Goal: Transaction & Acquisition: Book appointment/travel/reservation

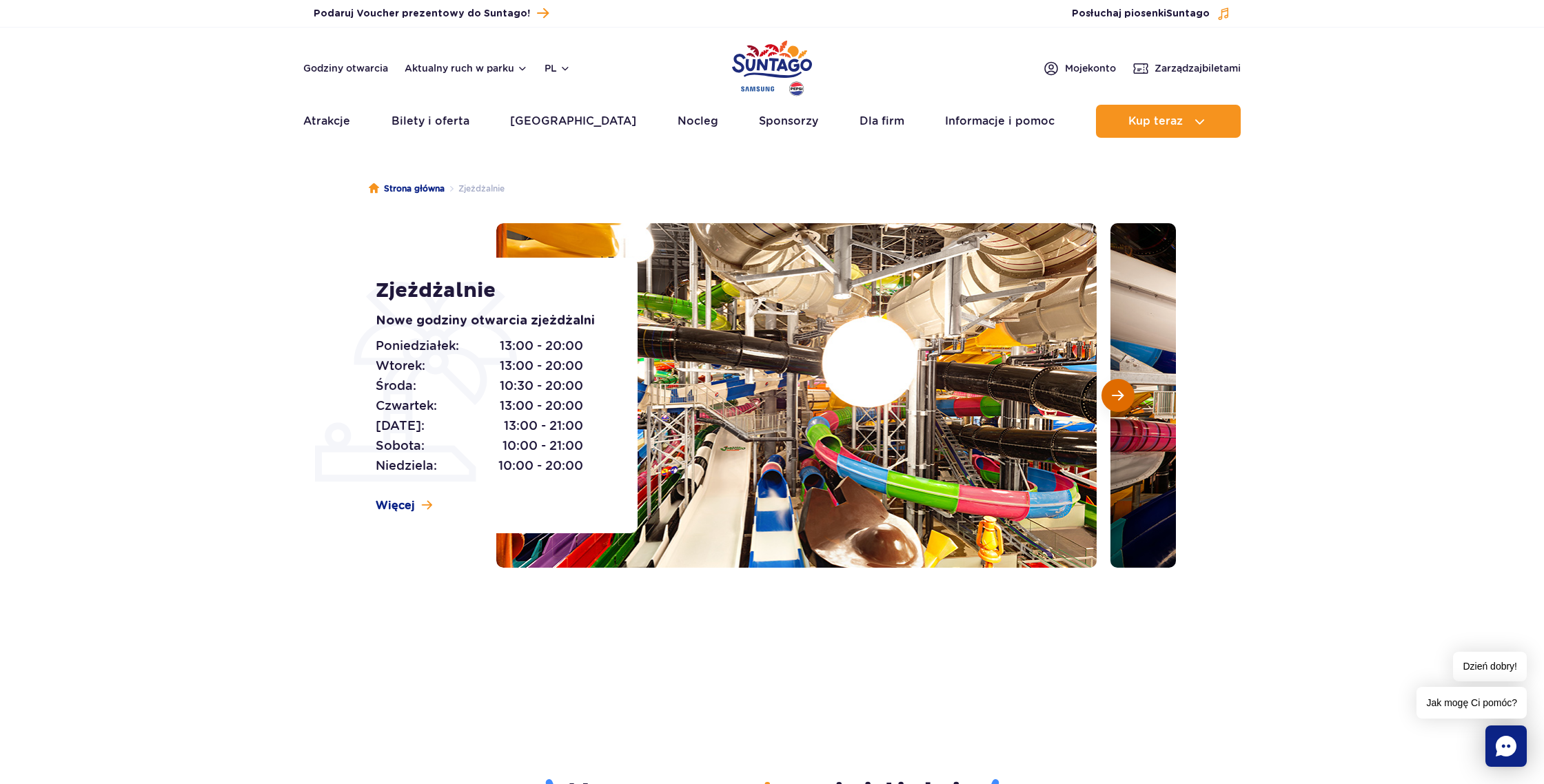
click at [1118, 407] on button "Następny slajd" at bounding box center [1118, 395] width 33 height 33
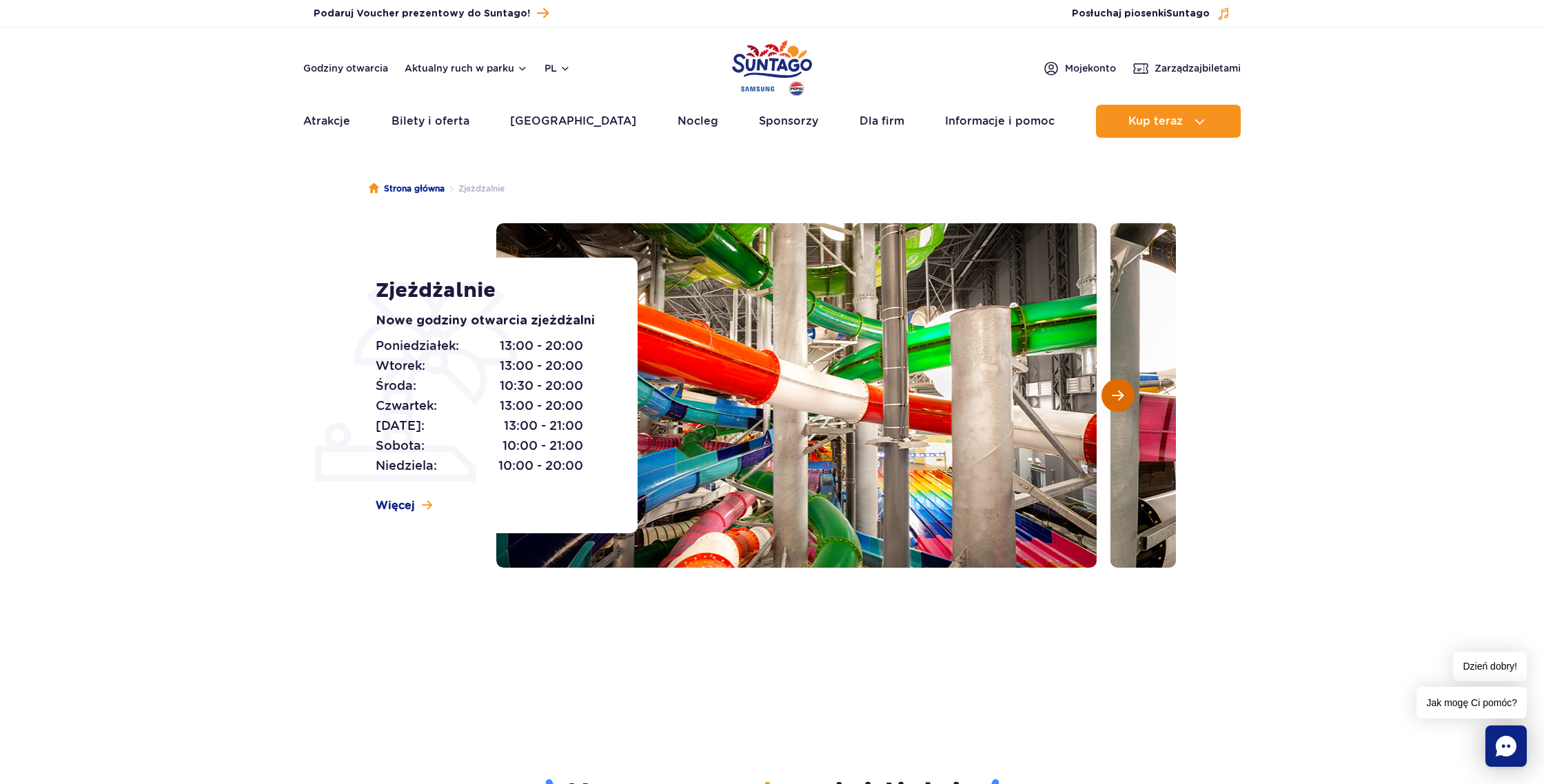
click at [1121, 403] on button "Następny slajd" at bounding box center [1118, 395] width 33 height 33
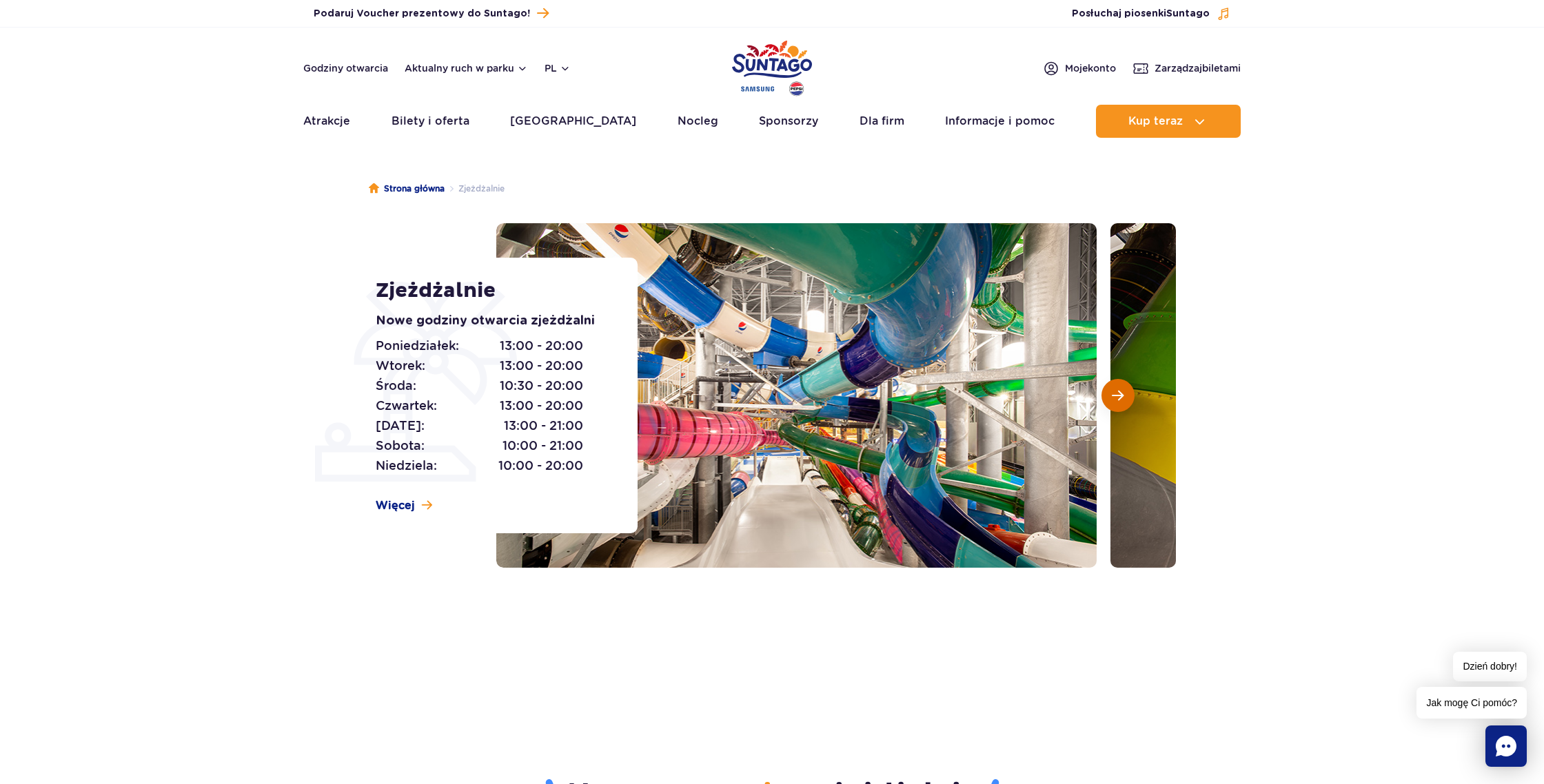
click at [1121, 403] on button "Następny slajd" at bounding box center [1118, 395] width 33 height 33
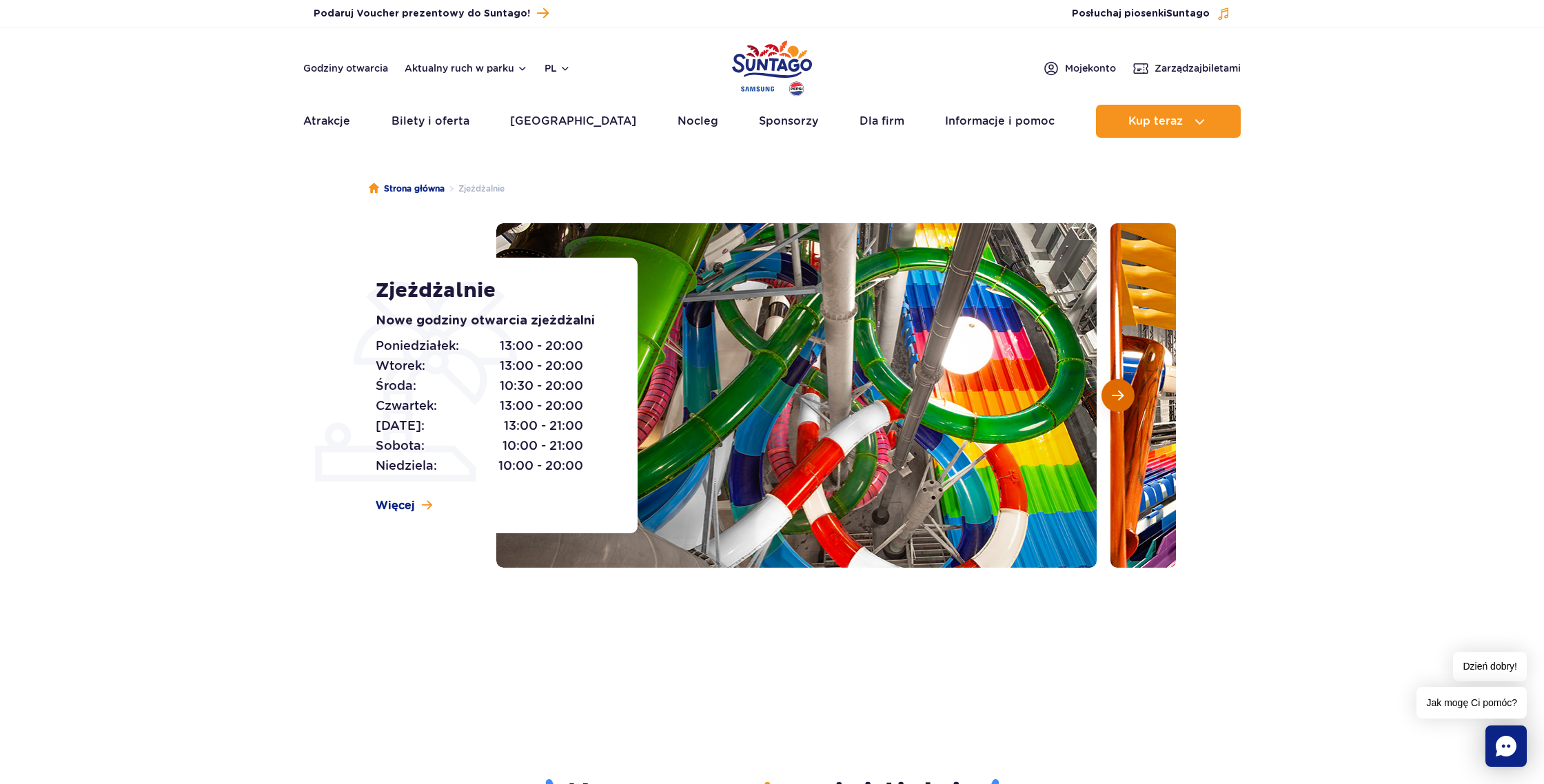
click at [1121, 403] on button "Następny slajd" at bounding box center [1118, 395] width 33 height 33
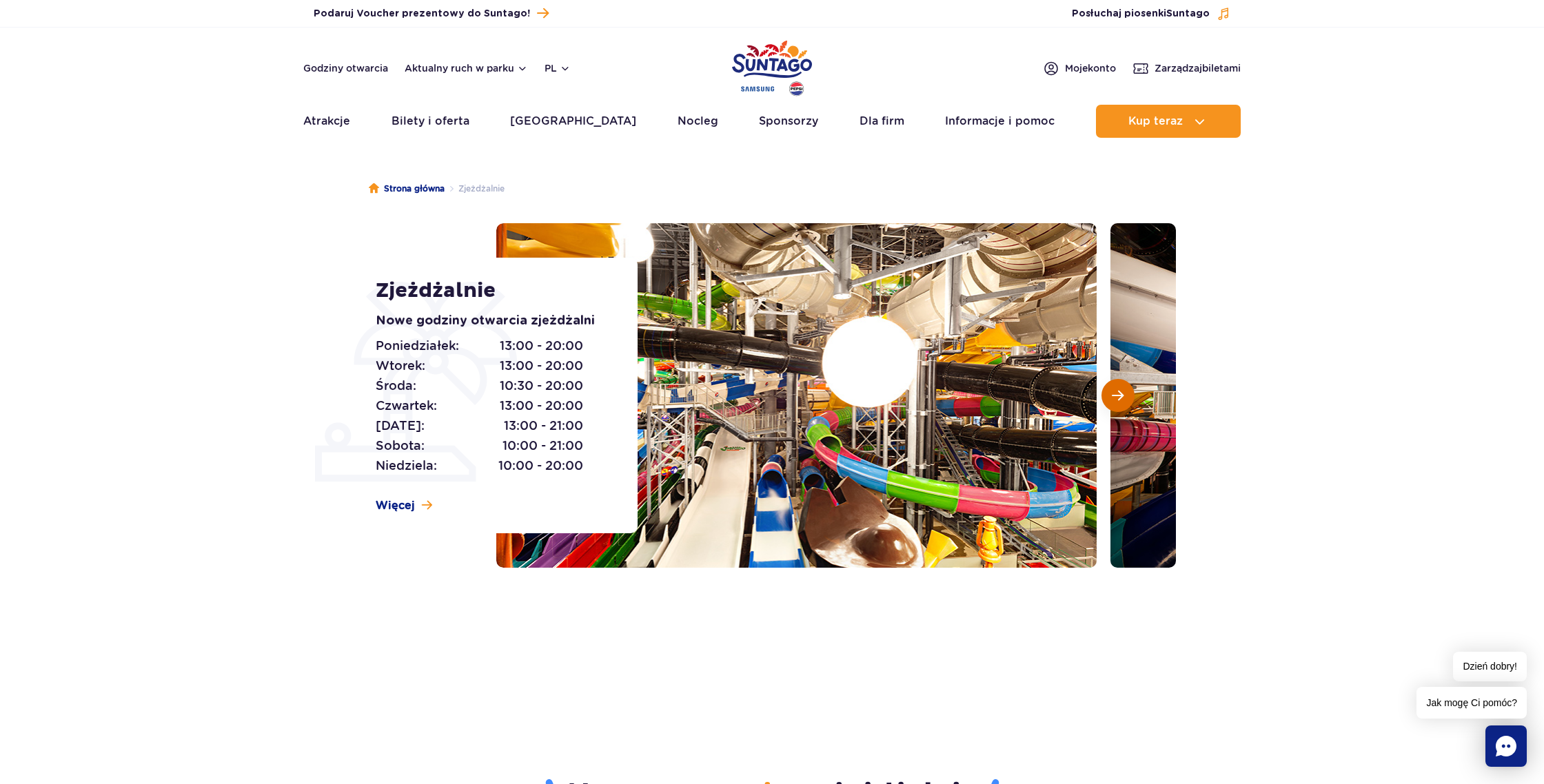
click at [1121, 403] on button "Następny slajd" at bounding box center [1118, 395] width 33 height 33
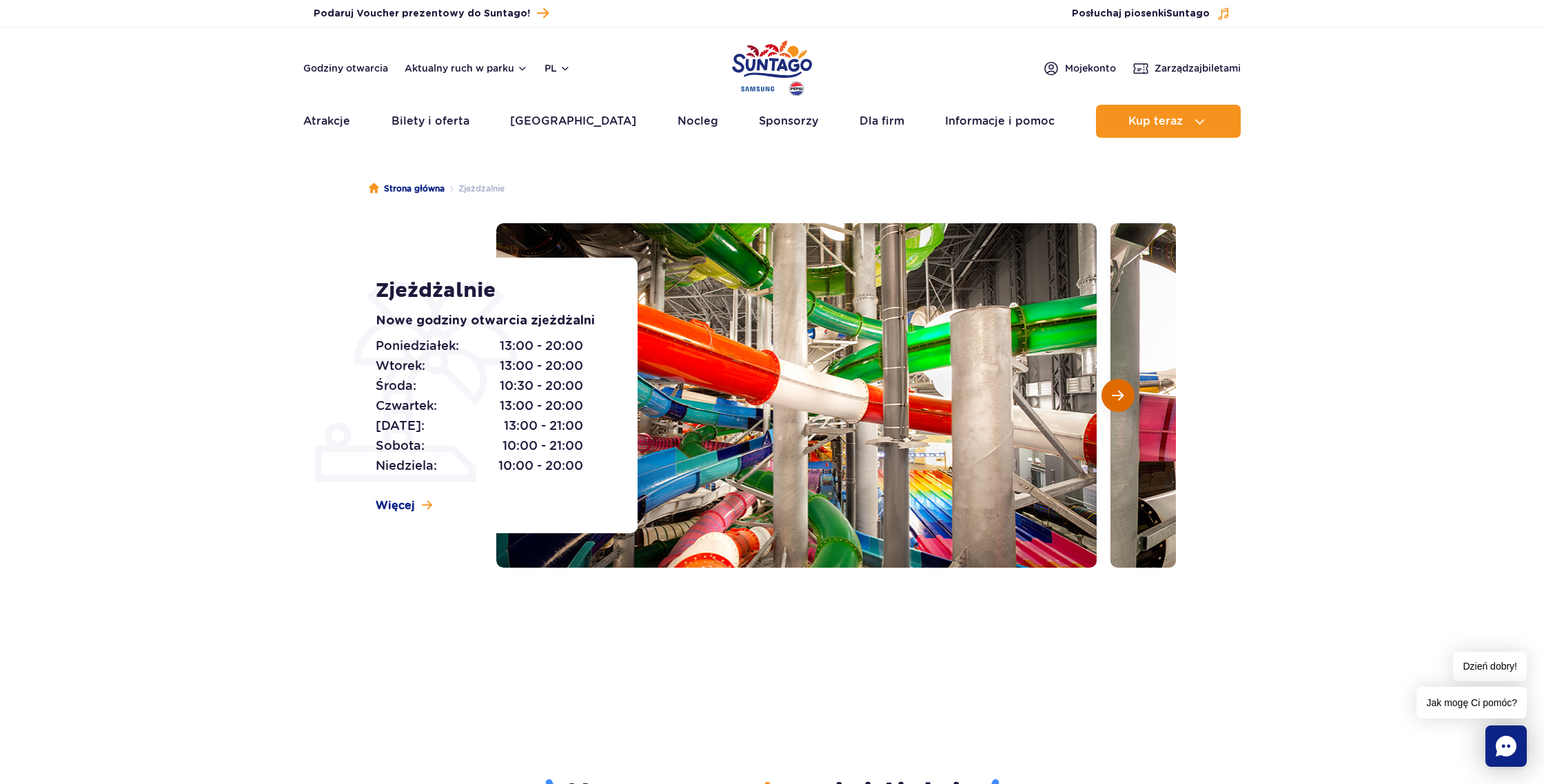
click at [1121, 403] on button "Następny slajd" at bounding box center [1118, 395] width 33 height 33
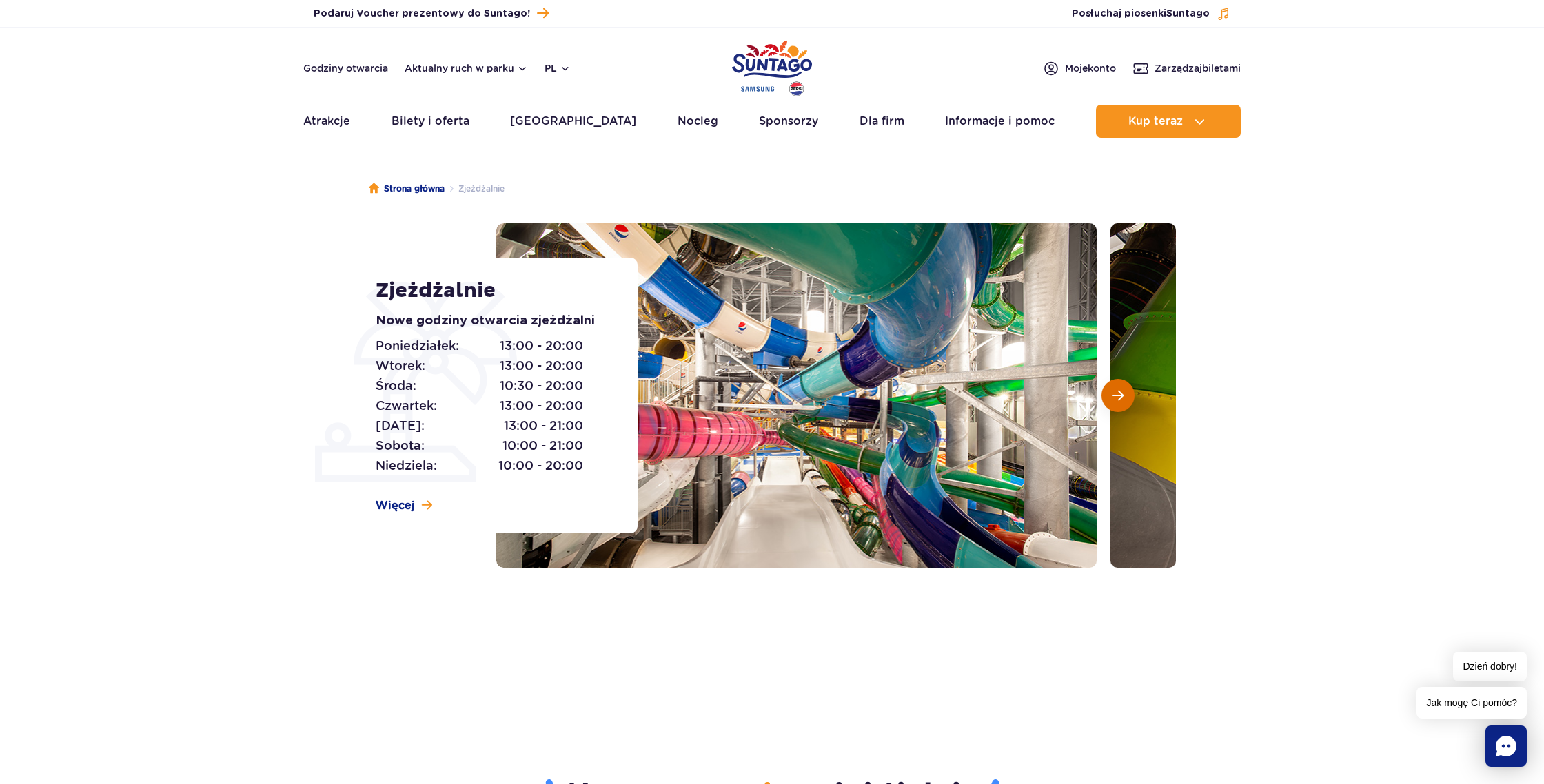
click at [1121, 403] on button "Następny slajd" at bounding box center [1118, 395] width 33 height 33
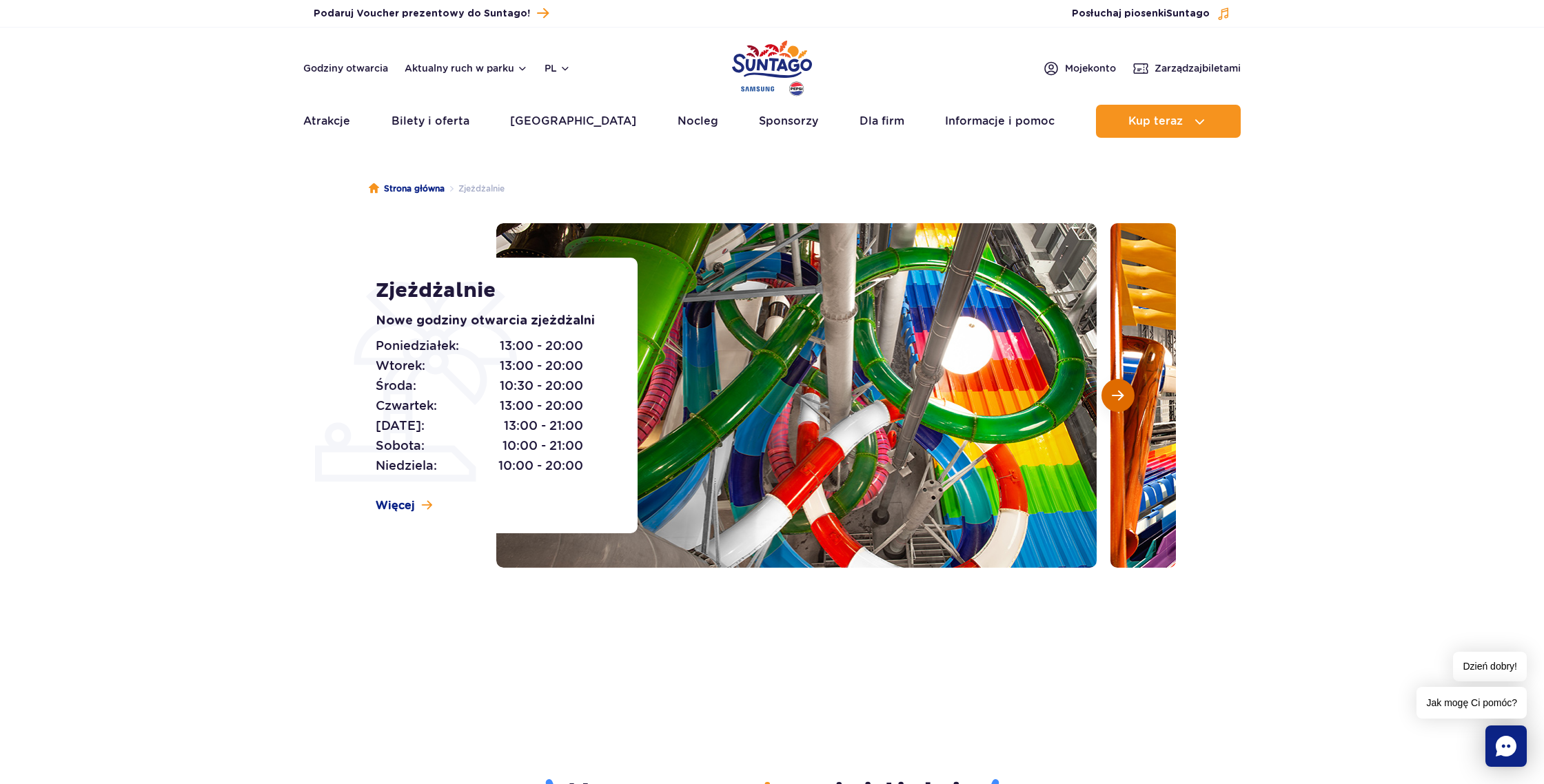
click at [1121, 403] on button "Następny slajd" at bounding box center [1118, 395] width 33 height 33
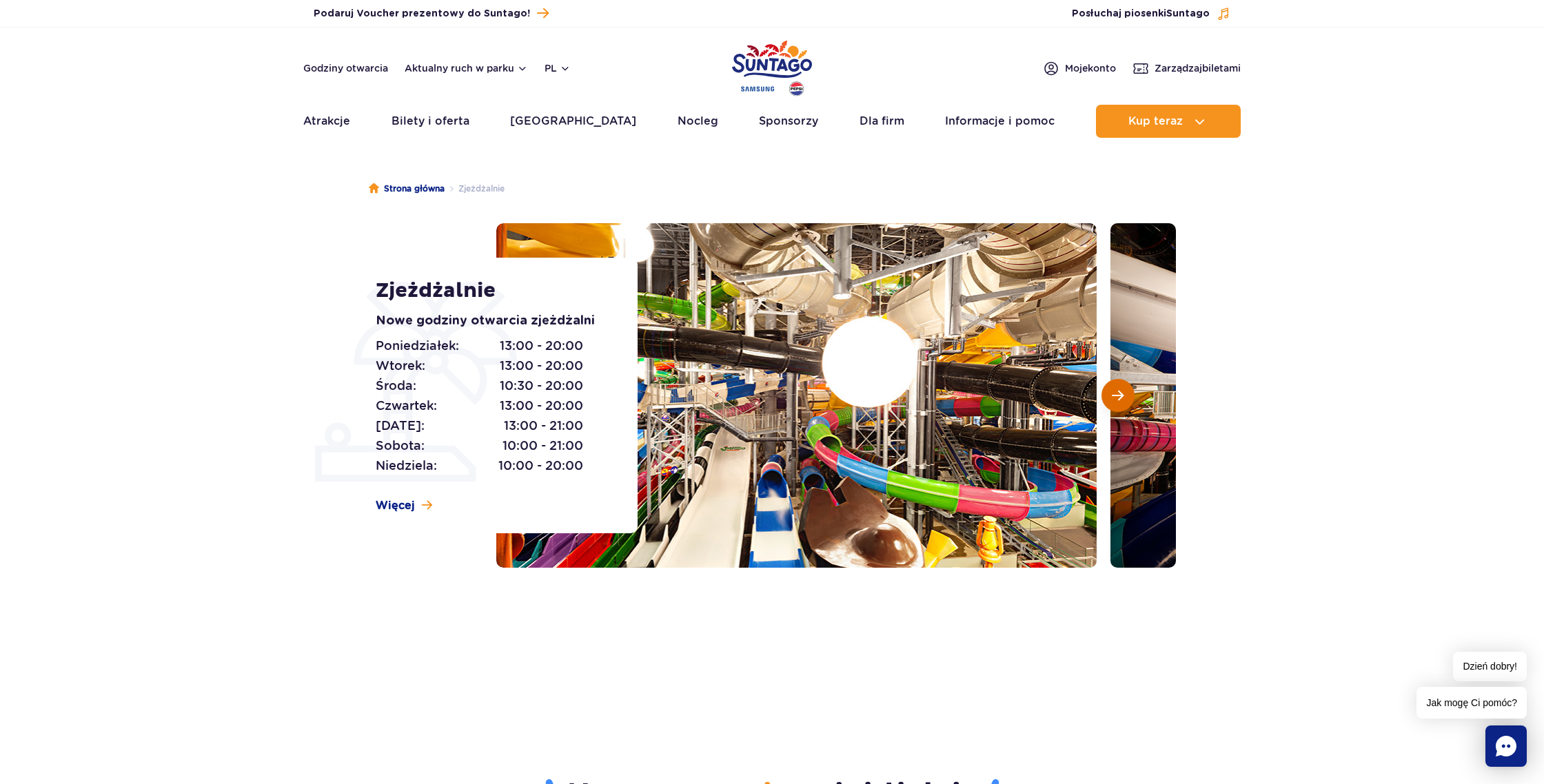
click at [1121, 403] on button "Następny slajd" at bounding box center [1118, 395] width 33 height 33
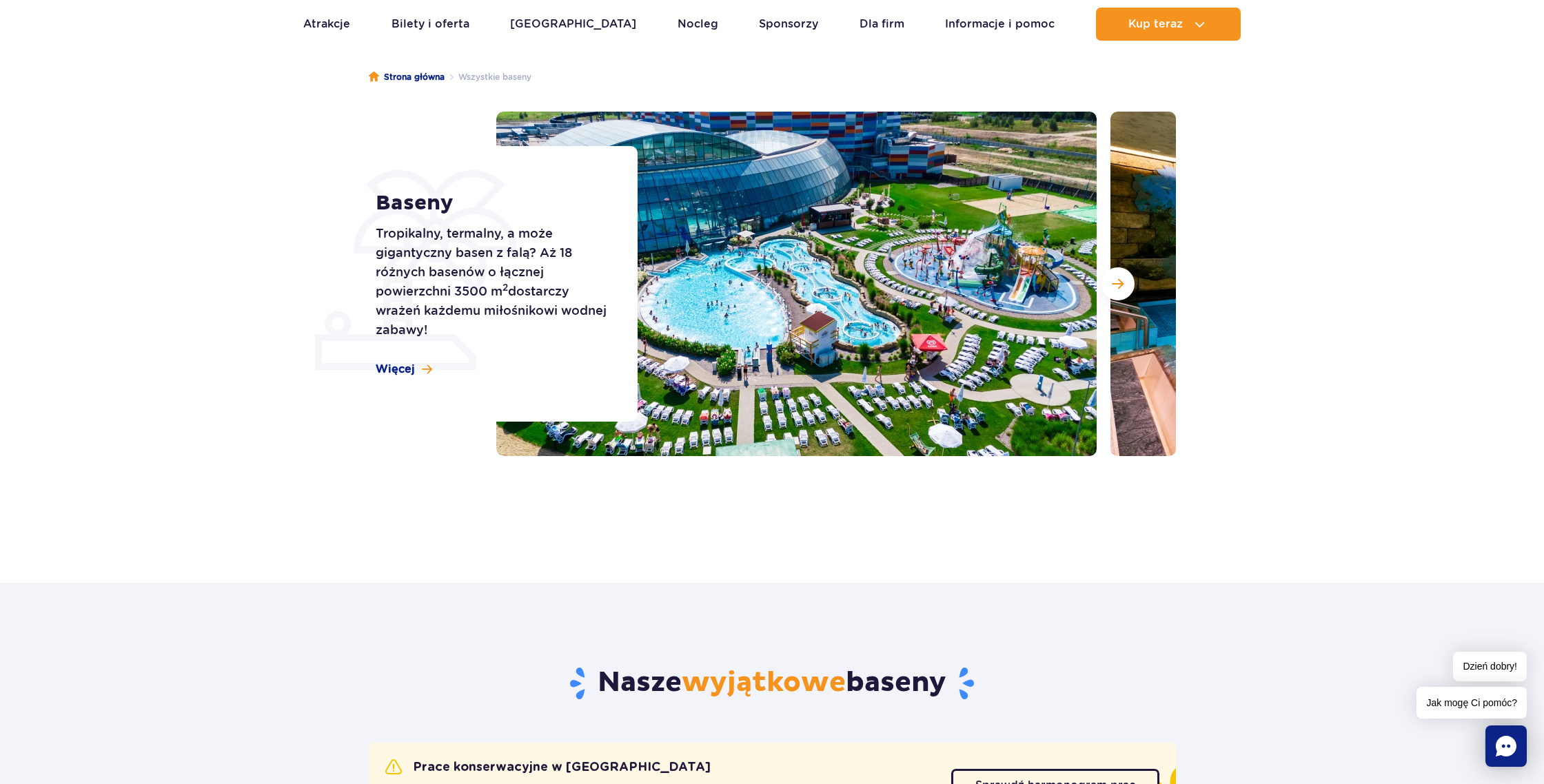
scroll to position [106, 0]
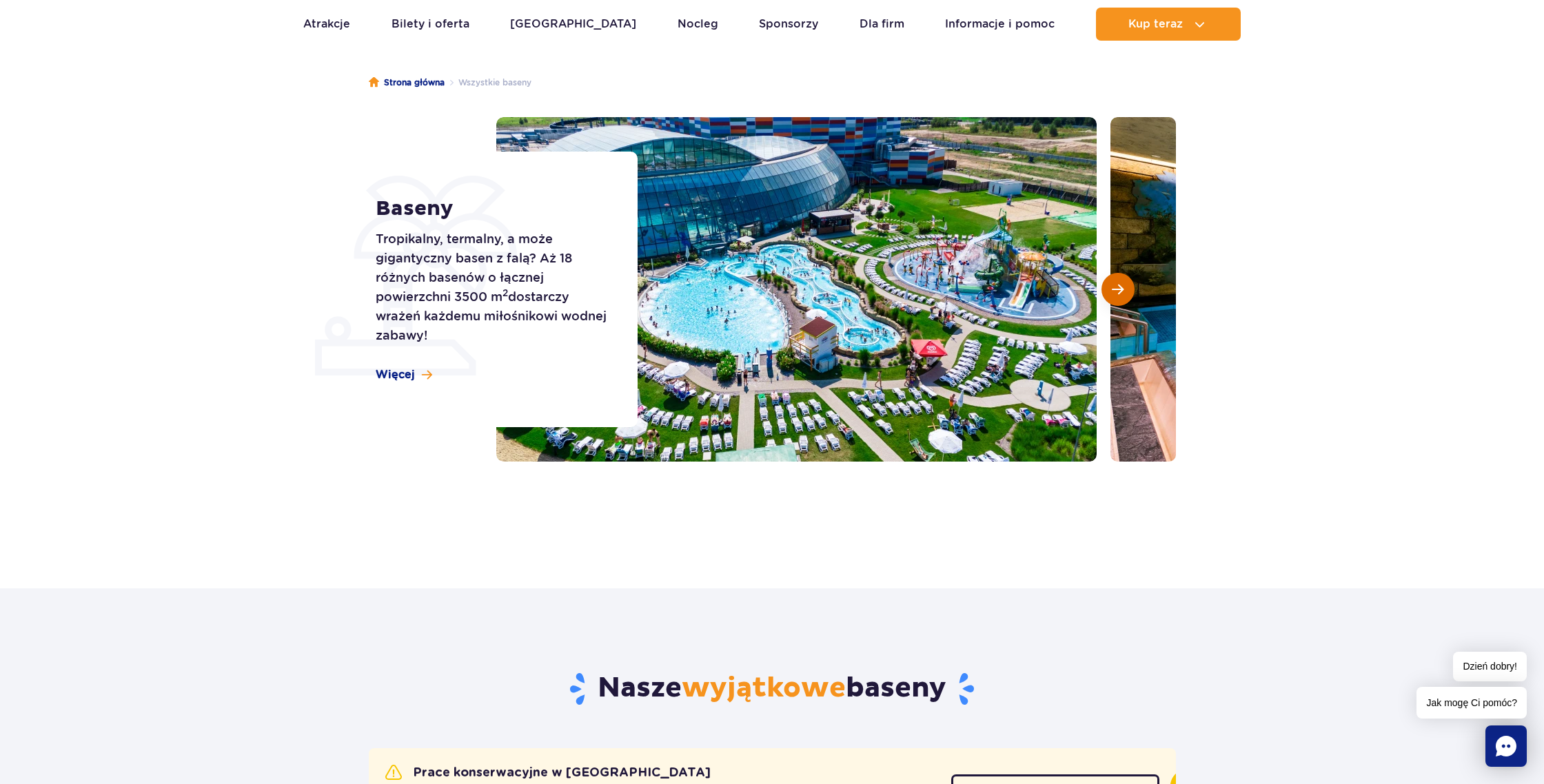
click at [1119, 289] on span "Następny slajd" at bounding box center [1118, 289] width 12 height 13
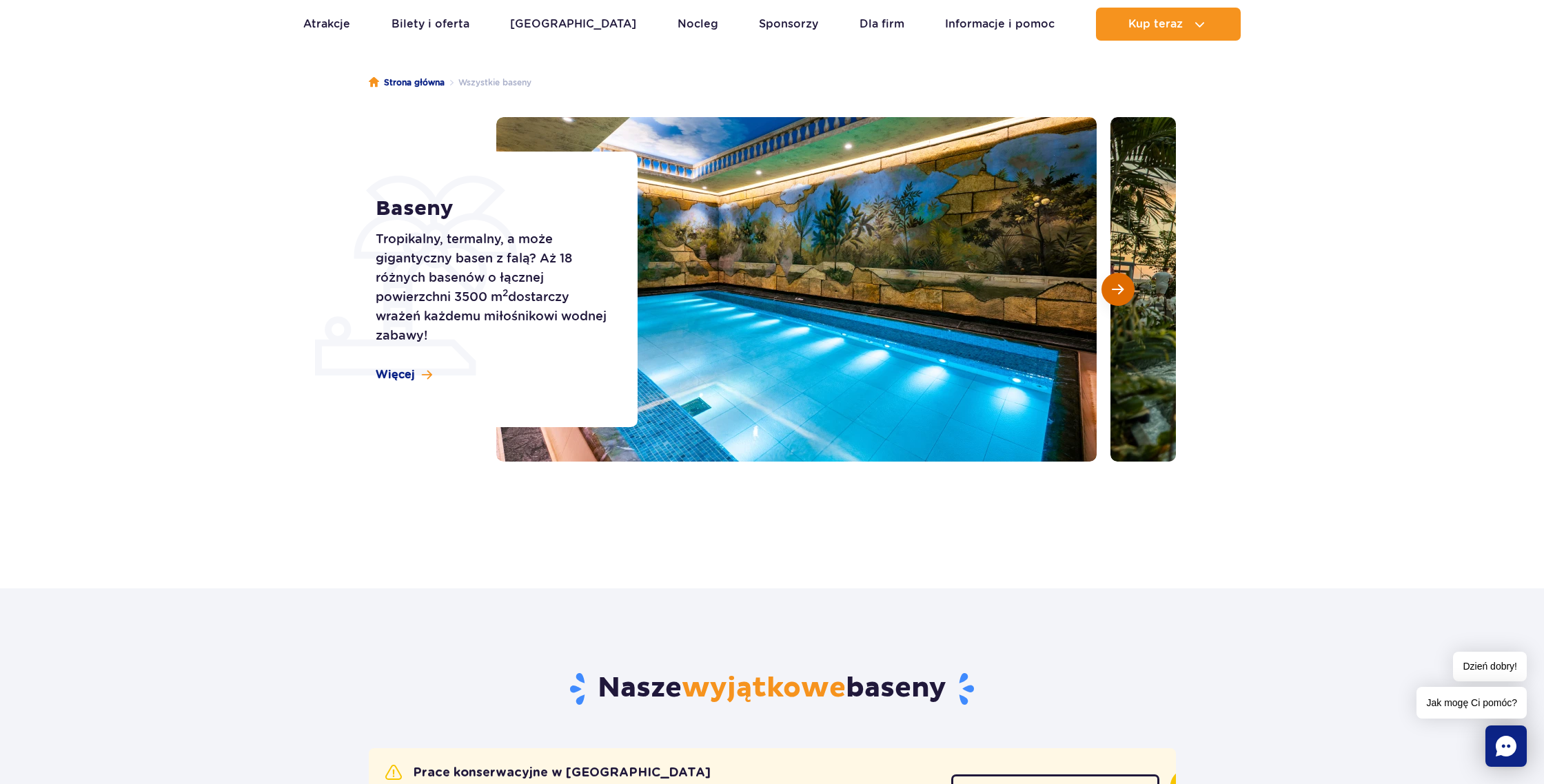
click at [1119, 289] on span "Następny slajd" at bounding box center [1118, 289] width 12 height 13
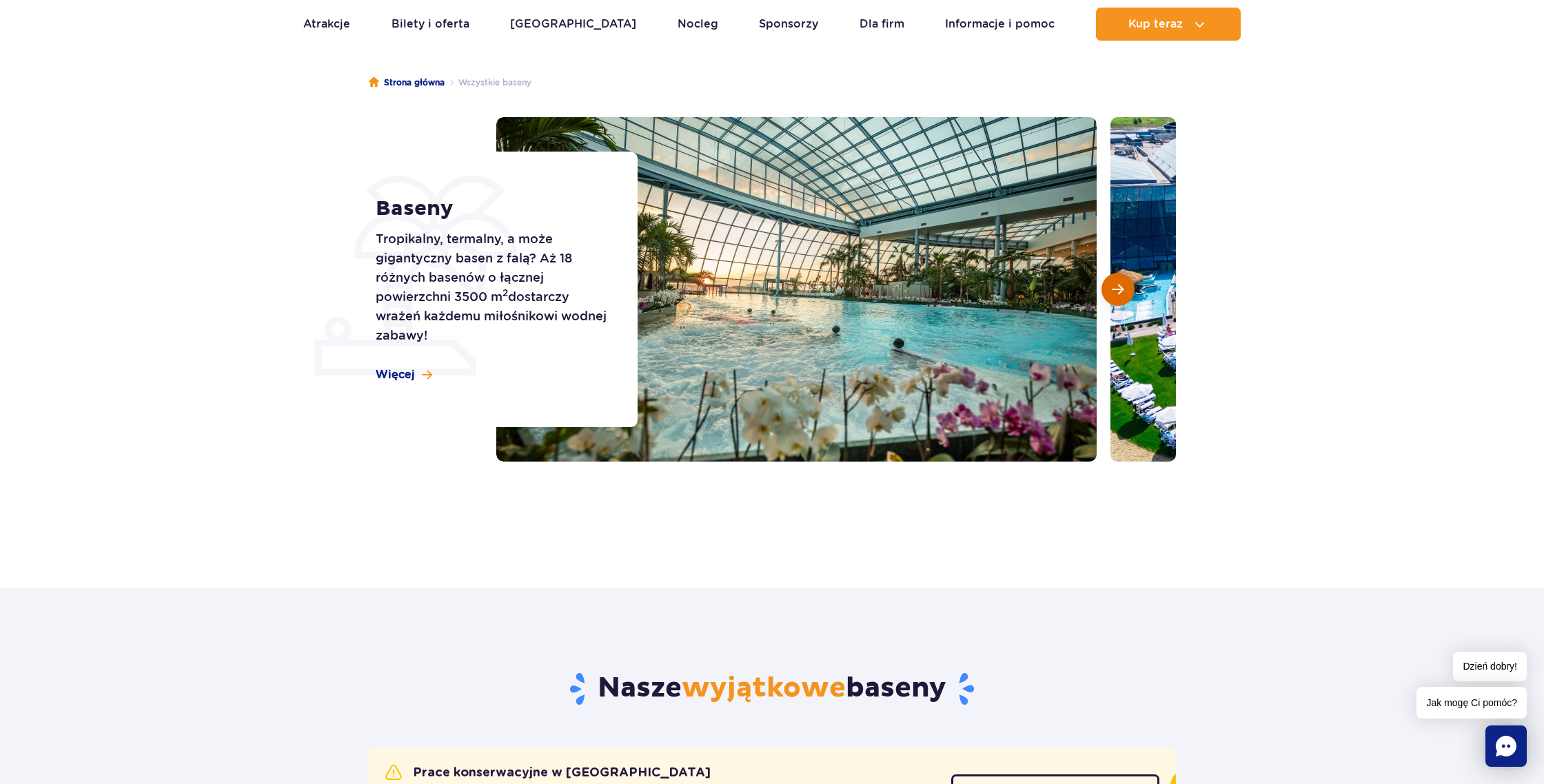
click at [1119, 289] on span "Następny slajd" at bounding box center [1118, 289] width 12 height 13
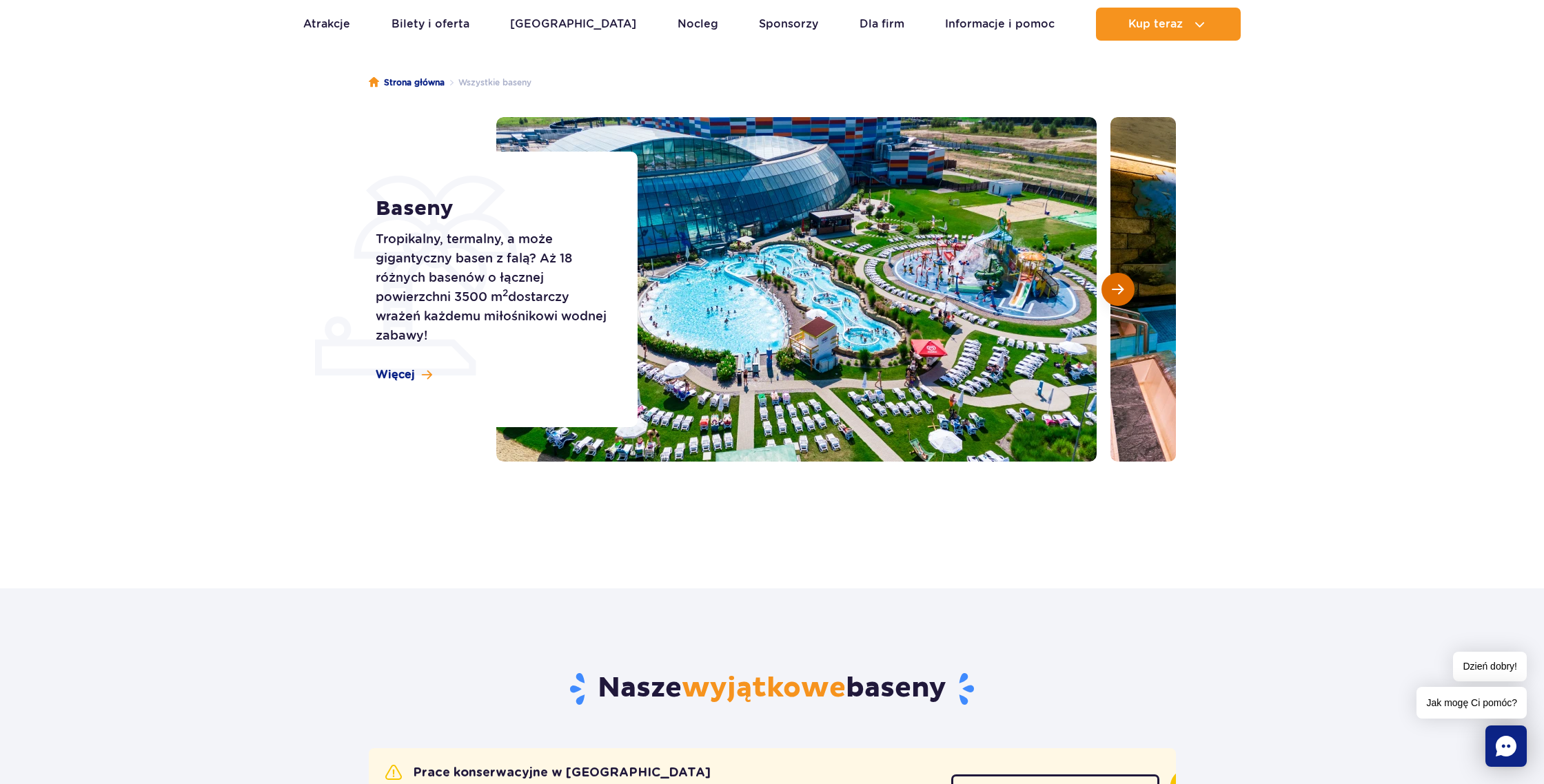
click at [1119, 289] on span "Następny slajd" at bounding box center [1118, 289] width 12 height 13
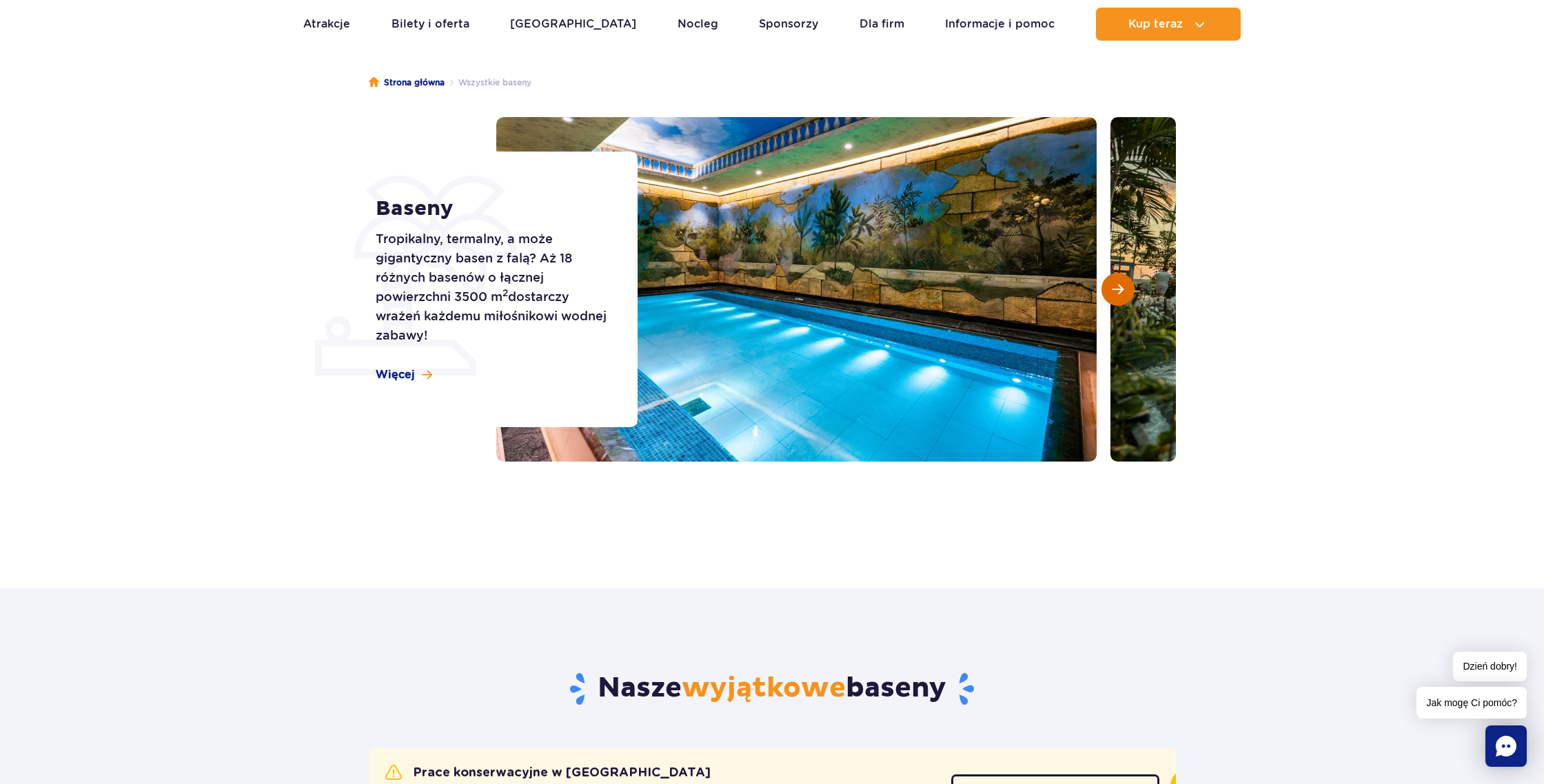
click at [1119, 289] on span "Następny slajd" at bounding box center [1118, 289] width 12 height 13
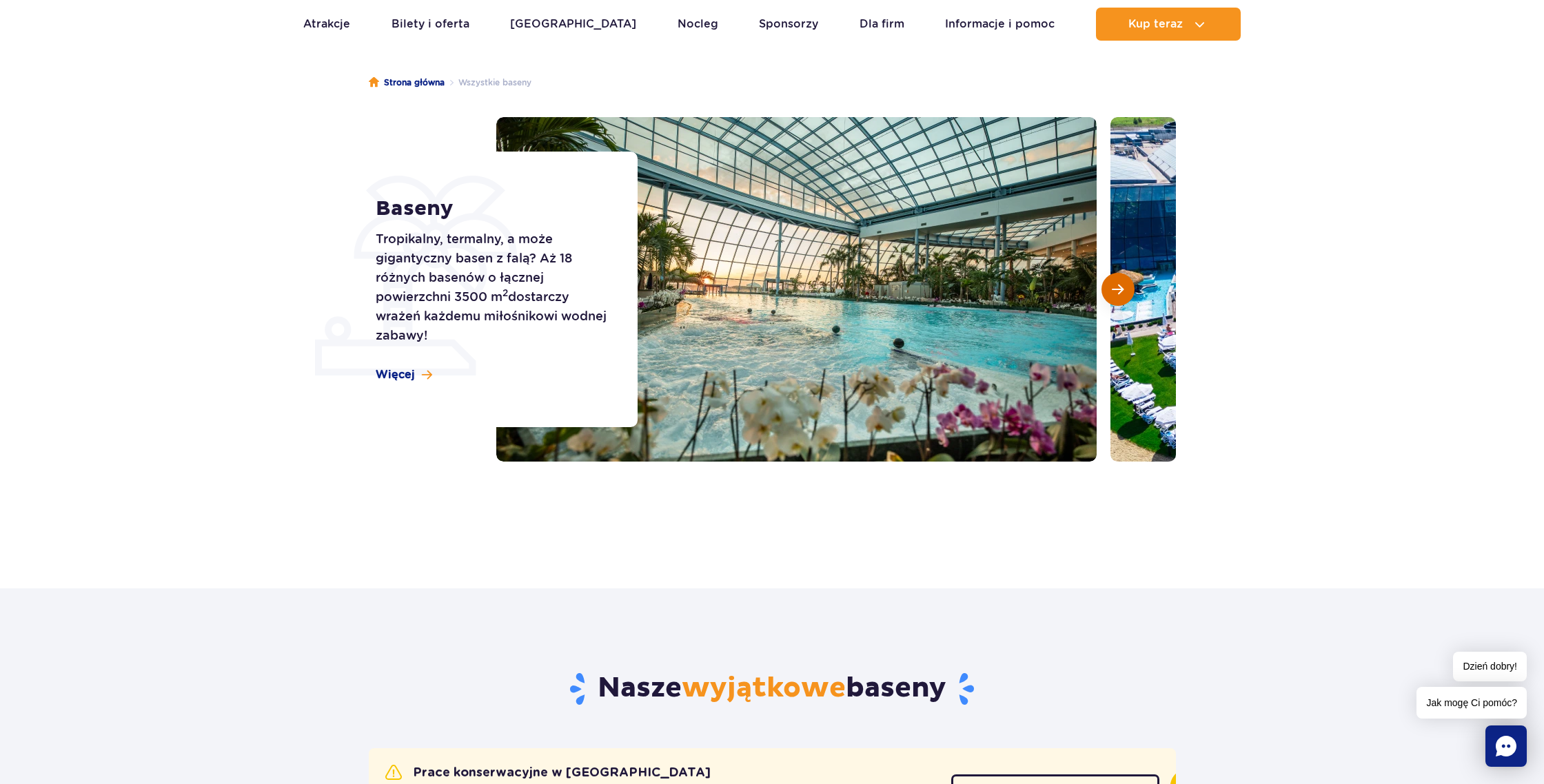
click at [1119, 289] on span "Następny slajd" at bounding box center [1118, 289] width 12 height 13
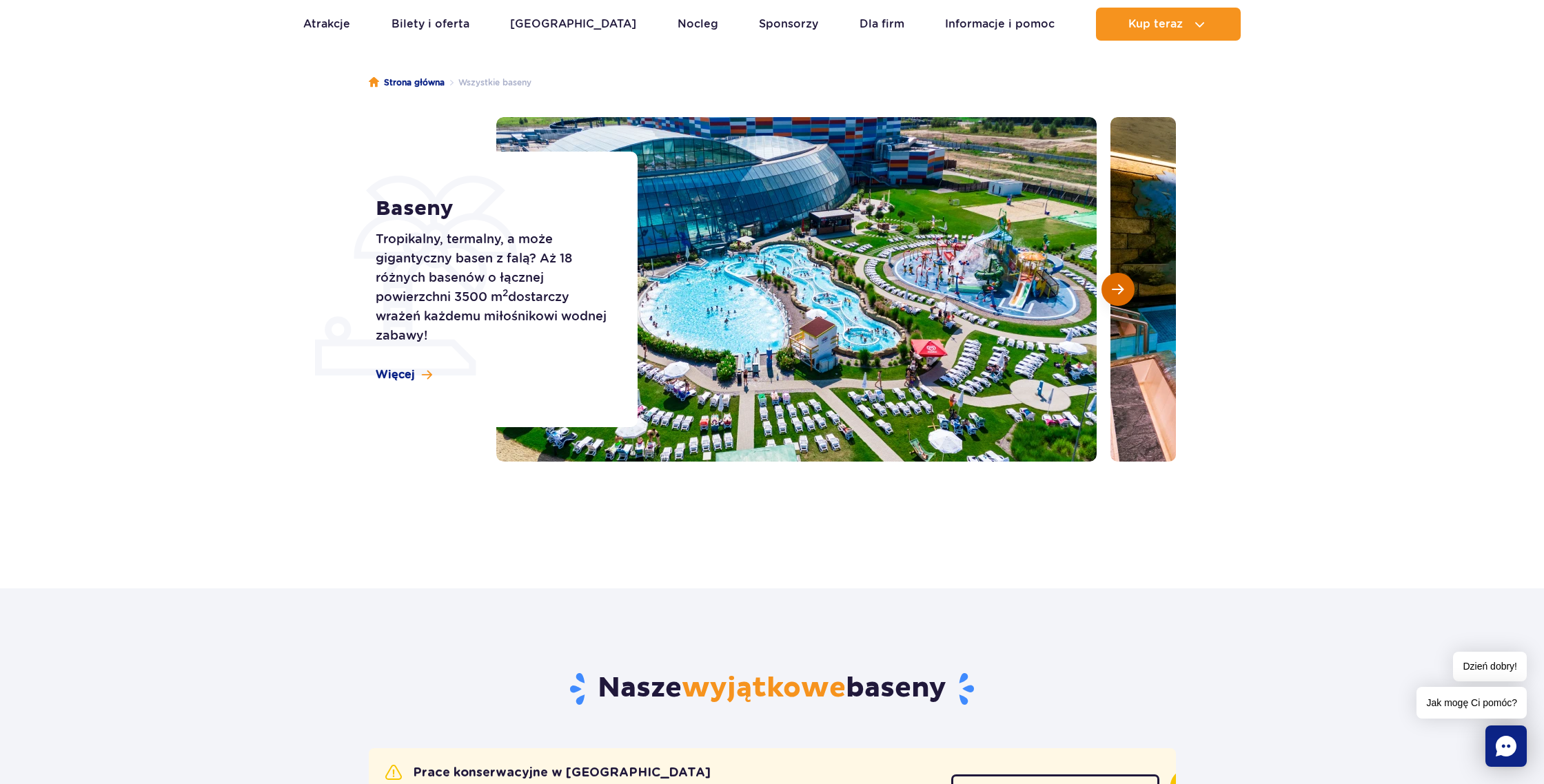
click at [1119, 289] on span "Następny slajd" at bounding box center [1118, 289] width 12 height 13
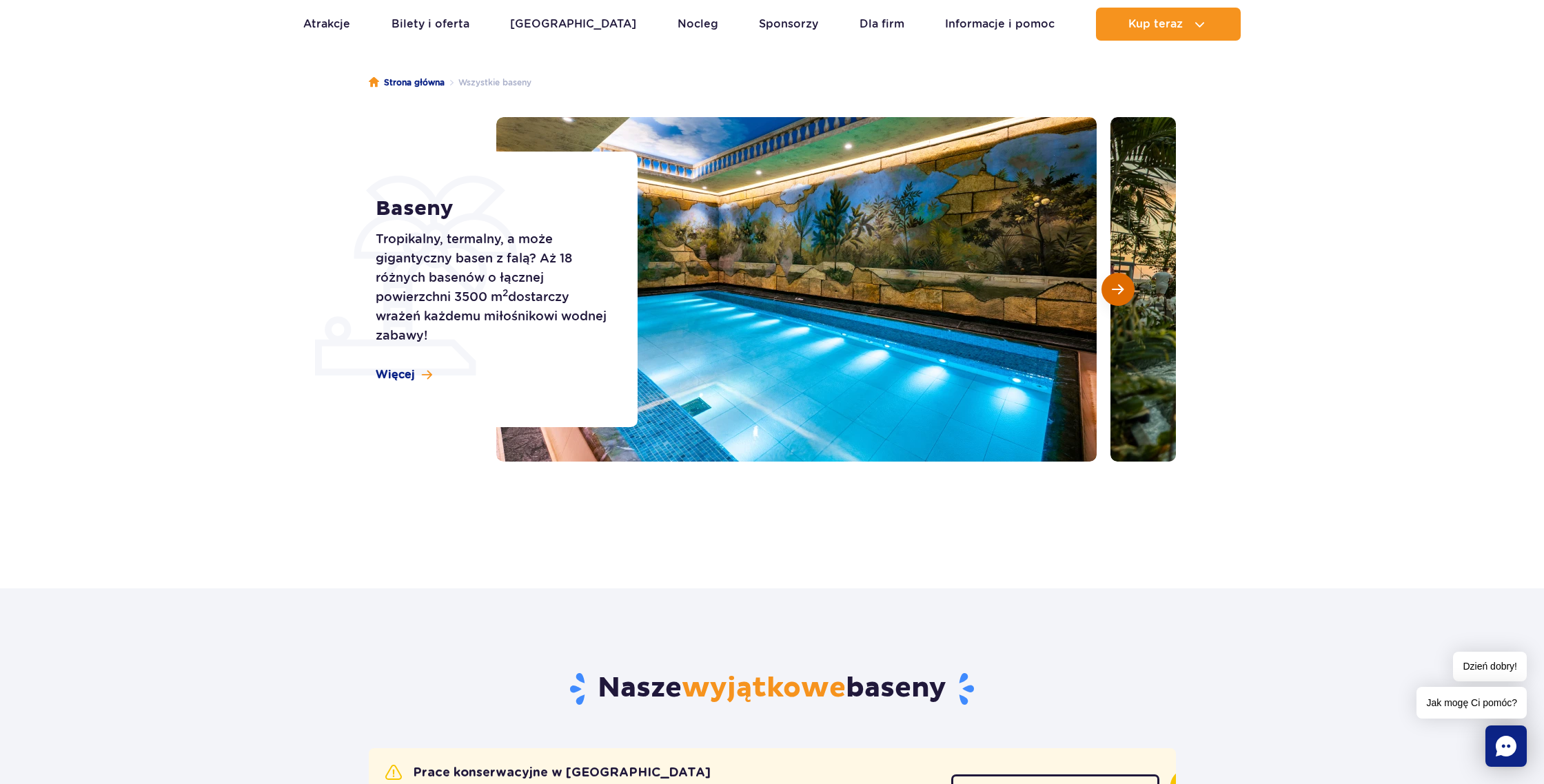
click at [1119, 289] on span "Następny slajd" at bounding box center [1118, 289] width 12 height 13
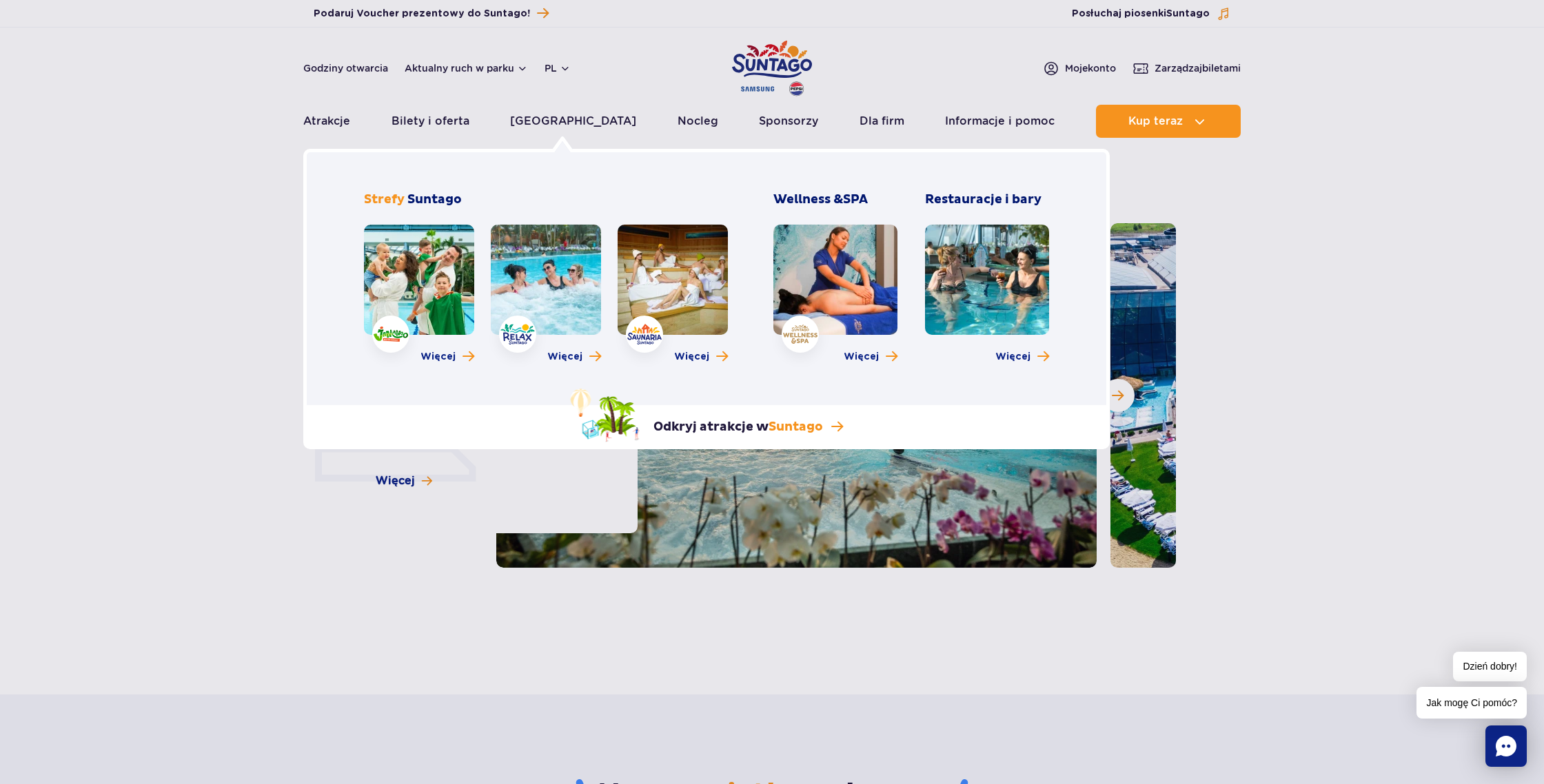
scroll to position [0, 0]
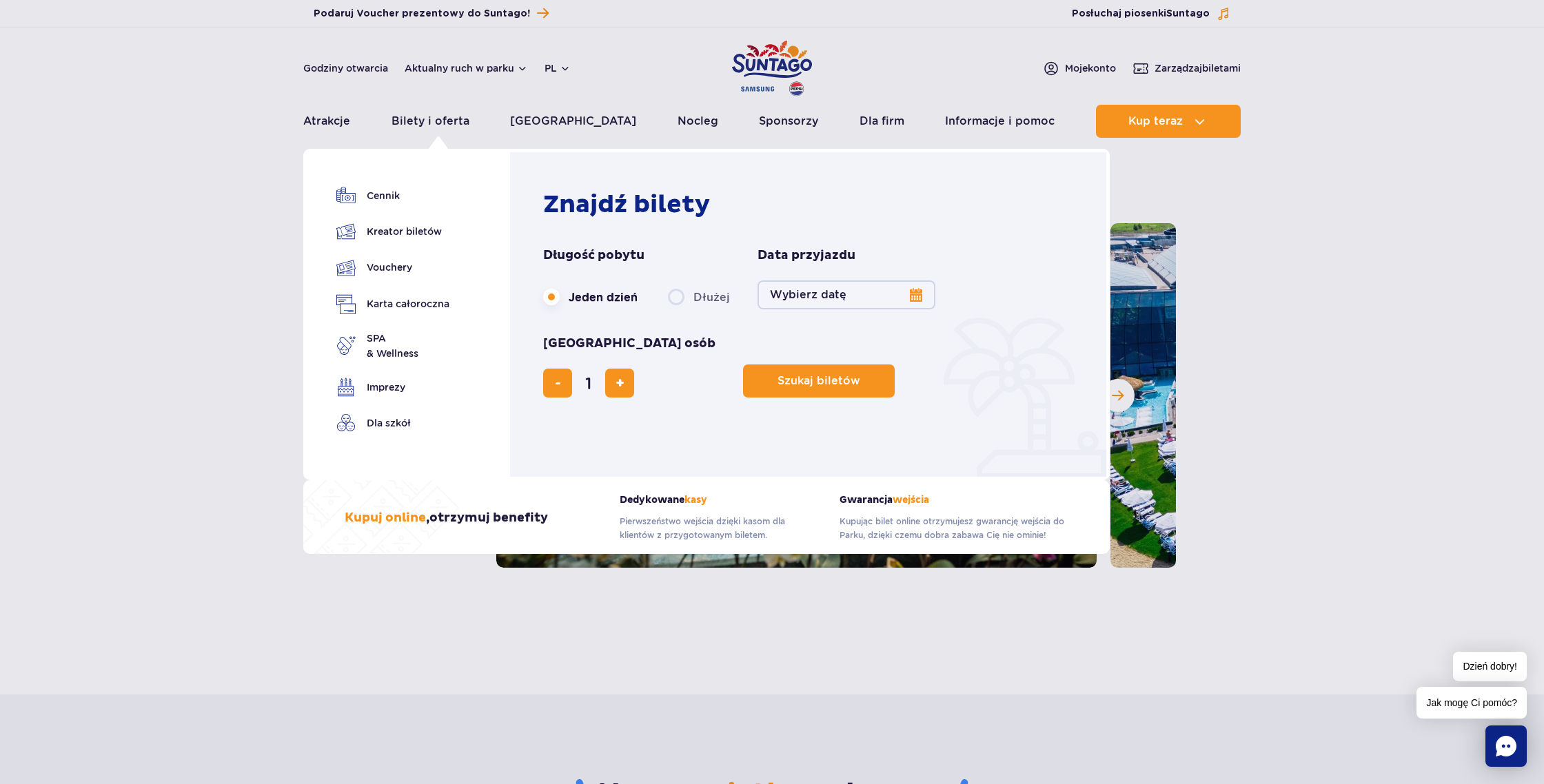
click at [849, 297] on button "Wybierz datę" at bounding box center [846, 294] width 178 height 29
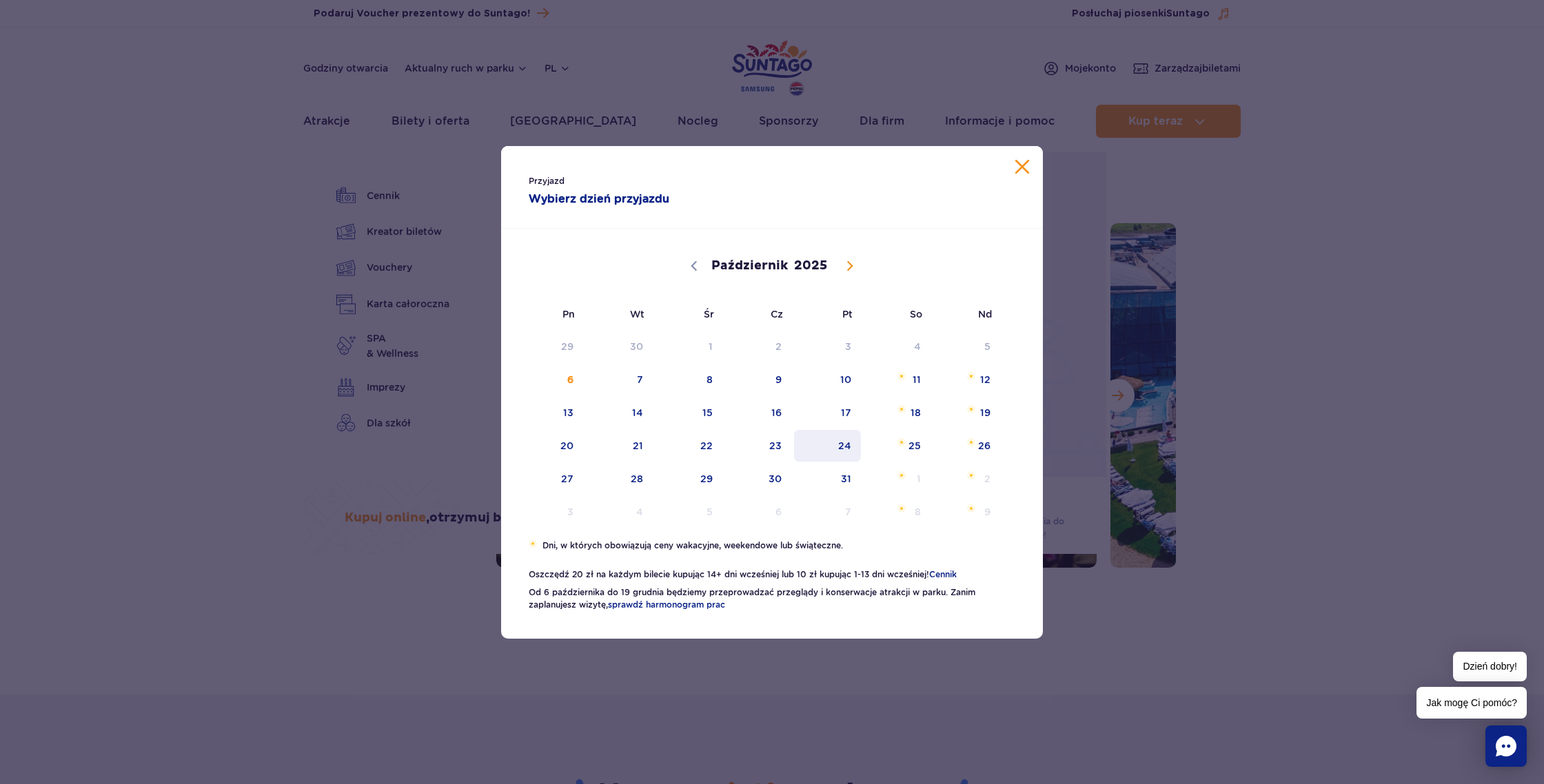
click at [845, 442] on span "24" at bounding box center [827, 445] width 70 height 32
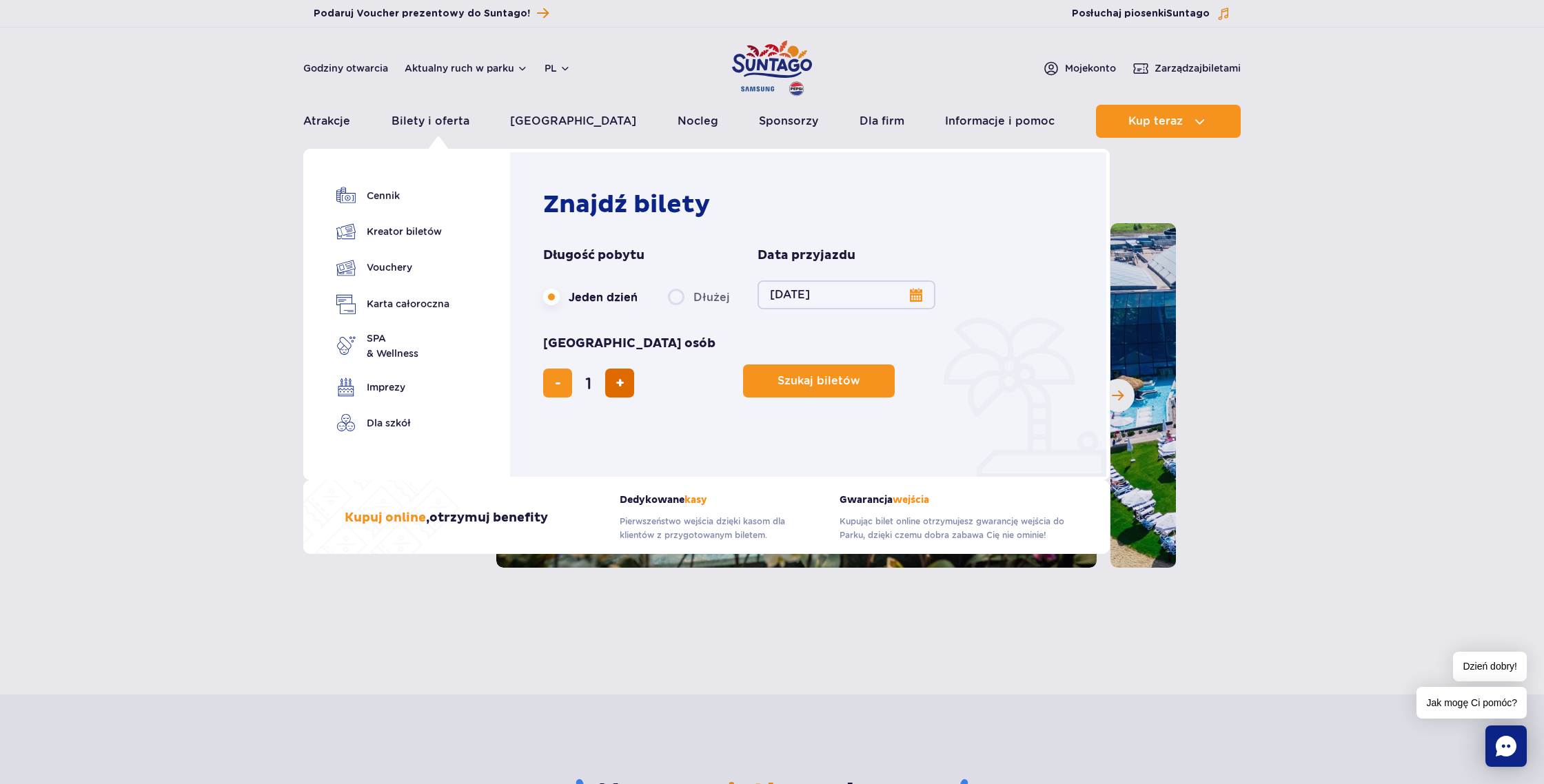
click at [634, 368] on button "dodaj bilet" at bounding box center [619, 382] width 29 height 29
type input "4"
click at [921, 298] on button "24.10.25" at bounding box center [846, 294] width 178 height 29
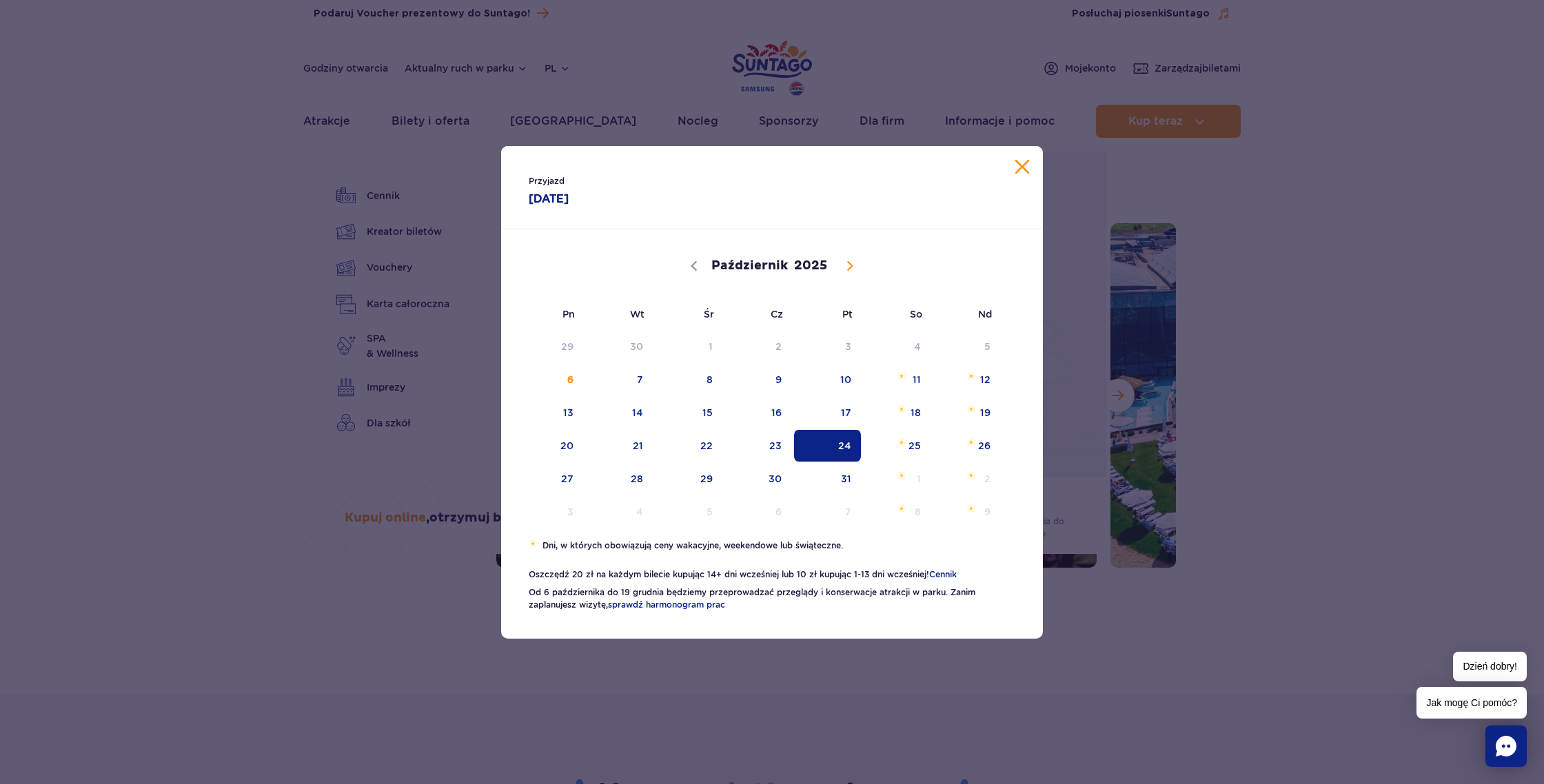
click at [832, 450] on span "24" at bounding box center [827, 445] width 70 height 32
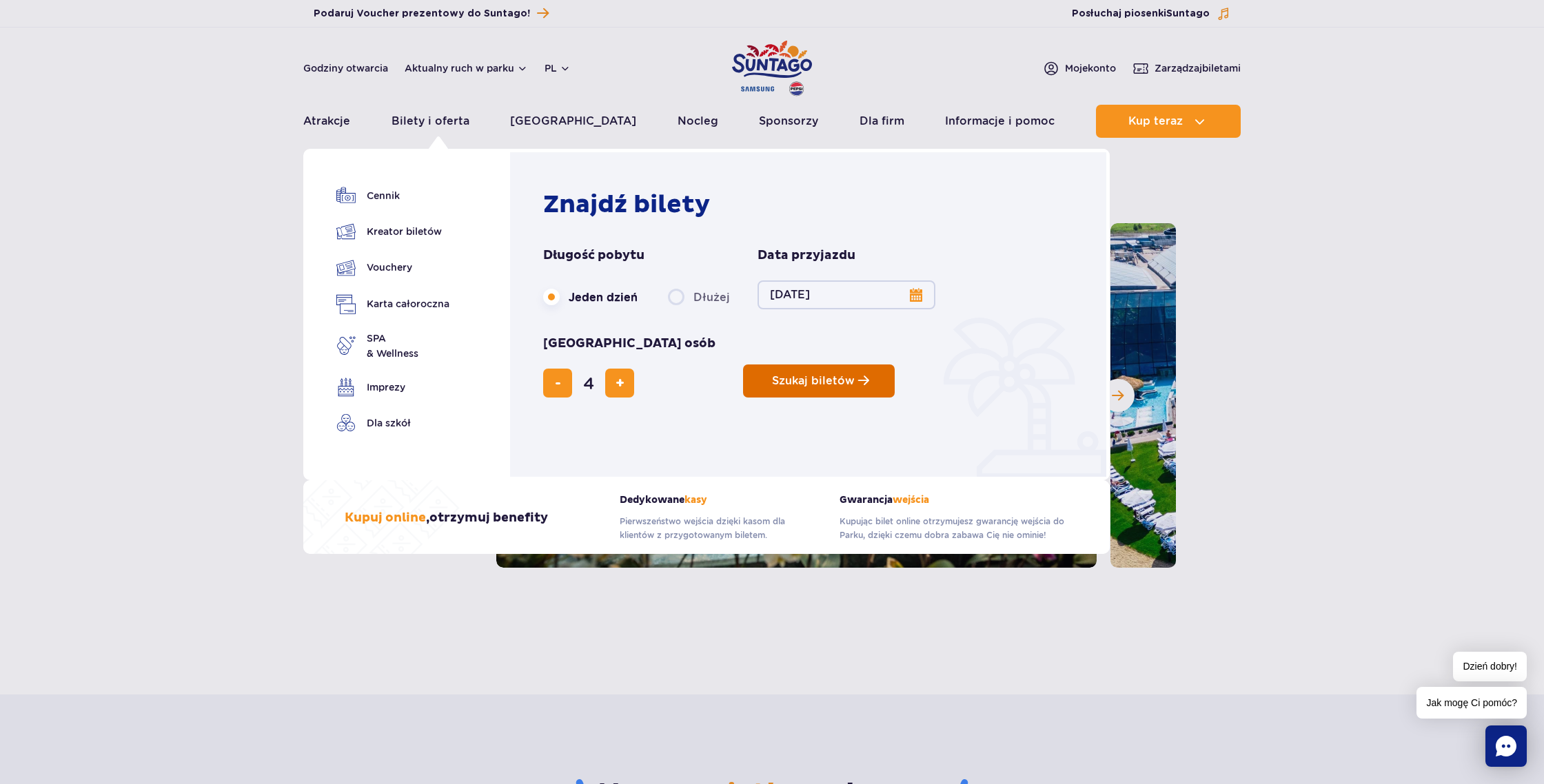
click at [772, 375] on span "Szukaj biletów" at bounding box center [813, 381] width 83 height 13
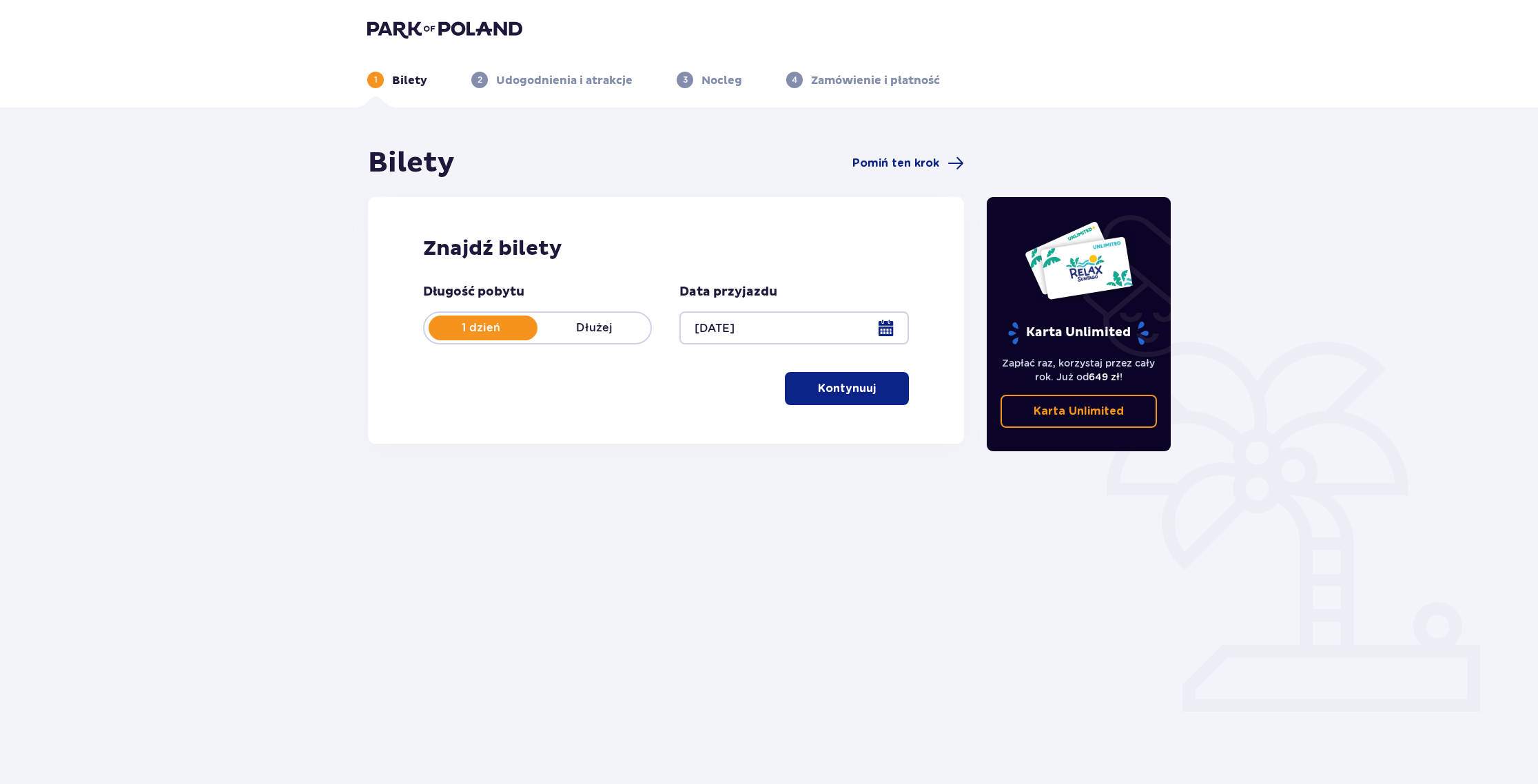
click at [589, 325] on p "Dłużej" at bounding box center [594, 328] width 113 height 15
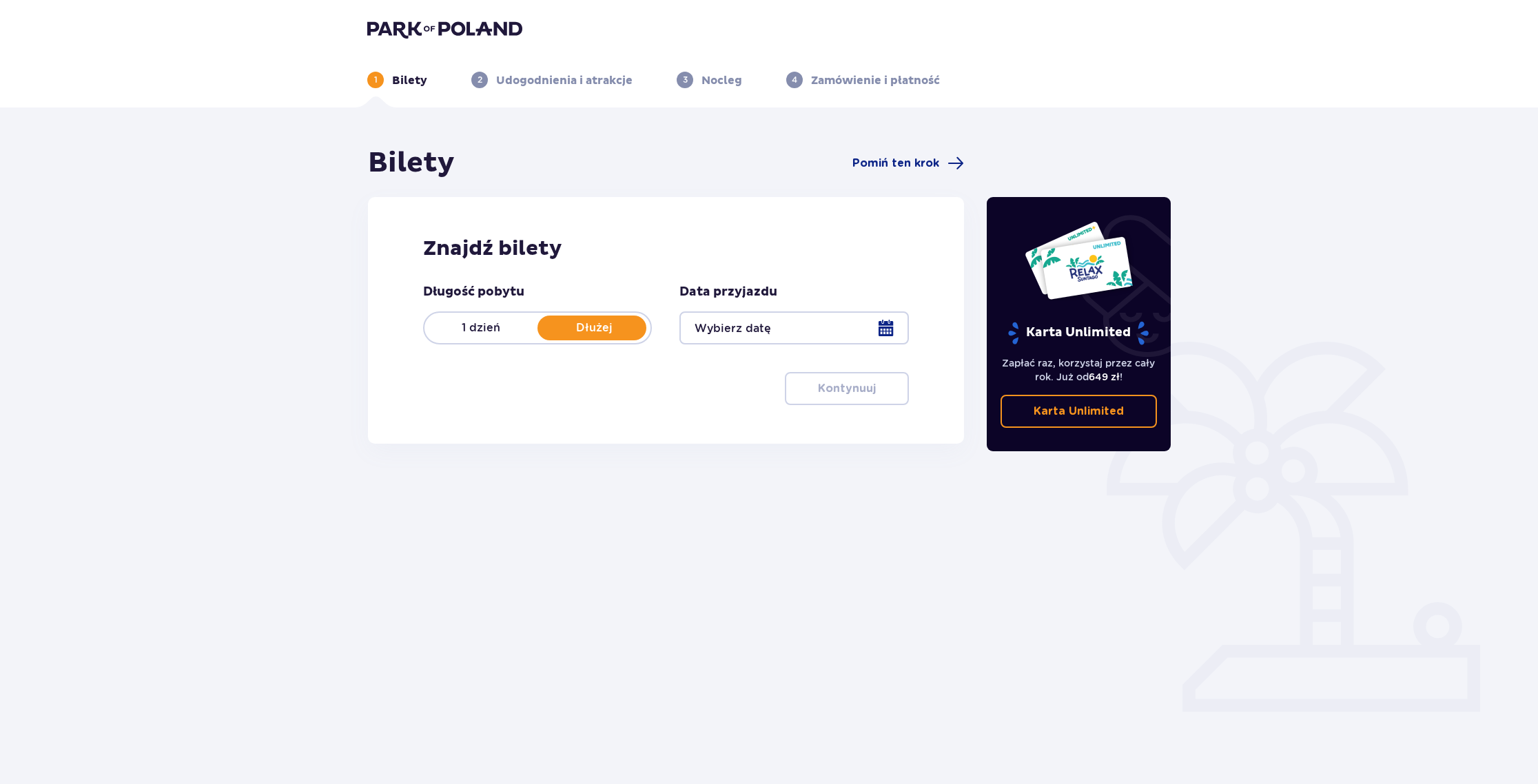
click at [882, 331] on div at bounding box center [794, 328] width 229 height 33
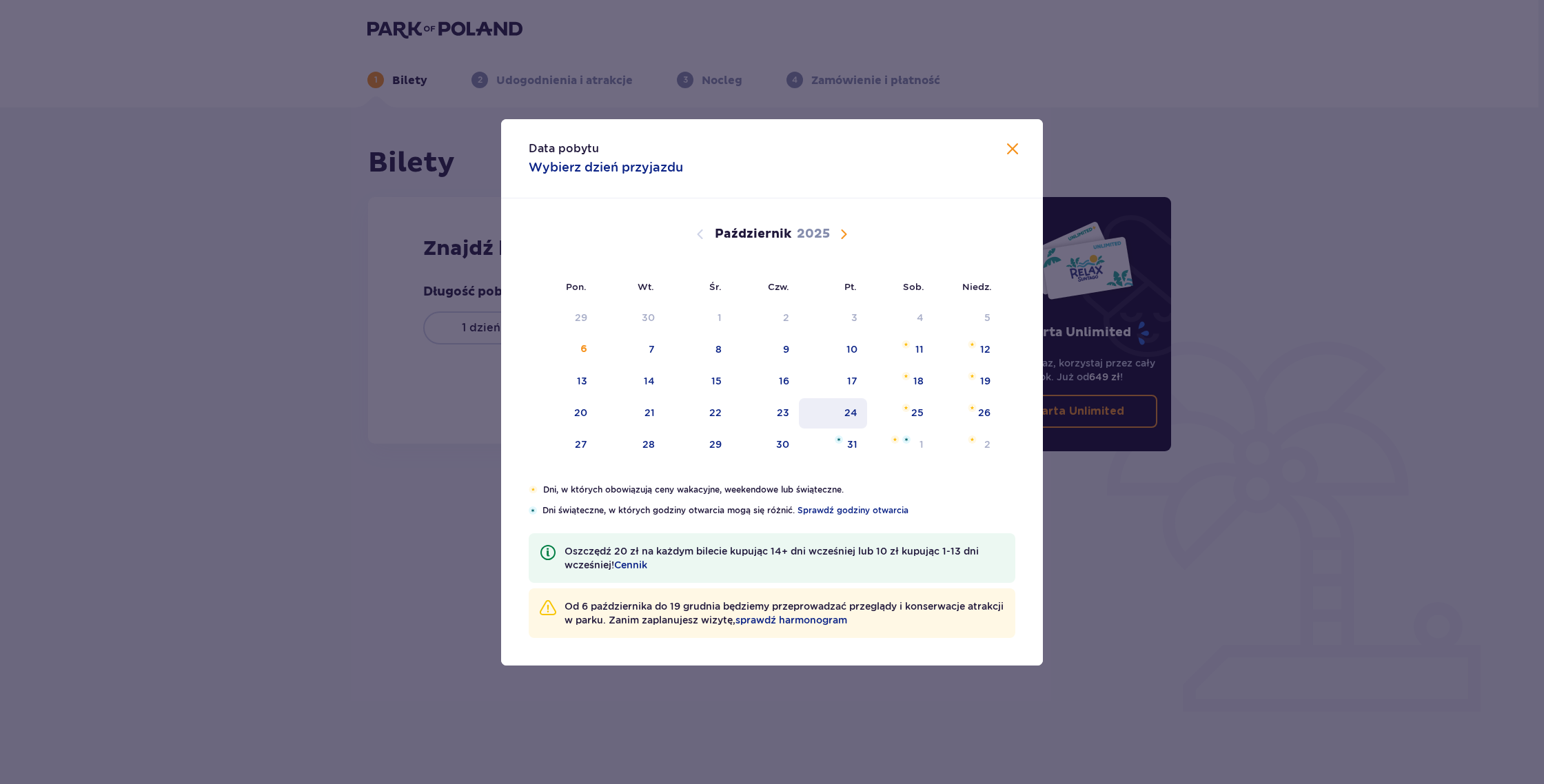
click at [849, 416] on div "24" at bounding box center [851, 413] width 13 height 14
click at [917, 418] on div "25" at bounding box center [917, 413] width 13 height 14
type input "24.10.25 - 25.10.25"
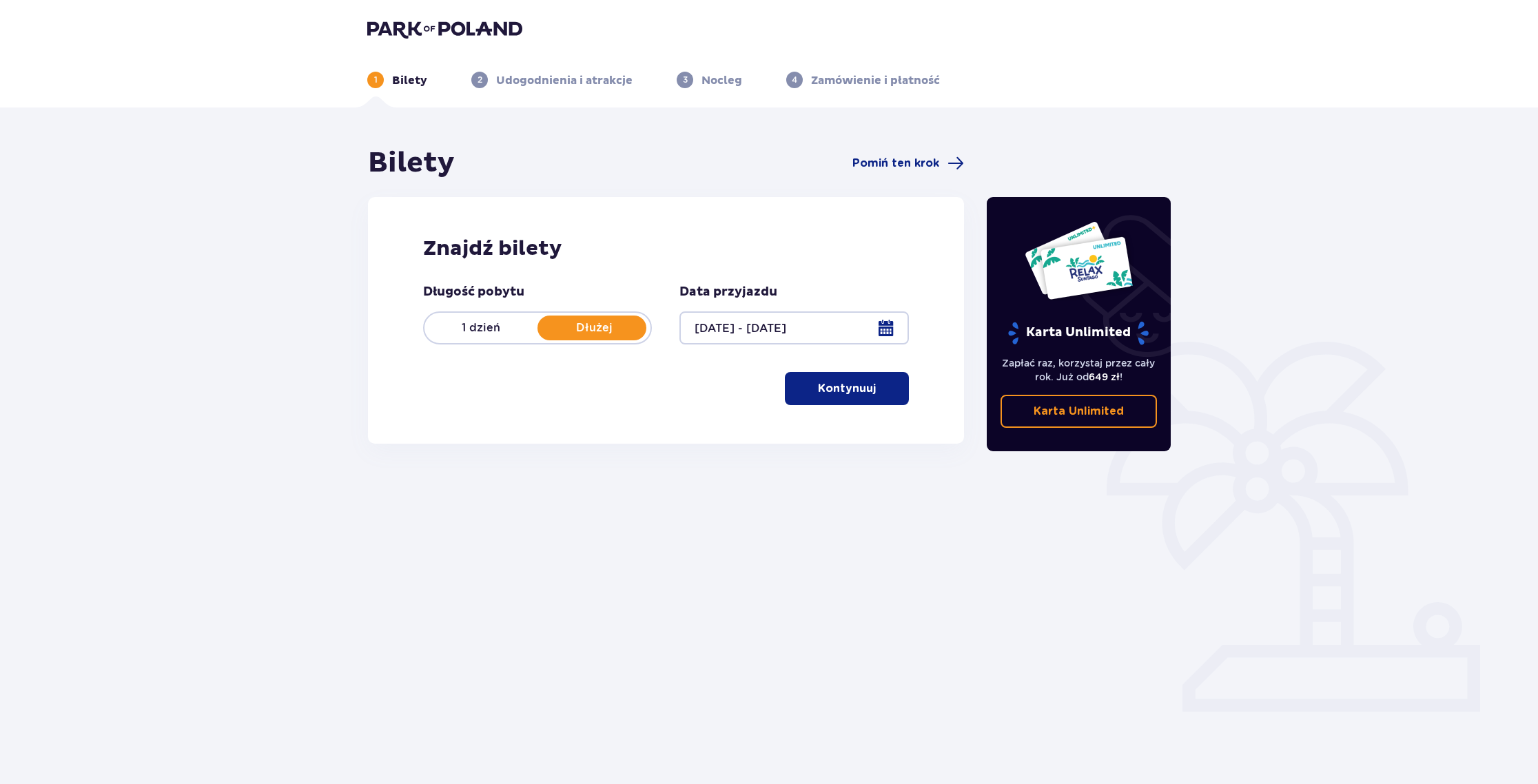
click at [841, 398] on button "Kontynuuj" at bounding box center [847, 388] width 124 height 33
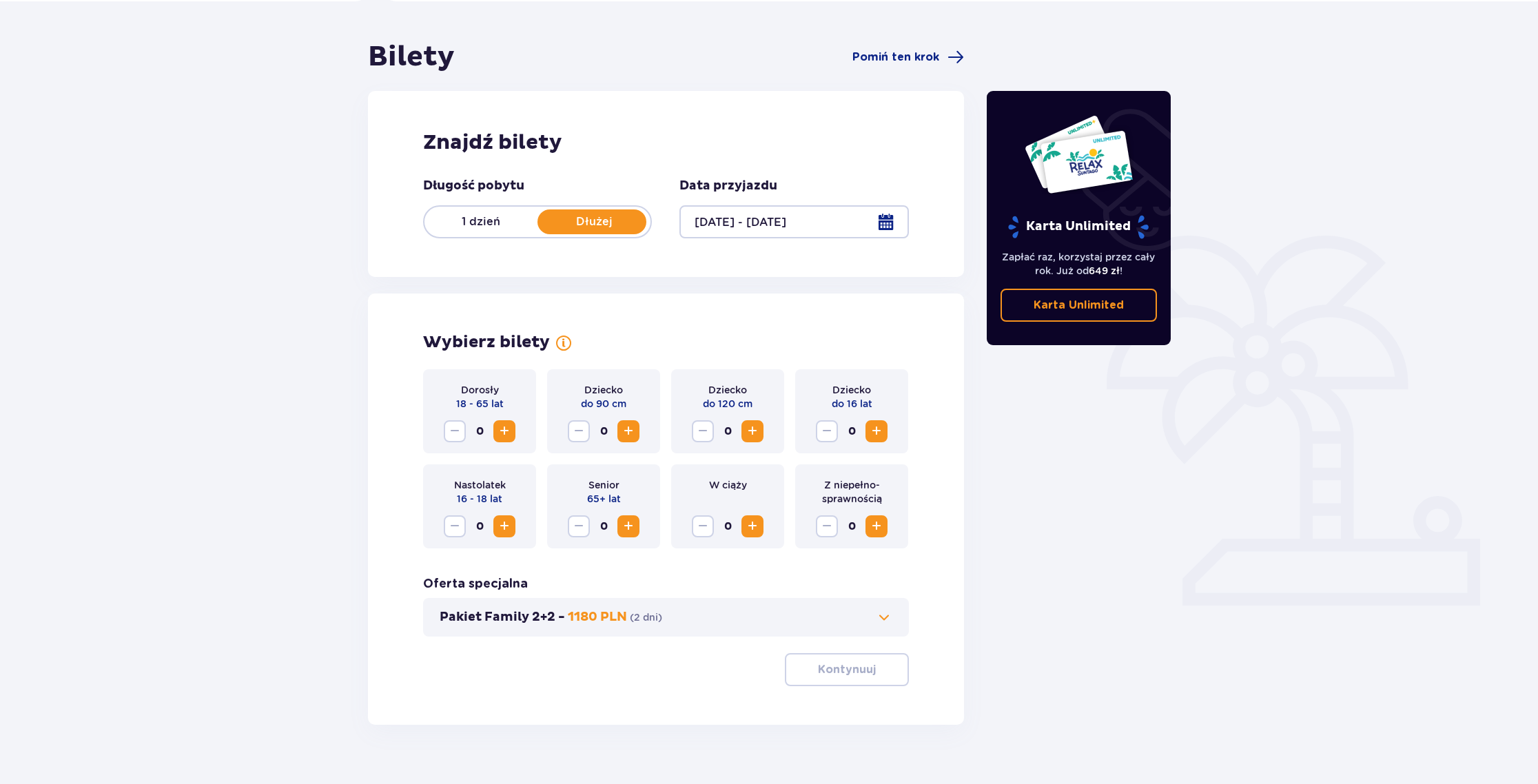
scroll to position [129, 0]
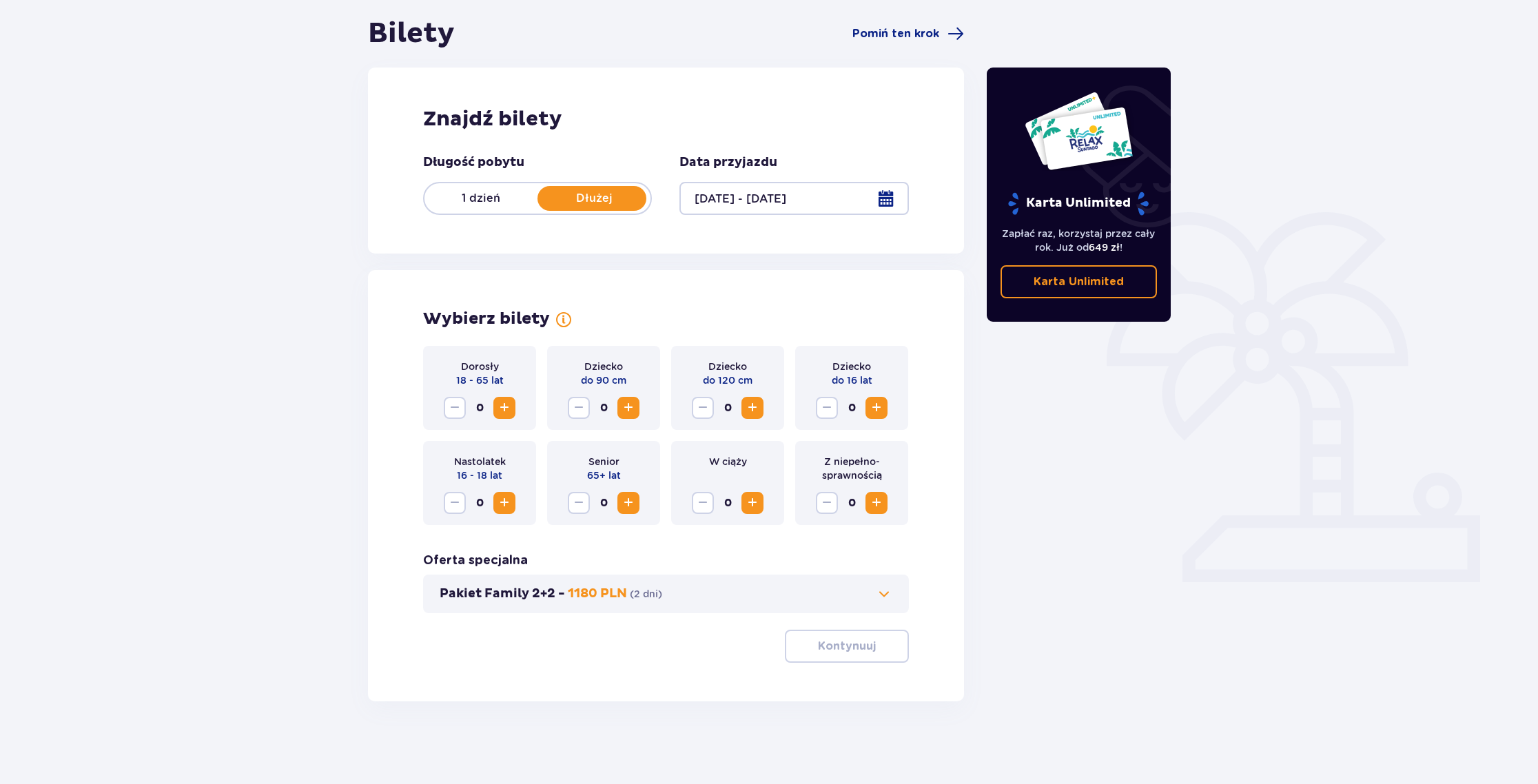
click at [501, 410] on span "Zwiększ" at bounding box center [505, 408] width 16 height 16
click at [502, 411] on span "Zwiększ" at bounding box center [505, 408] width 16 height 16
click at [619, 410] on button "Zwiększ" at bounding box center [629, 408] width 22 height 22
click at [751, 412] on span "Zwiększ" at bounding box center [752, 408] width 16 height 16
click at [886, 599] on span at bounding box center [884, 594] width 16 height 16
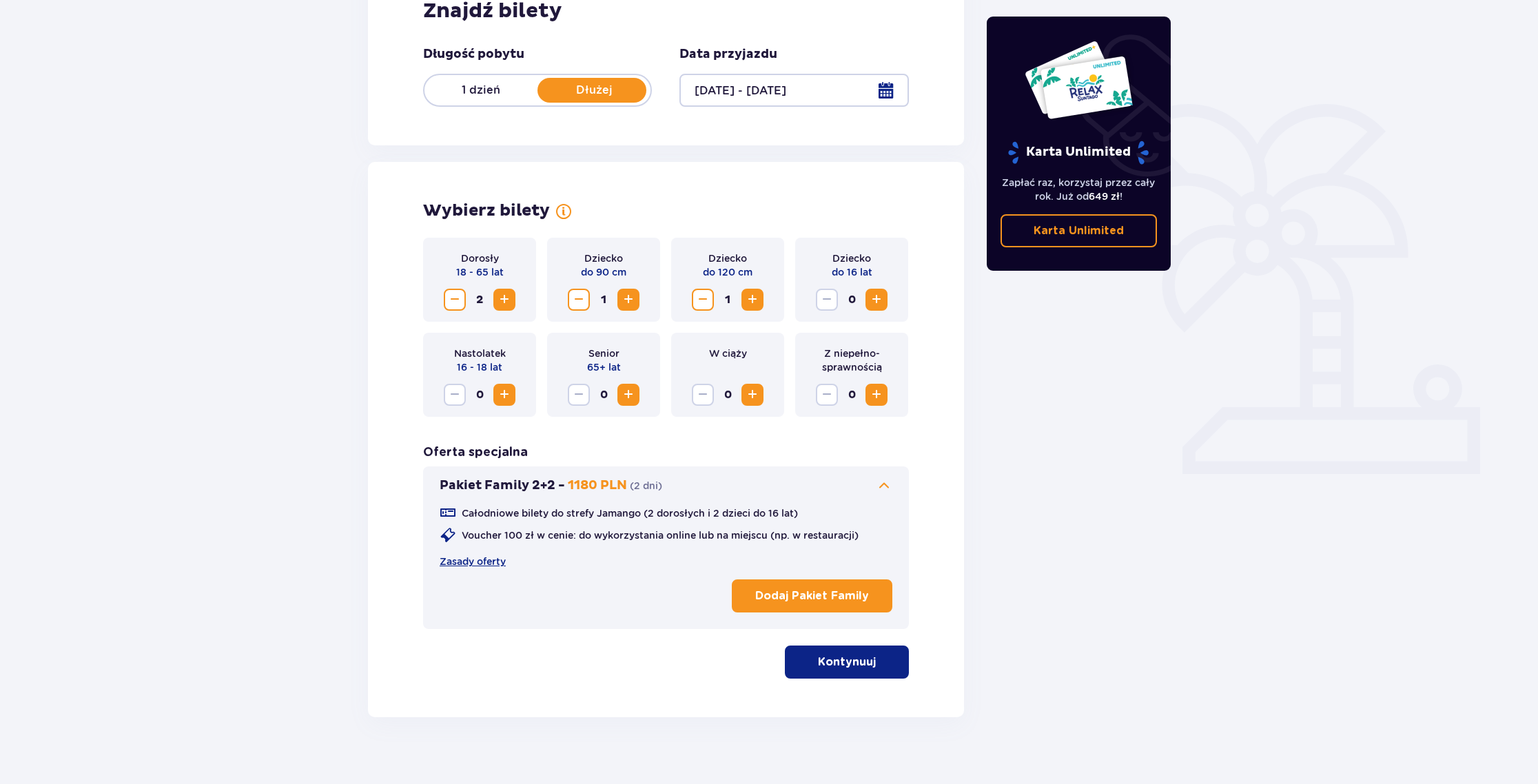
scroll to position [254, 0]
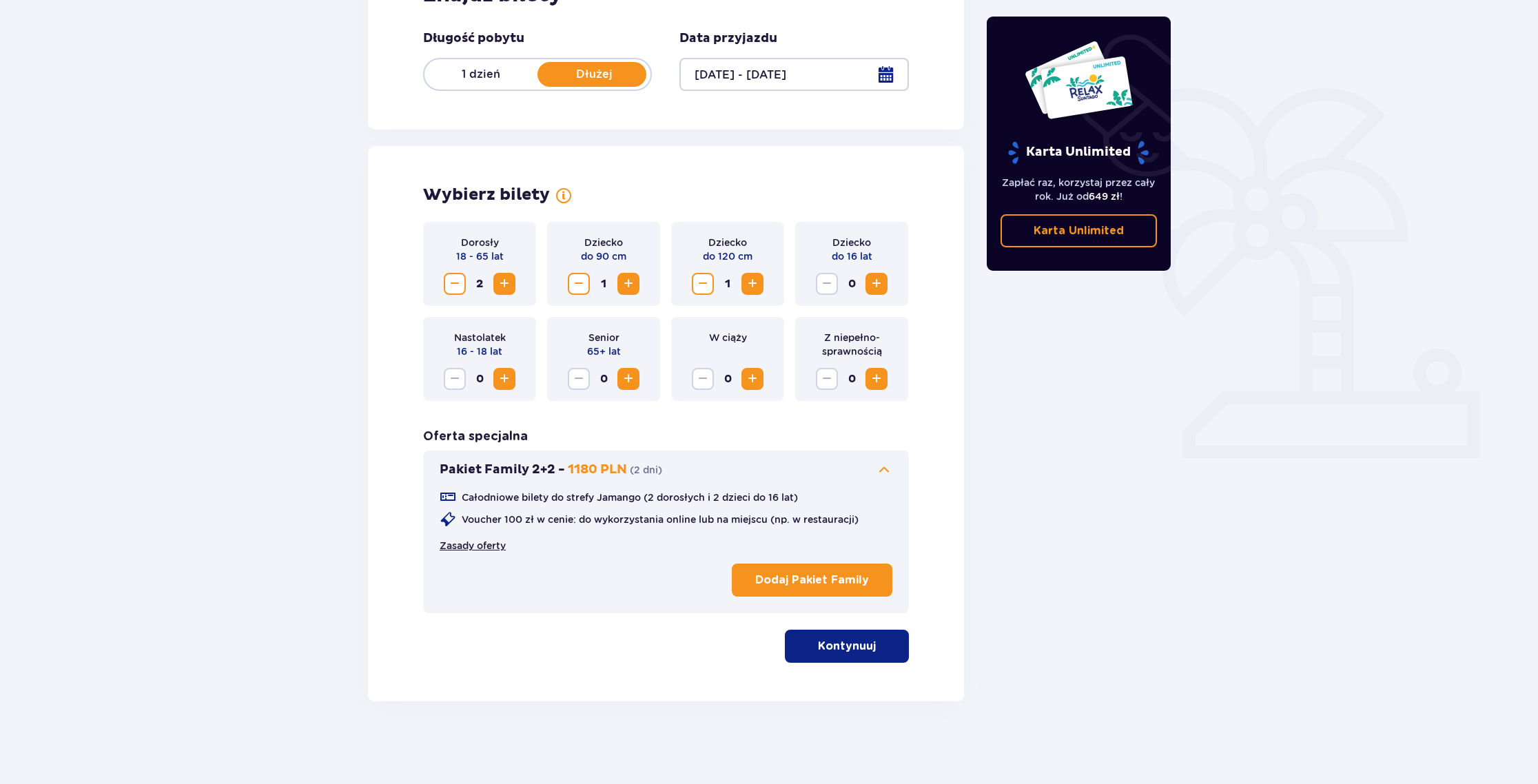
click at [480, 547] on link "Zasady oferty" at bounding box center [472, 545] width 66 height 14
click at [841, 647] on p "Kontynuuj" at bounding box center [847, 646] width 58 height 15
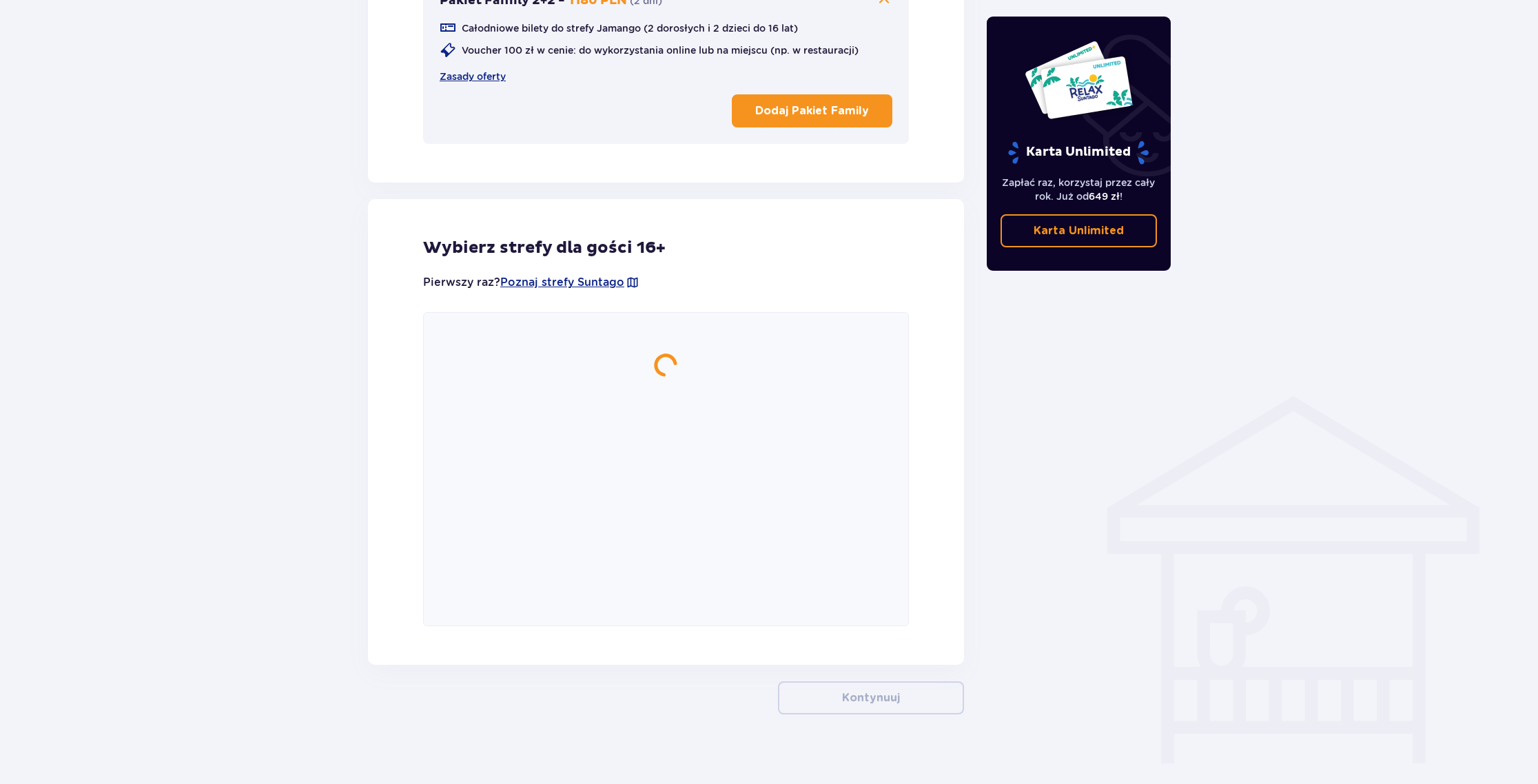
scroll to position [736, 0]
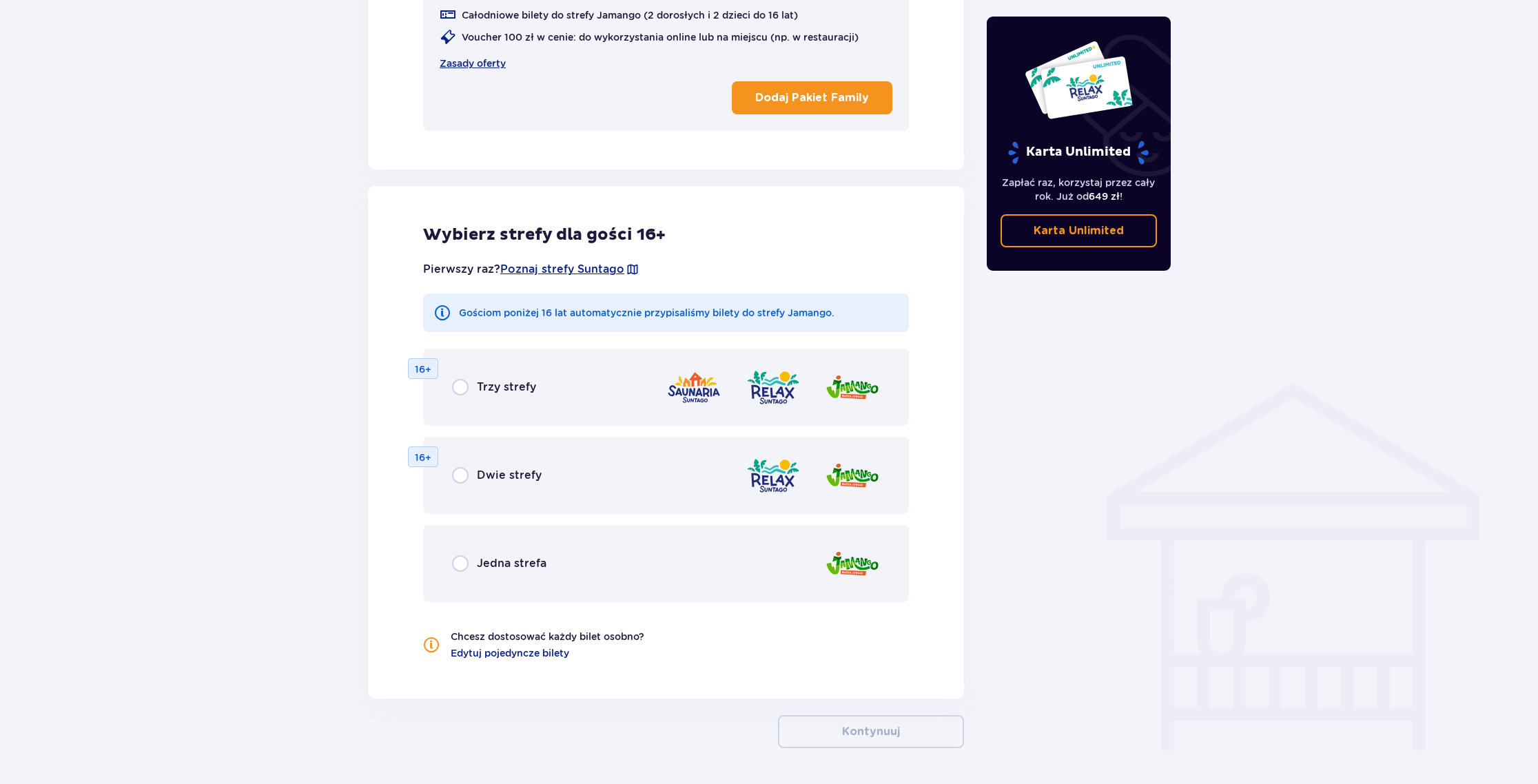
click at [461, 388] on input "radio" at bounding box center [460, 387] width 16 height 16
radio input "true"
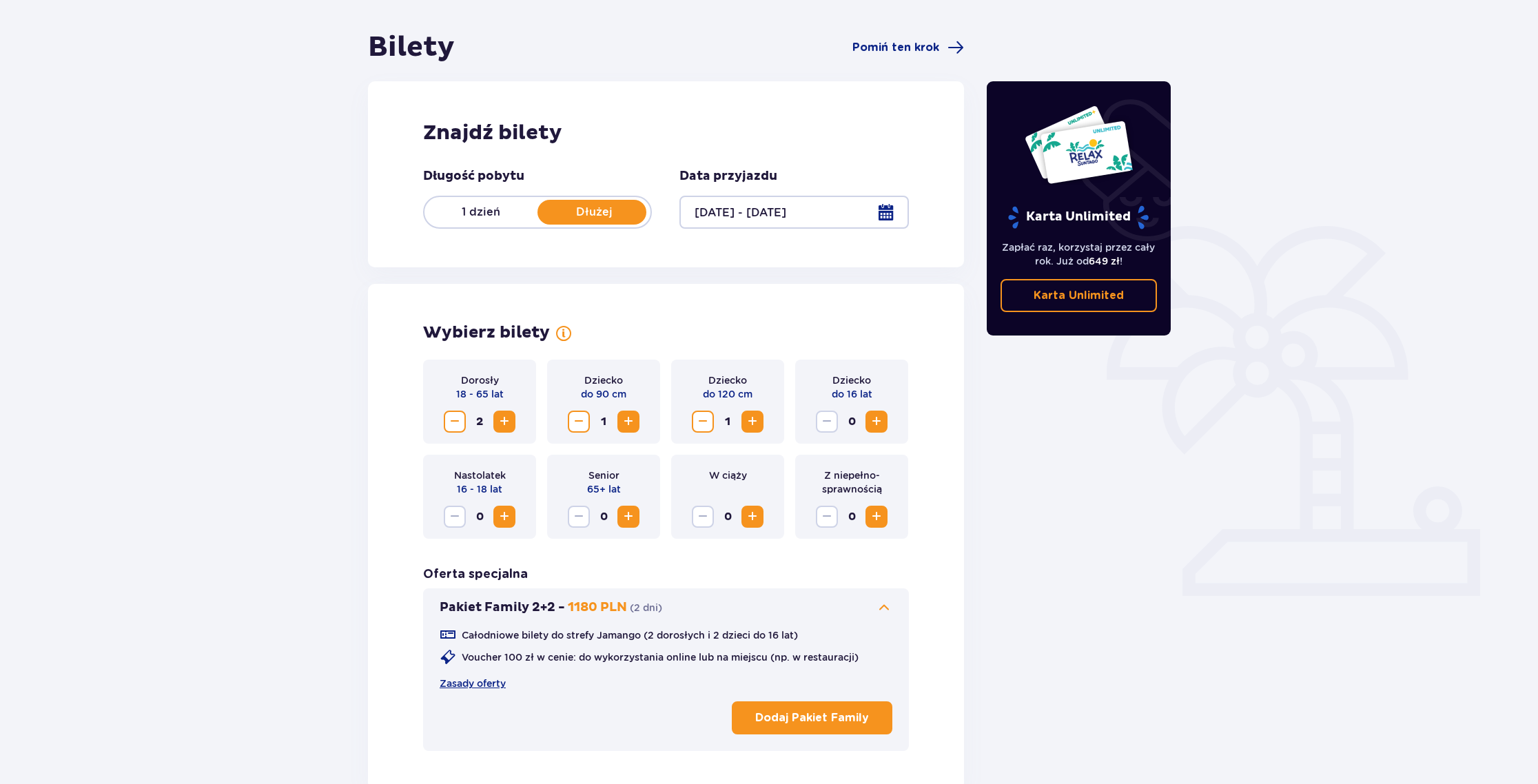
scroll to position [0, 0]
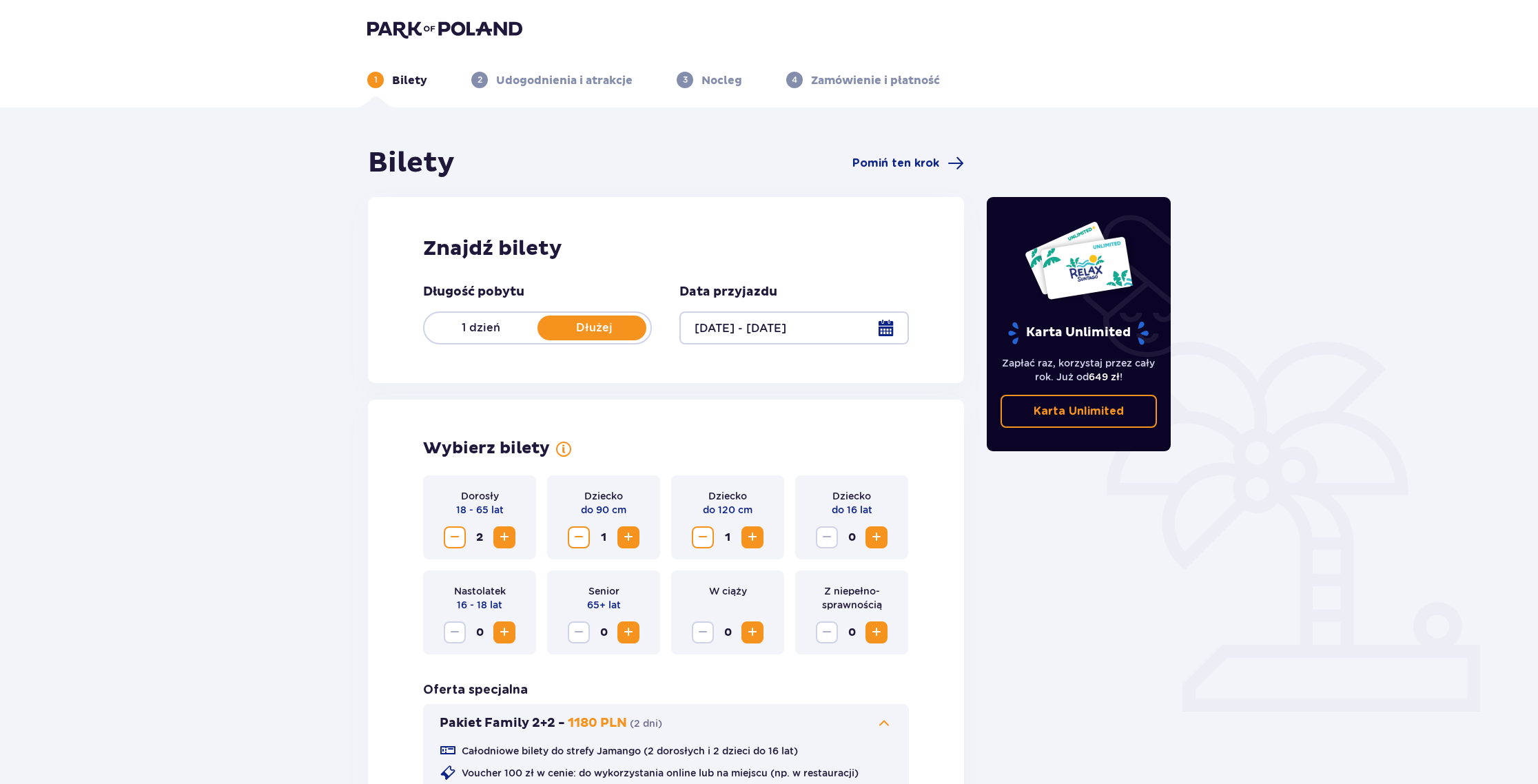
click at [715, 82] on p "Nocleg" at bounding box center [721, 81] width 41 height 15
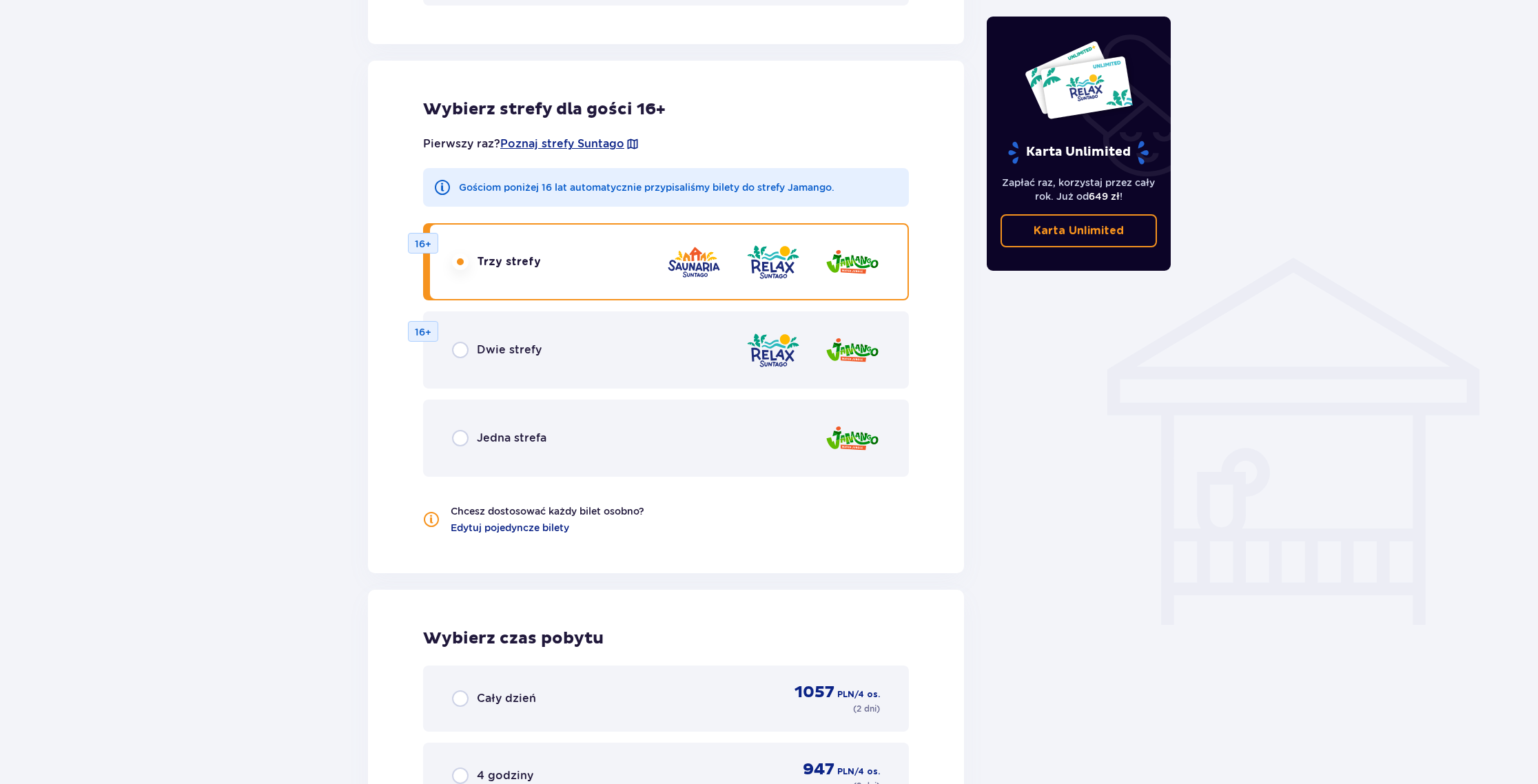
scroll to position [862, 0]
click at [461, 350] on input "radio" at bounding box center [460, 349] width 16 height 16
radio input "true"
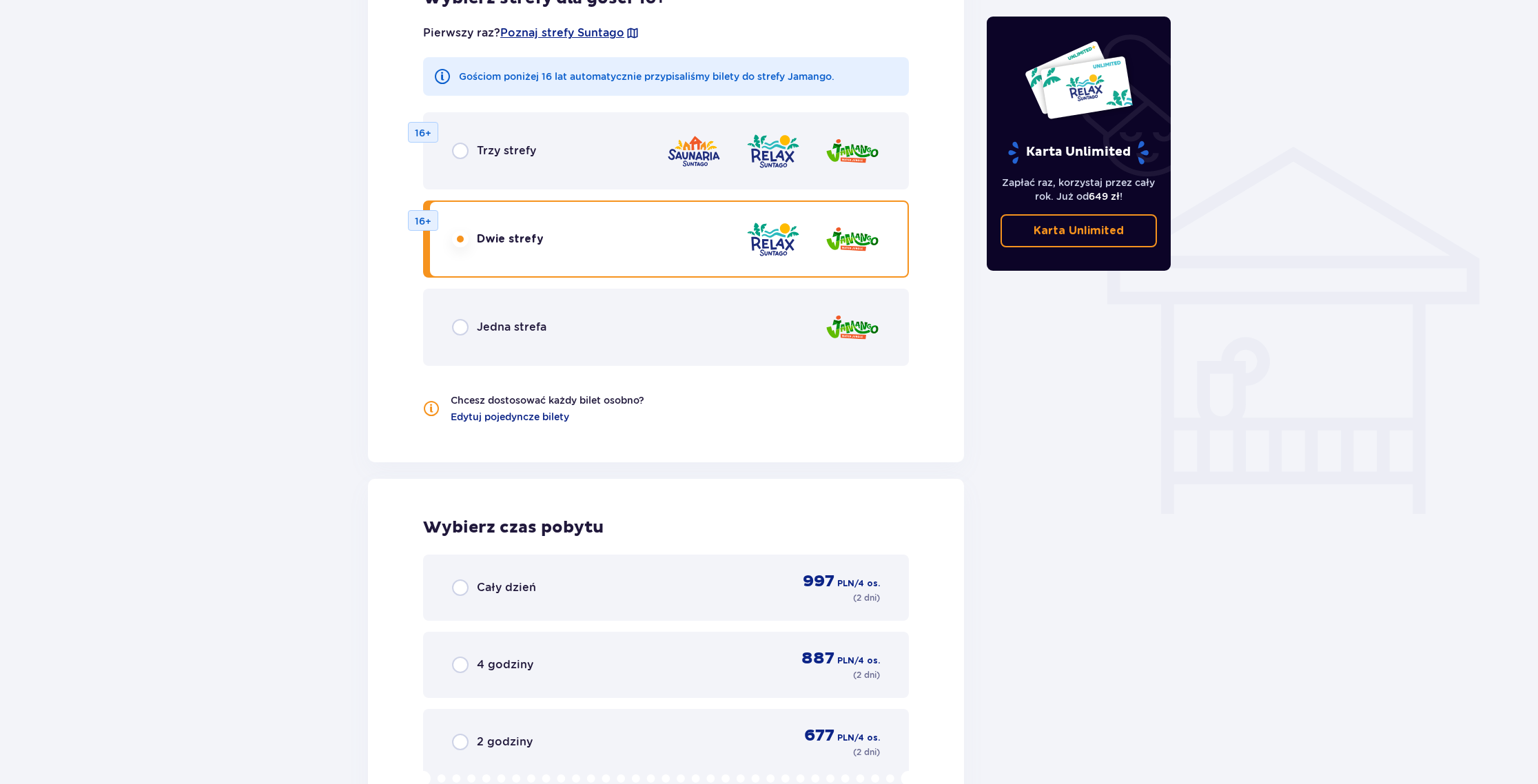
scroll to position [840, 0]
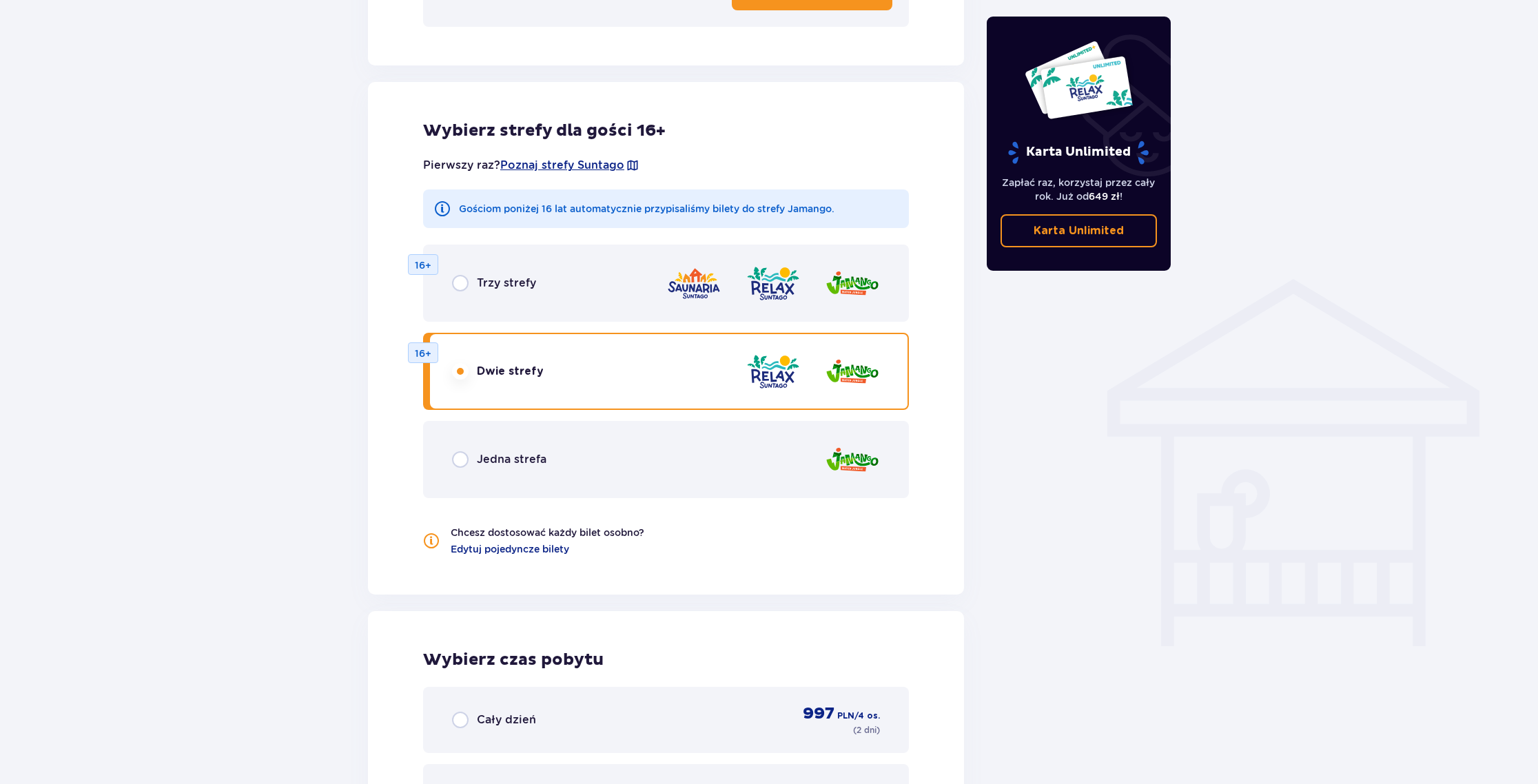
click at [467, 286] on input "radio" at bounding box center [460, 283] width 16 height 16
radio input "true"
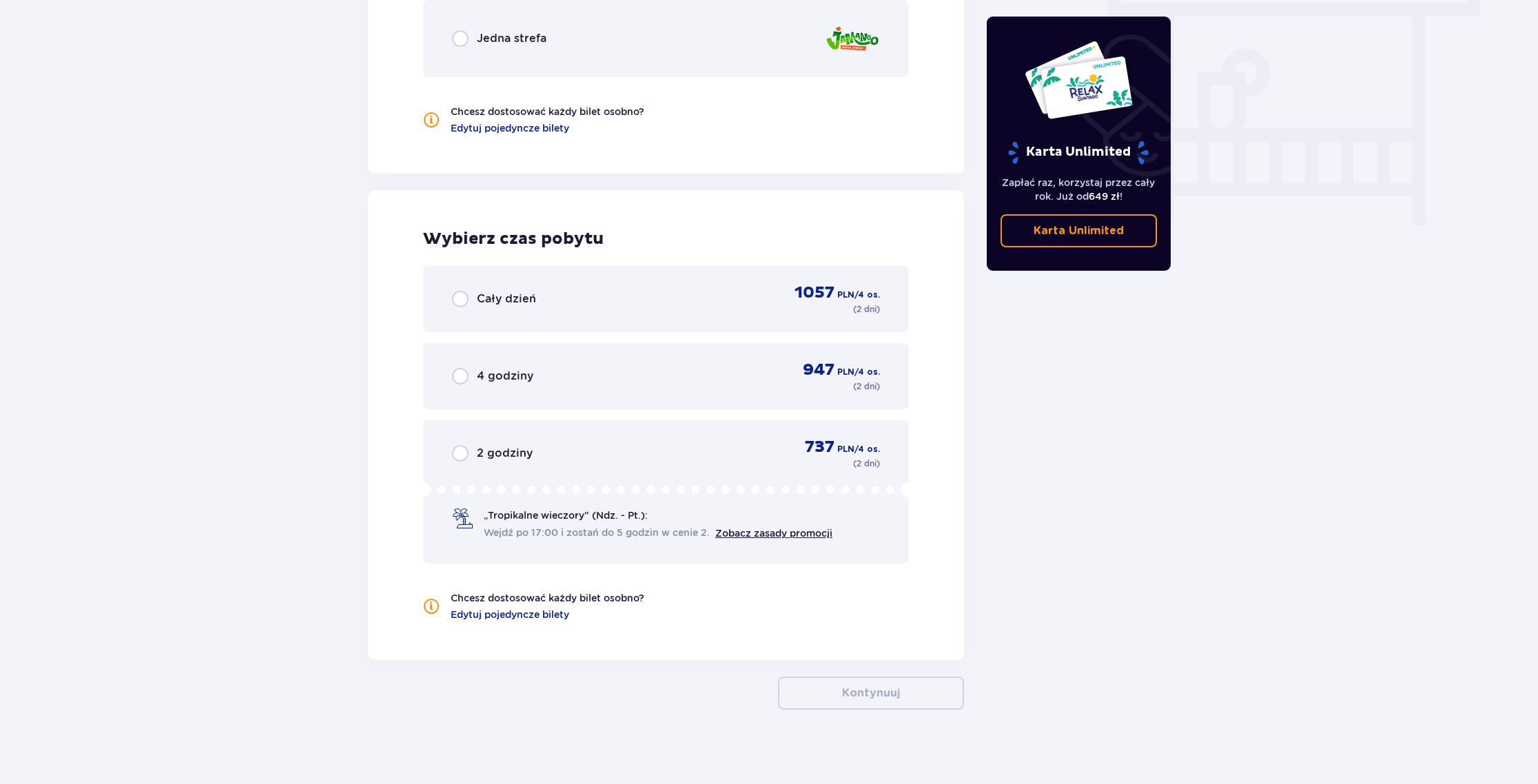
scroll to position [1269, 0]
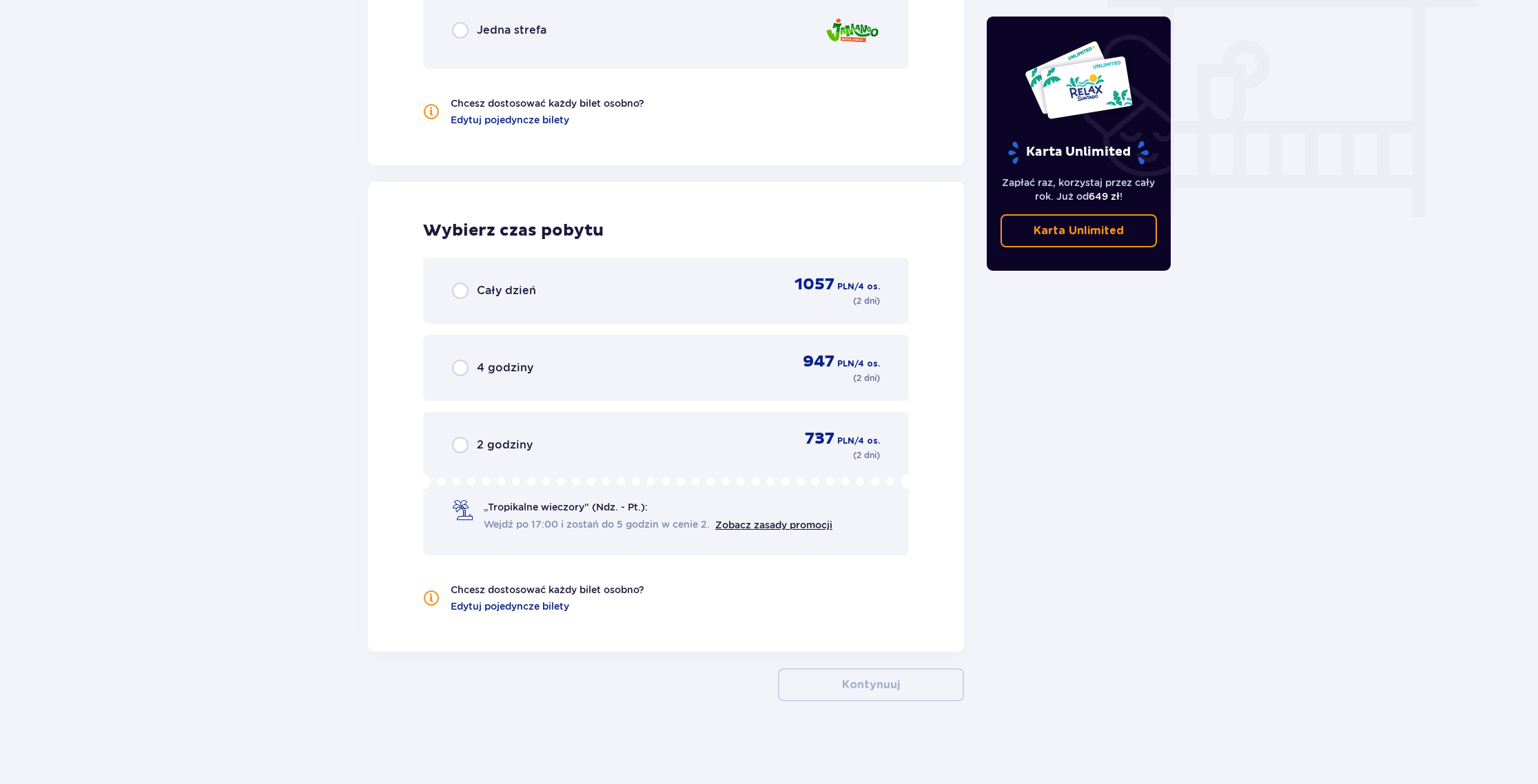
click at [465, 290] on input "radio" at bounding box center [460, 291] width 16 height 16
radio input "true"
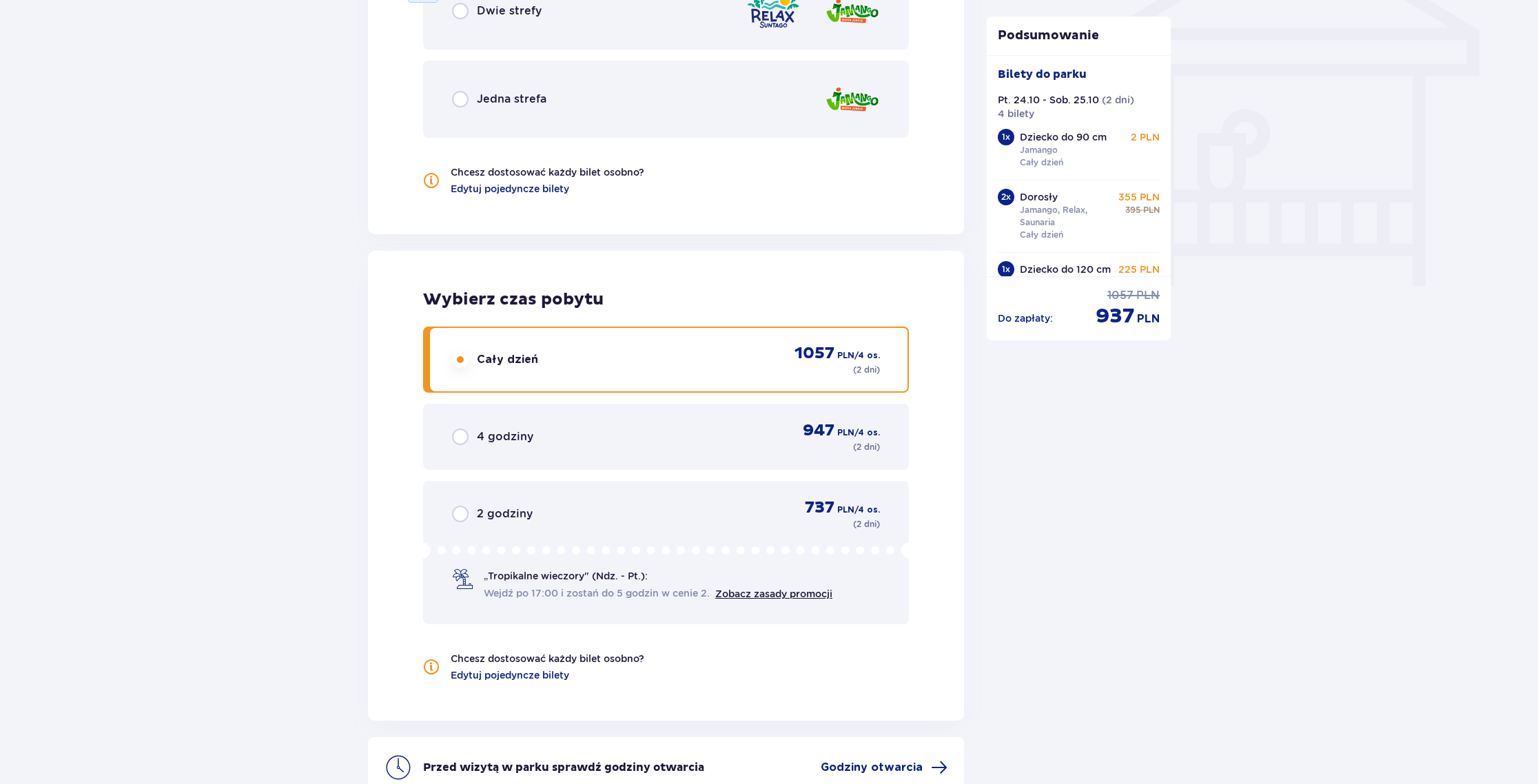
scroll to position [1346, 0]
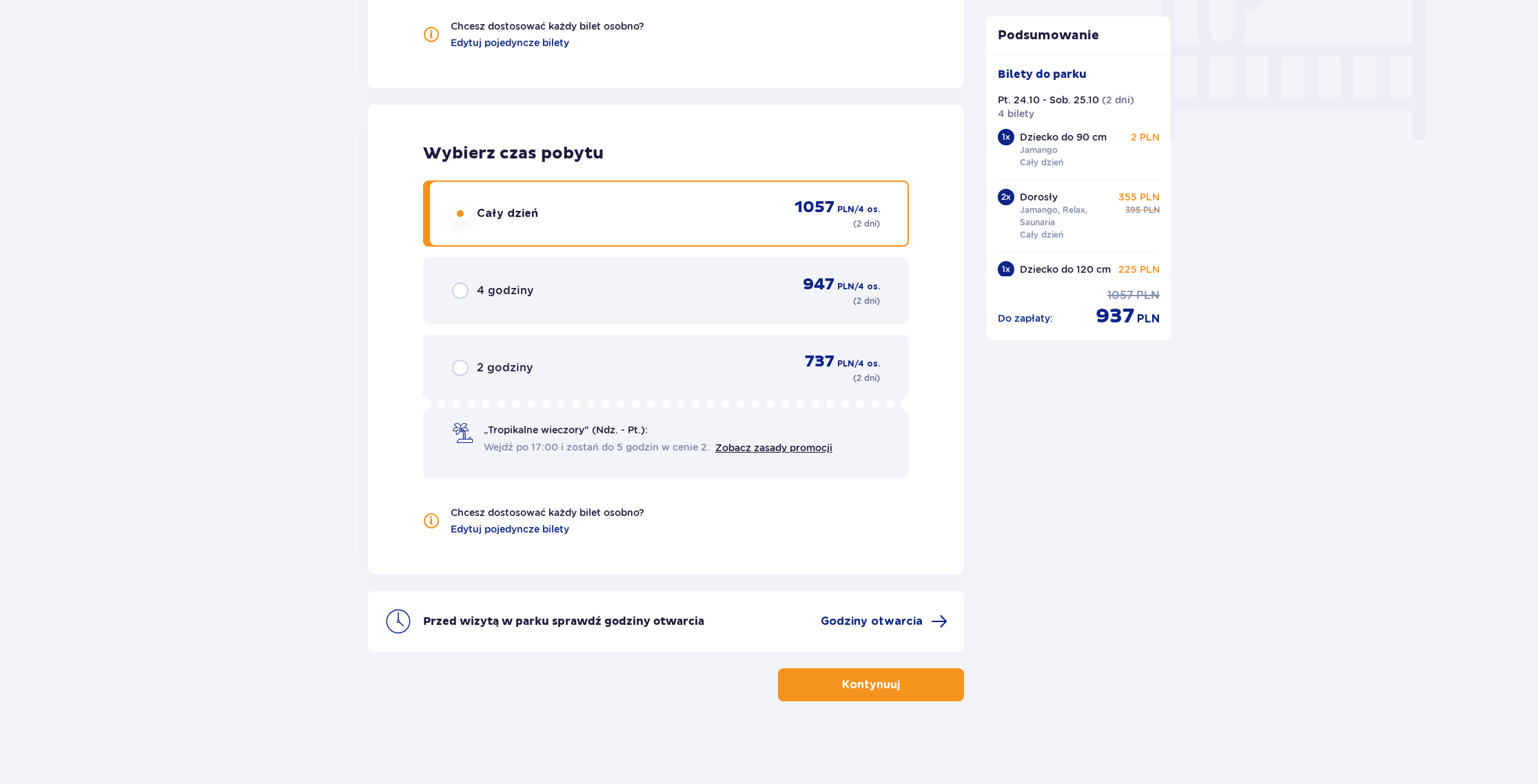
click at [881, 683] on p "Kontynuuj" at bounding box center [871, 685] width 58 height 15
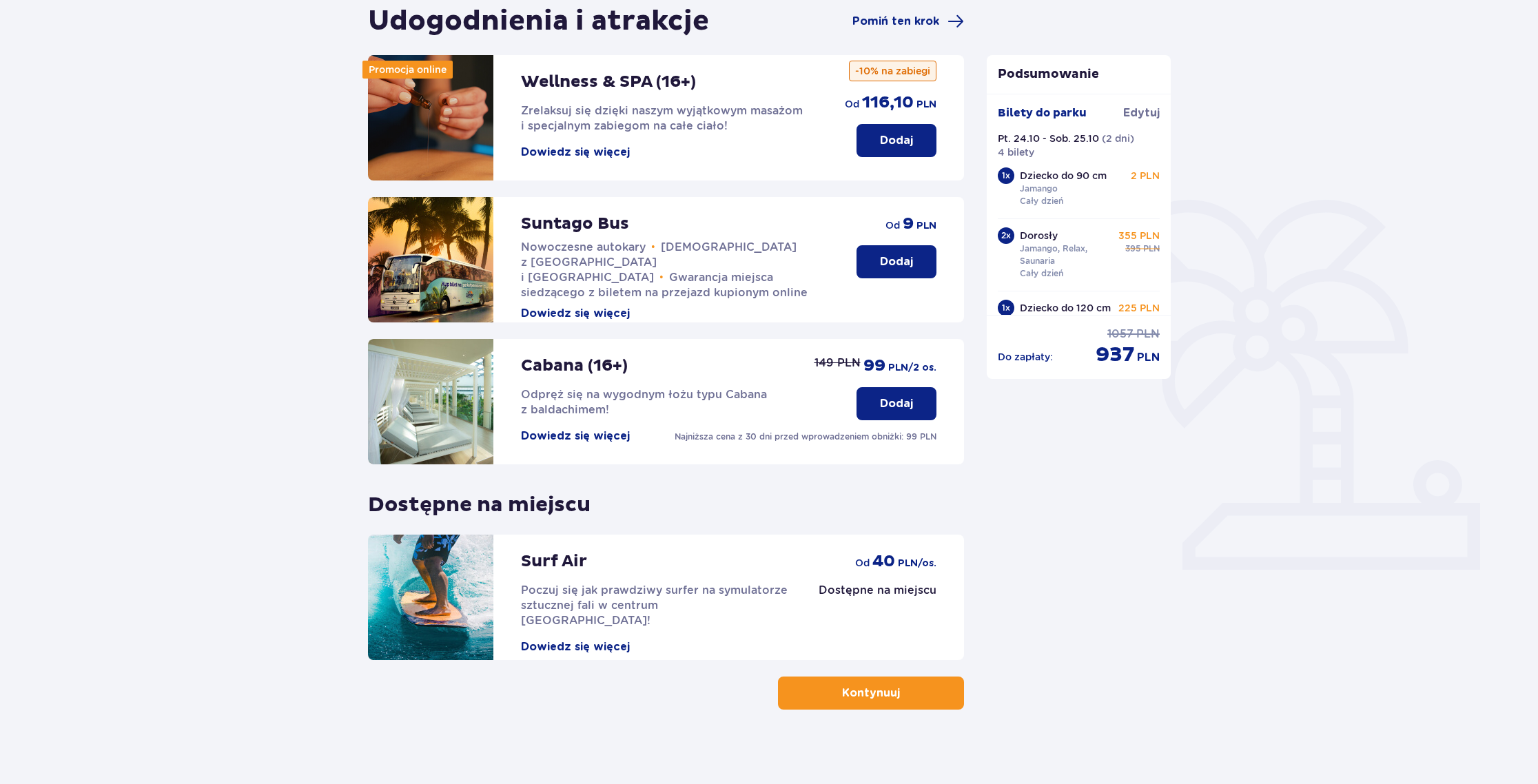
scroll to position [150, 0]
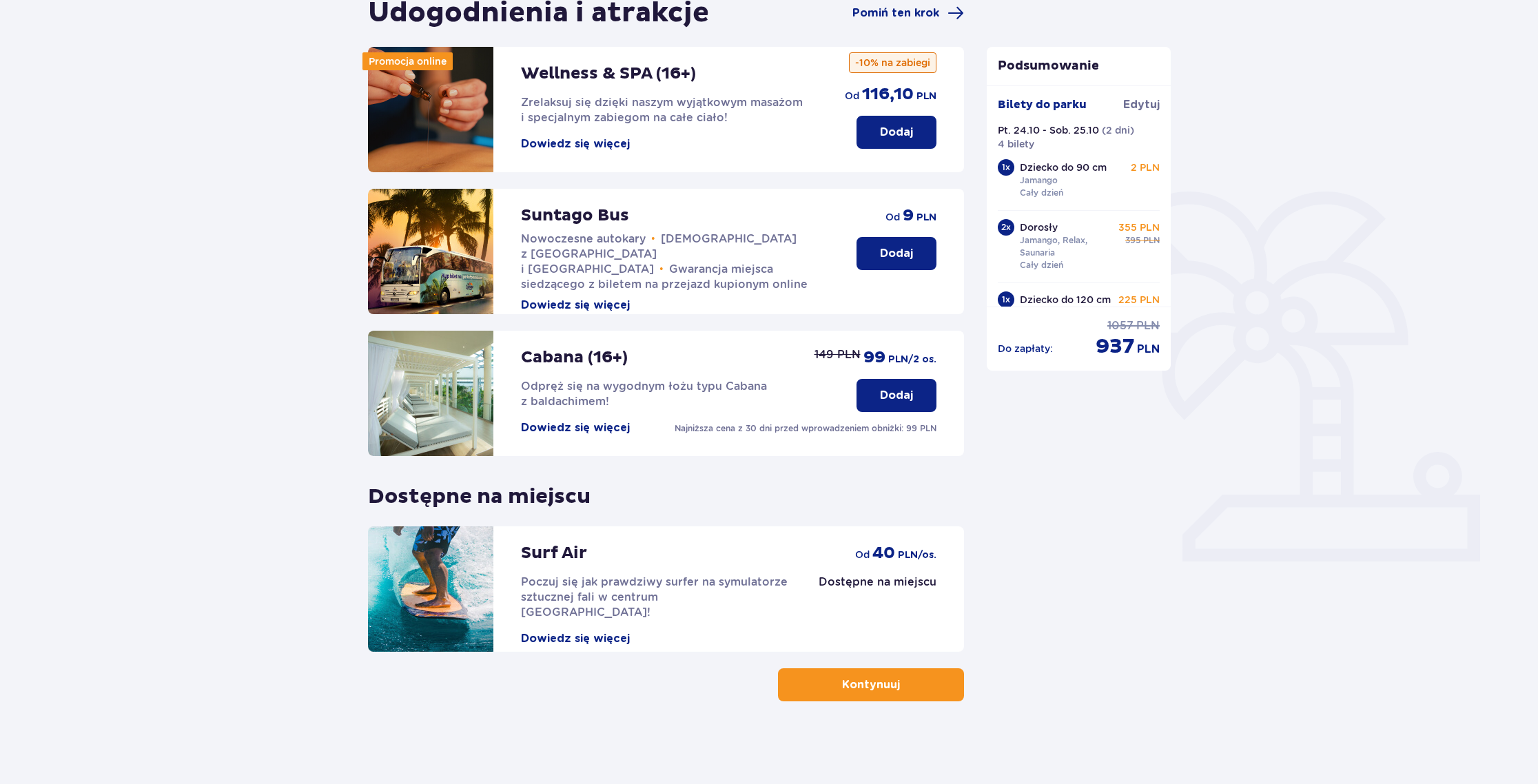
click at [883, 695] on button "Kontynuuj" at bounding box center [871, 685] width 186 height 33
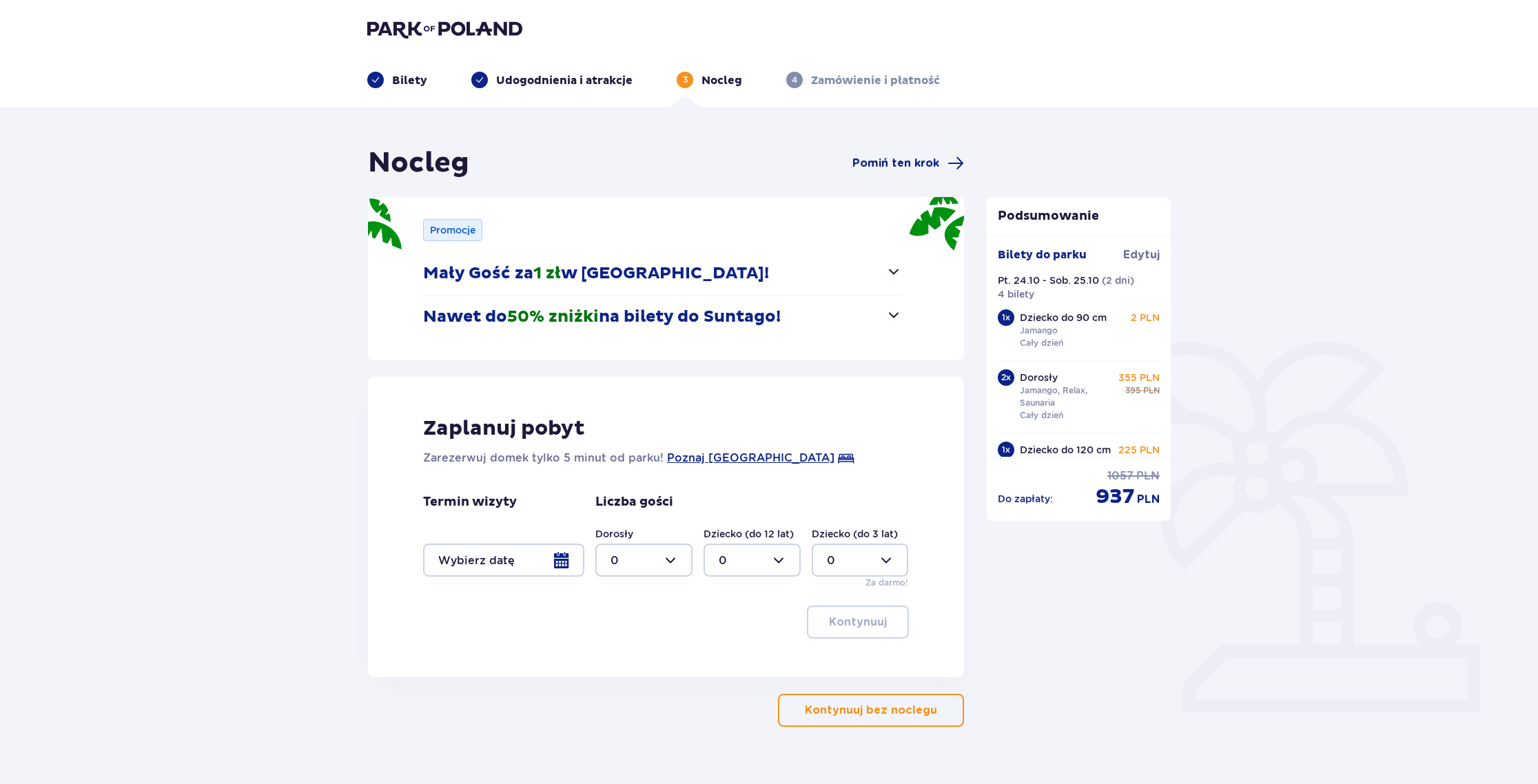
click at [892, 320] on span "button" at bounding box center [894, 315] width 16 height 16
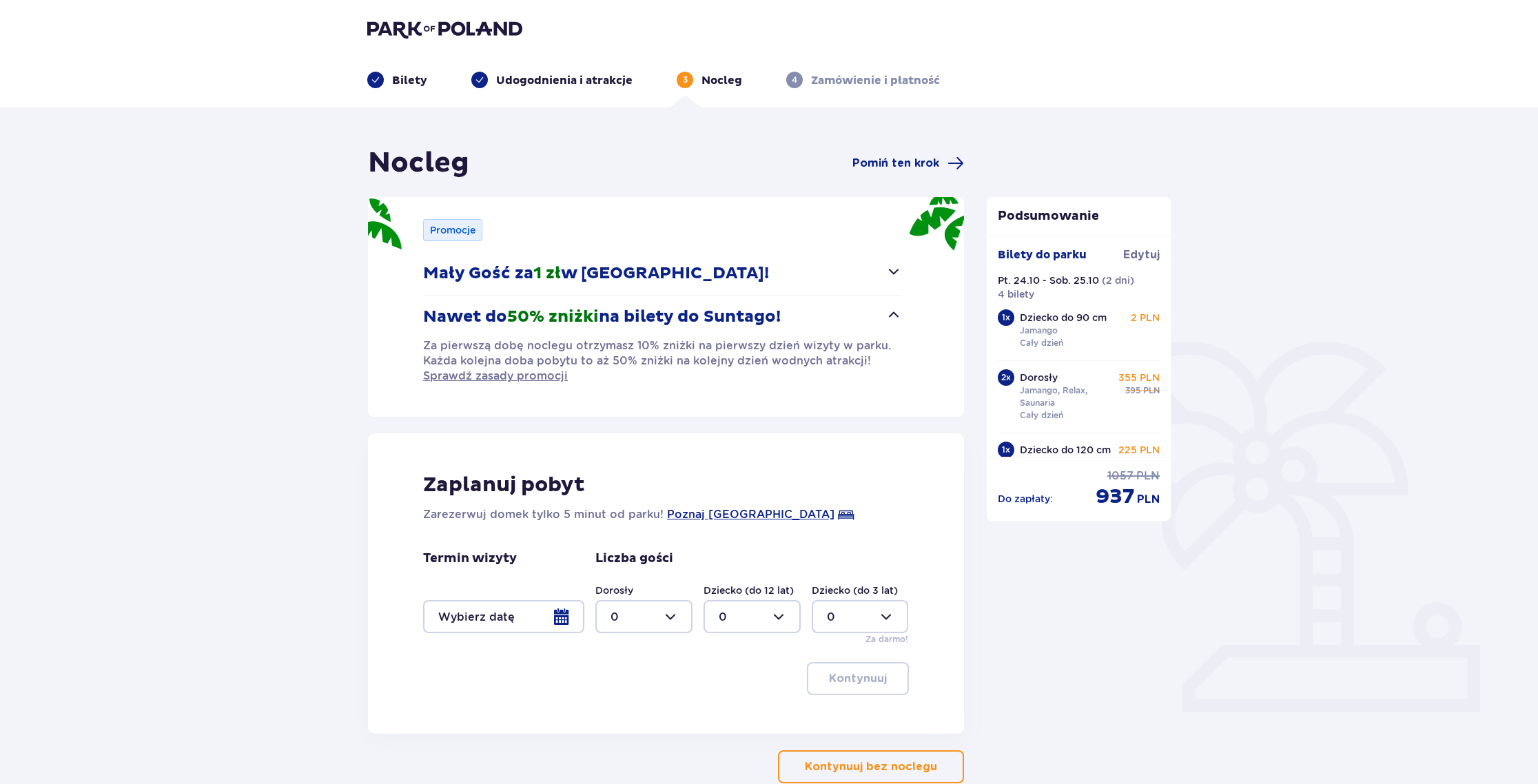
click at [891, 320] on span "button" at bounding box center [894, 315] width 16 height 16
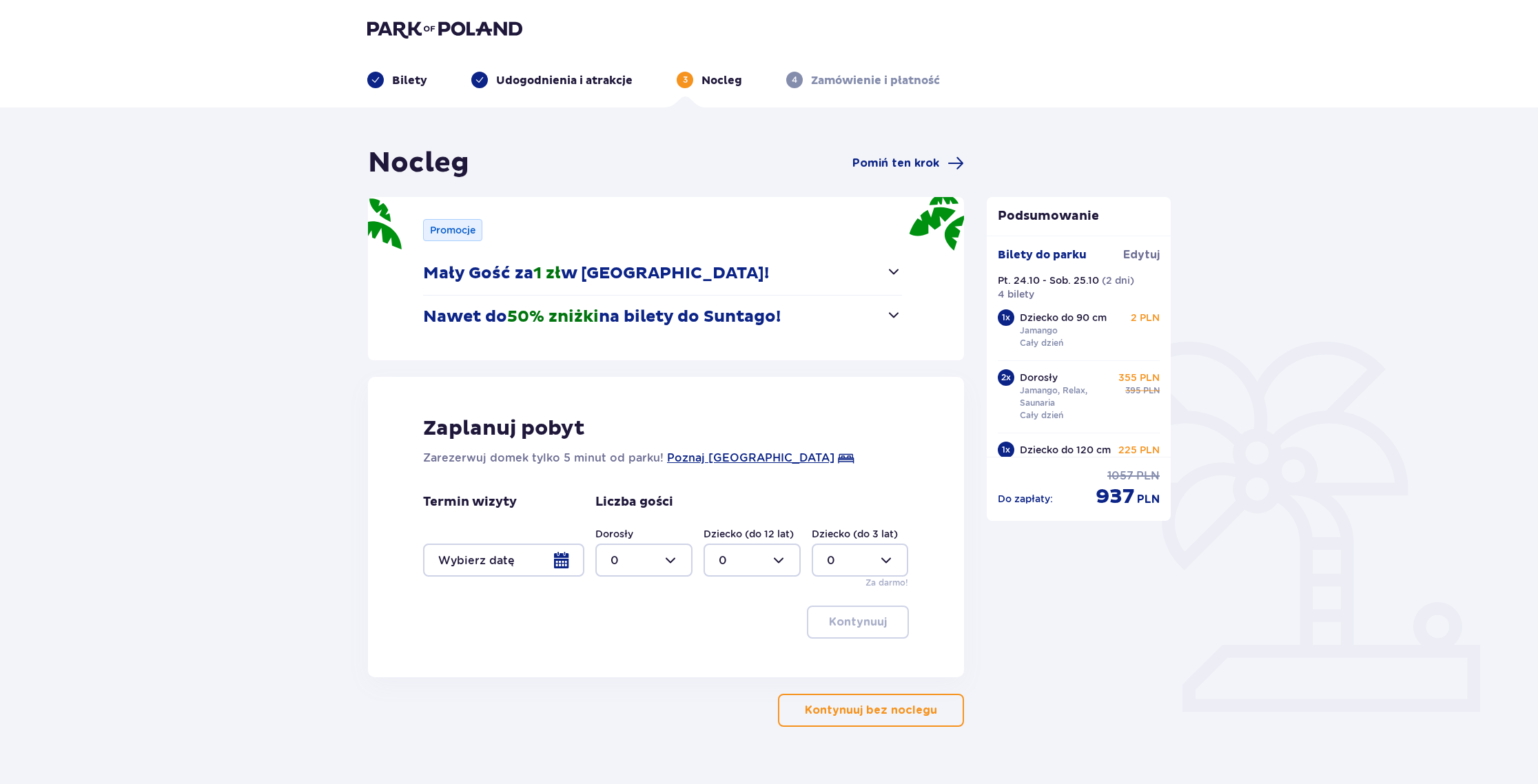
click at [557, 564] on div at bounding box center [504, 560] width 161 height 33
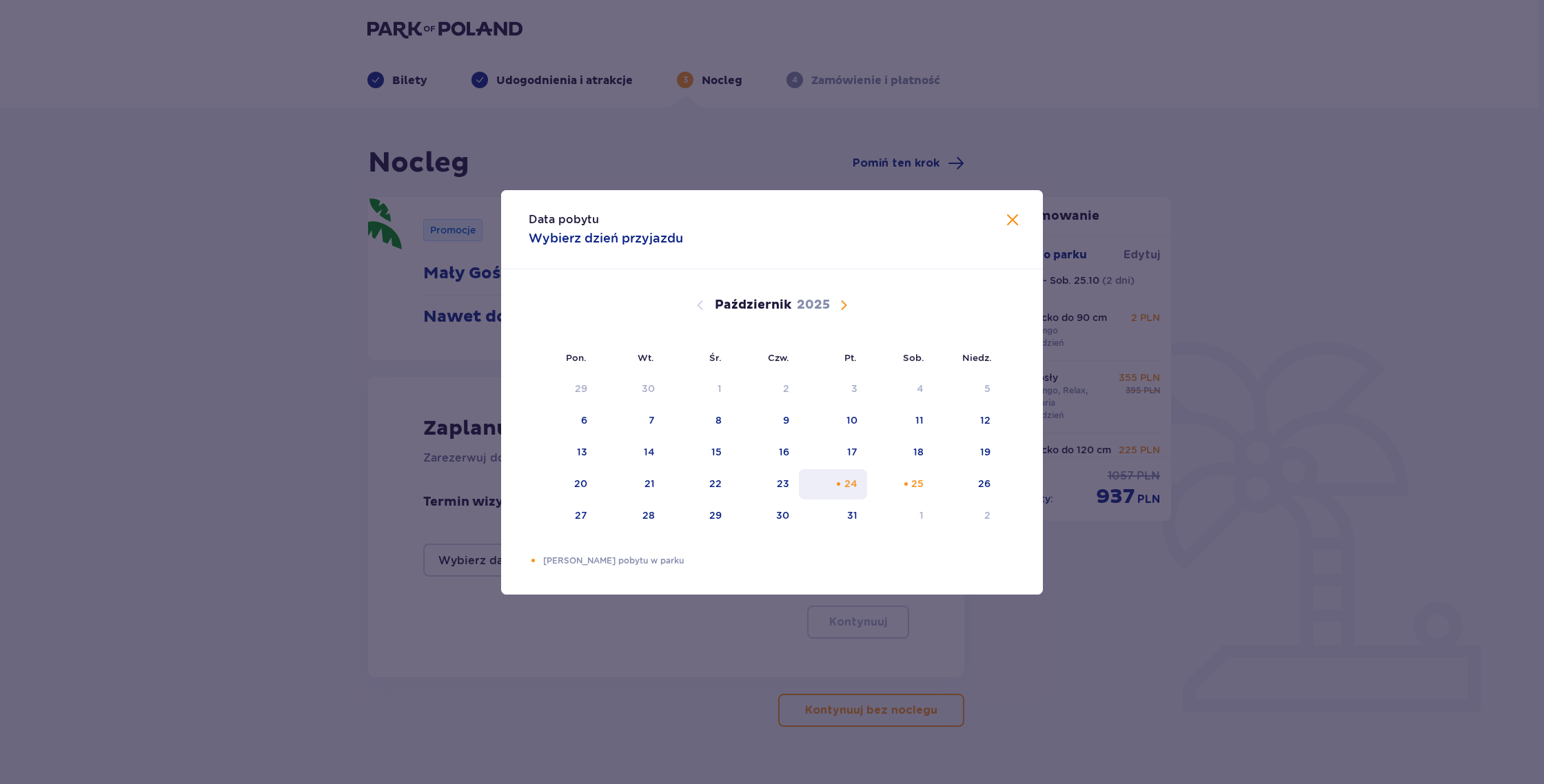
click at [853, 490] on div "24" at bounding box center [833, 484] width 68 height 30
click at [909, 488] on div "25" at bounding box center [900, 484] width 67 height 30
type input "24.10.25 - 25.10.25"
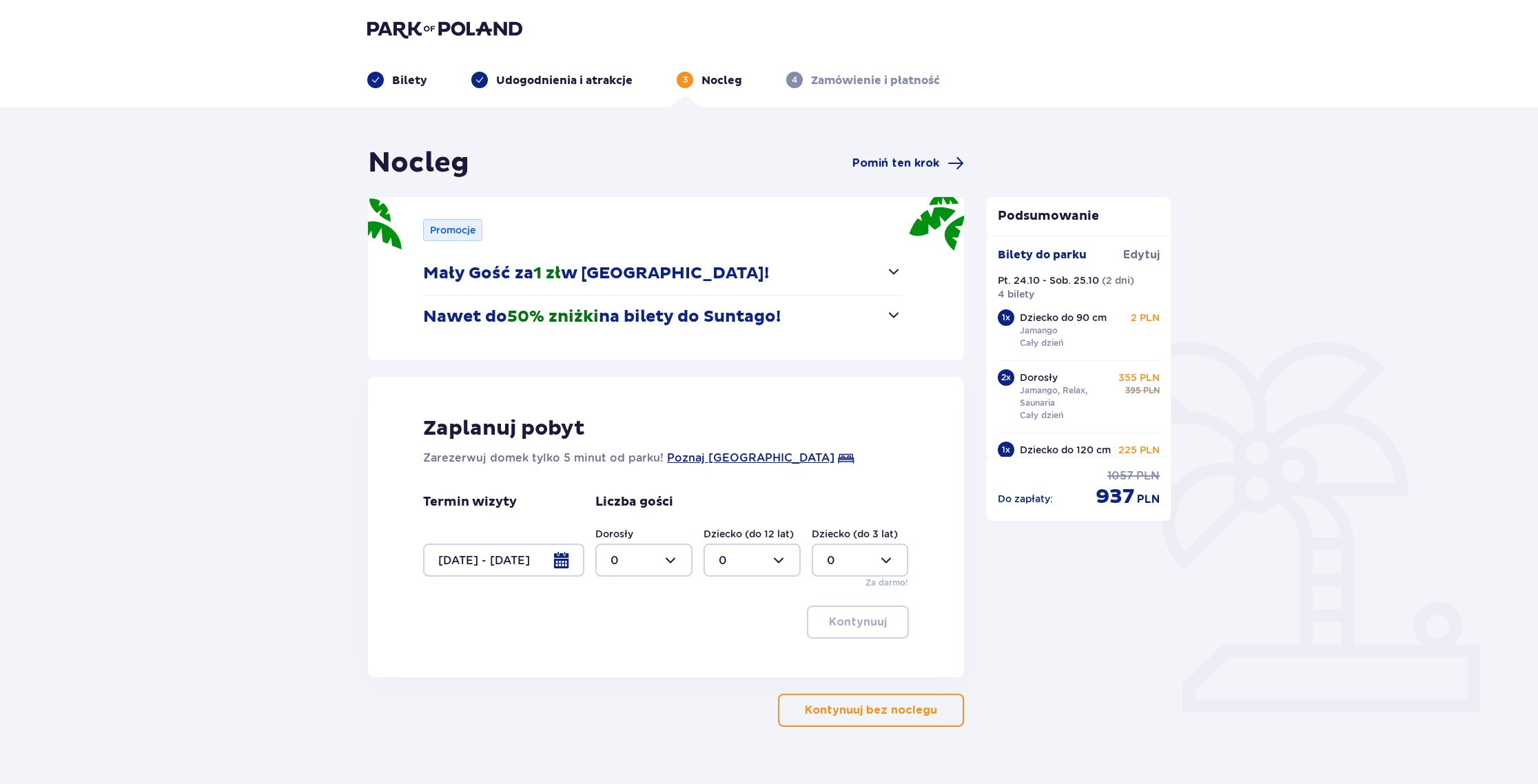
click at [675, 564] on div at bounding box center [644, 560] width 97 height 33
click at [621, 660] on div "2" at bounding box center [644, 660] width 67 height 15
type input "2"
click at [790, 558] on div at bounding box center [752, 560] width 97 height 33
click at [726, 664] on div "2" at bounding box center [752, 660] width 67 height 15
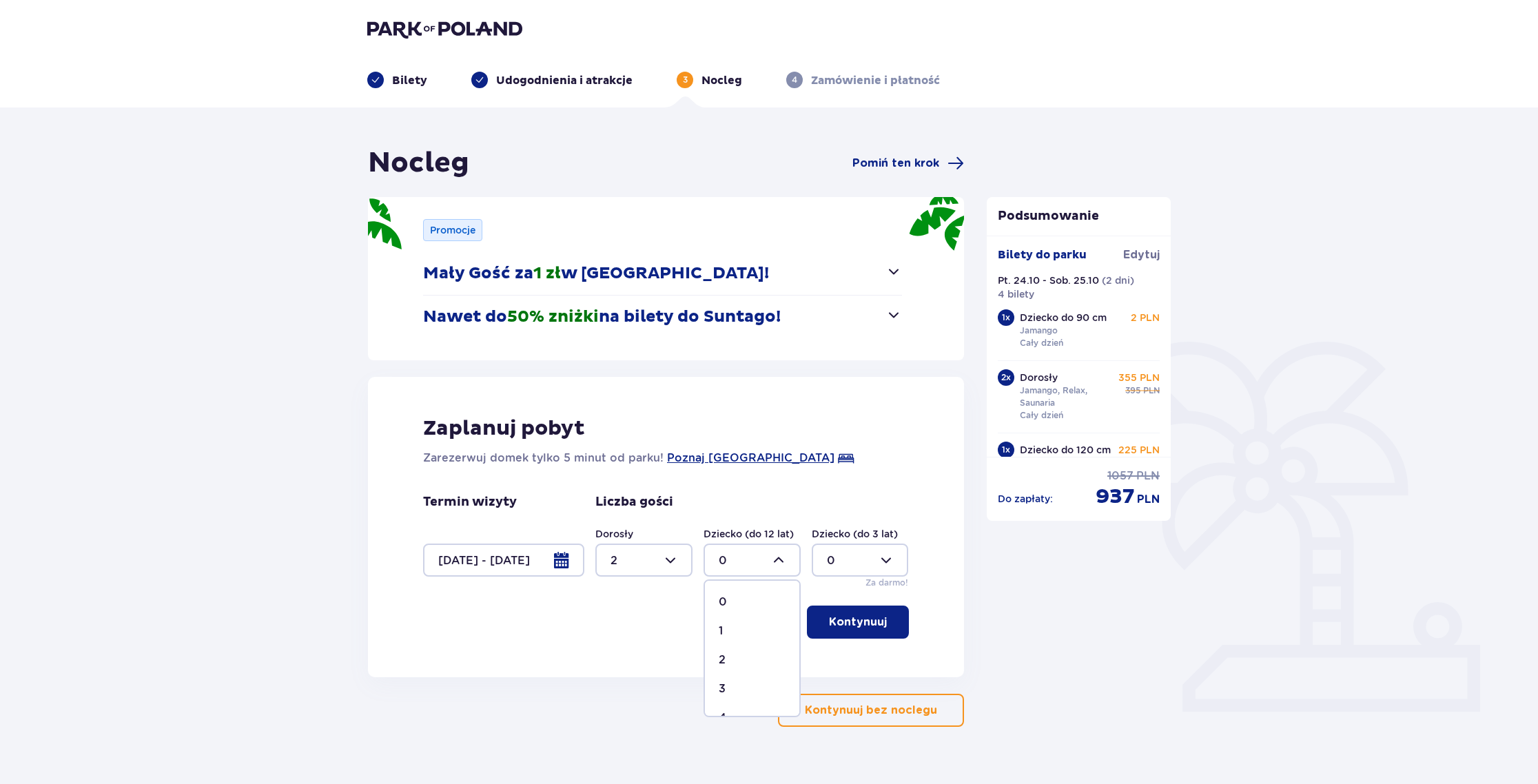
type input "2"
click at [829, 626] on p "Kontynuuj" at bounding box center [858, 622] width 58 height 15
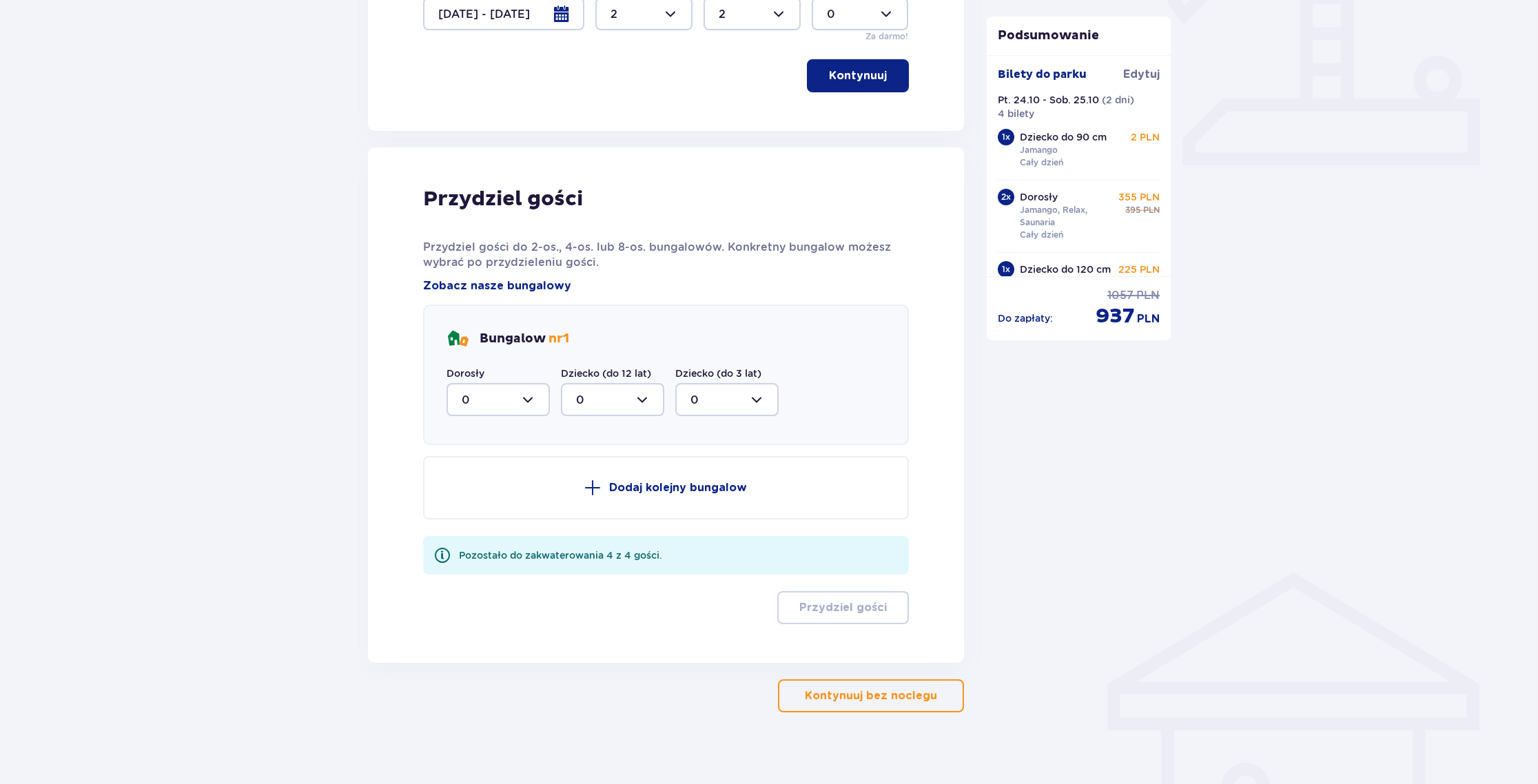
scroll to position [558, 0]
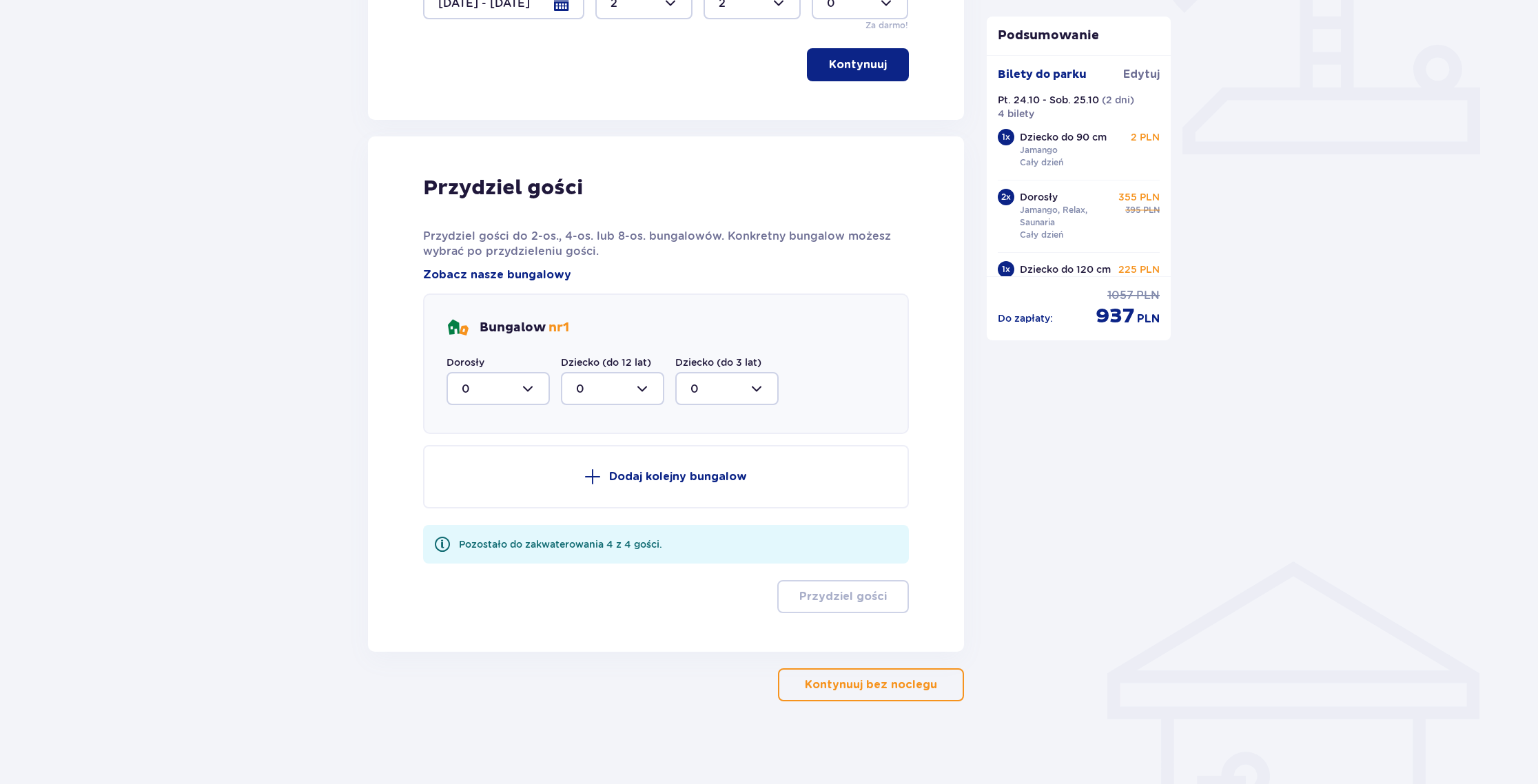
click at [530, 393] on div at bounding box center [499, 388] width 104 height 33
click at [491, 488] on div "2" at bounding box center [498, 488] width 73 height 15
type input "2"
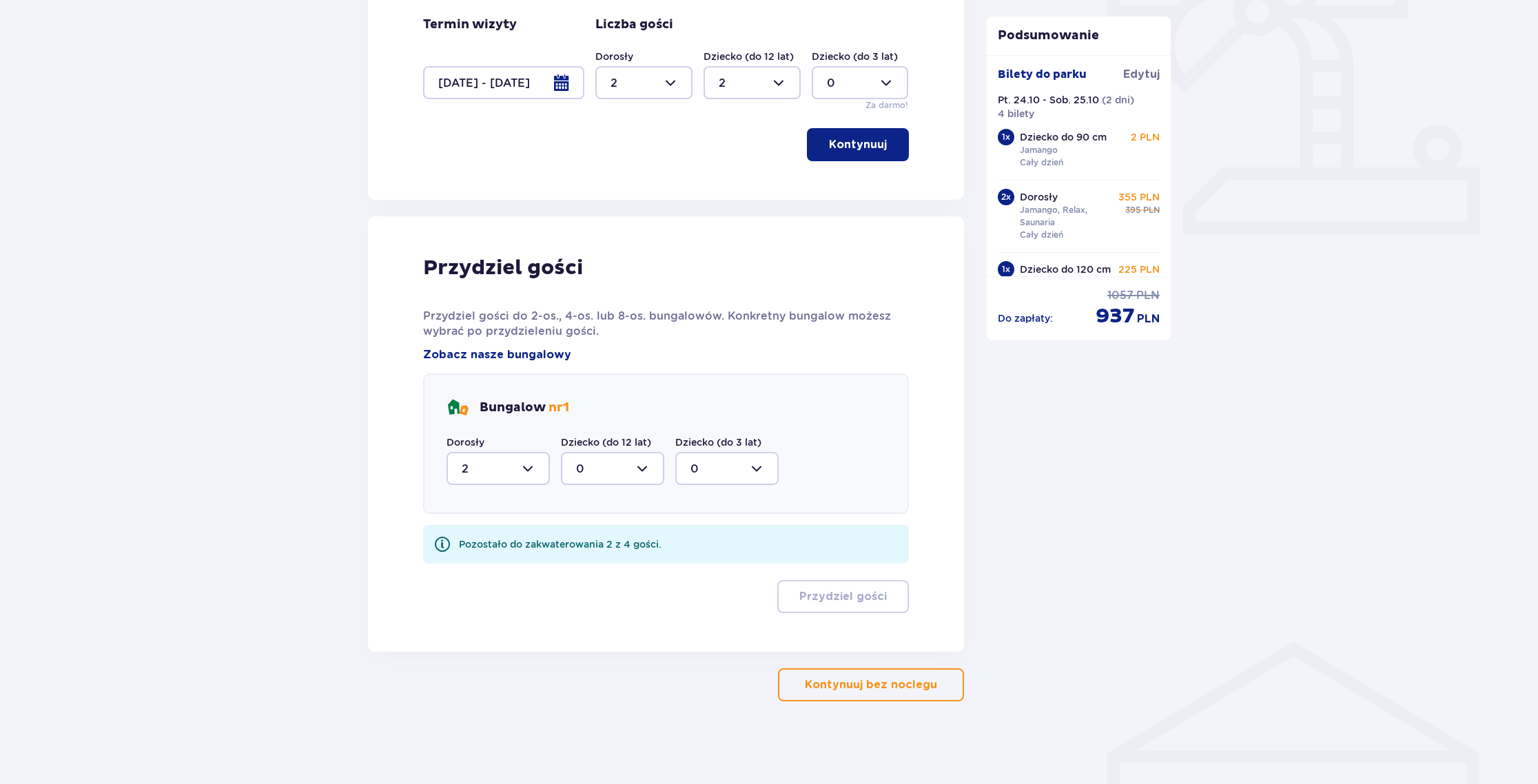
scroll to position [478, 0]
click at [647, 473] on div at bounding box center [613, 468] width 104 height 33
click at [586, 564] on div "2" at bounding box center [613, 568] width 73 height 15
type input "2"
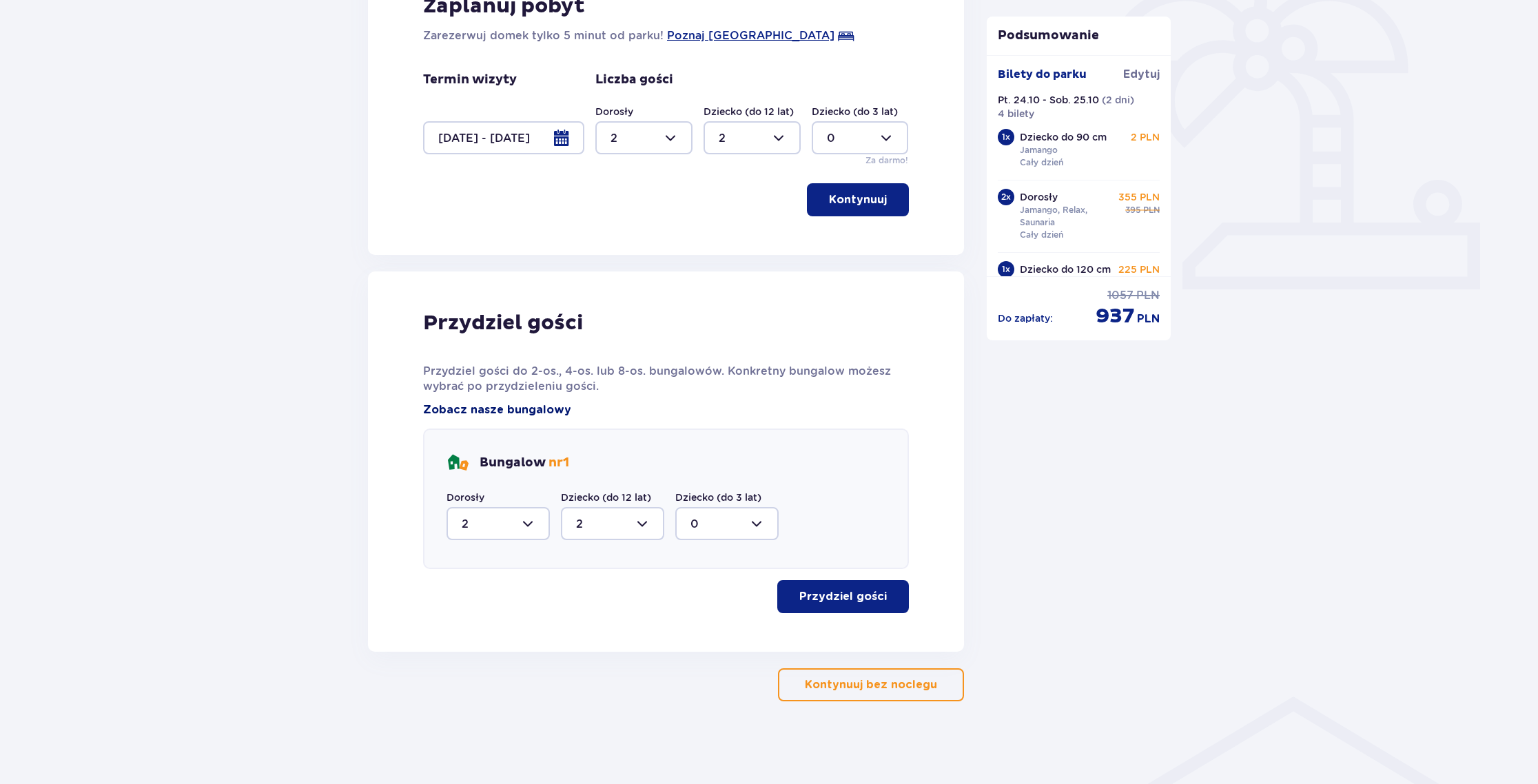
click at [506, 410] on span "Zobacz nasze bungalowy" at bounding box center [497, 410] width 148 height 15
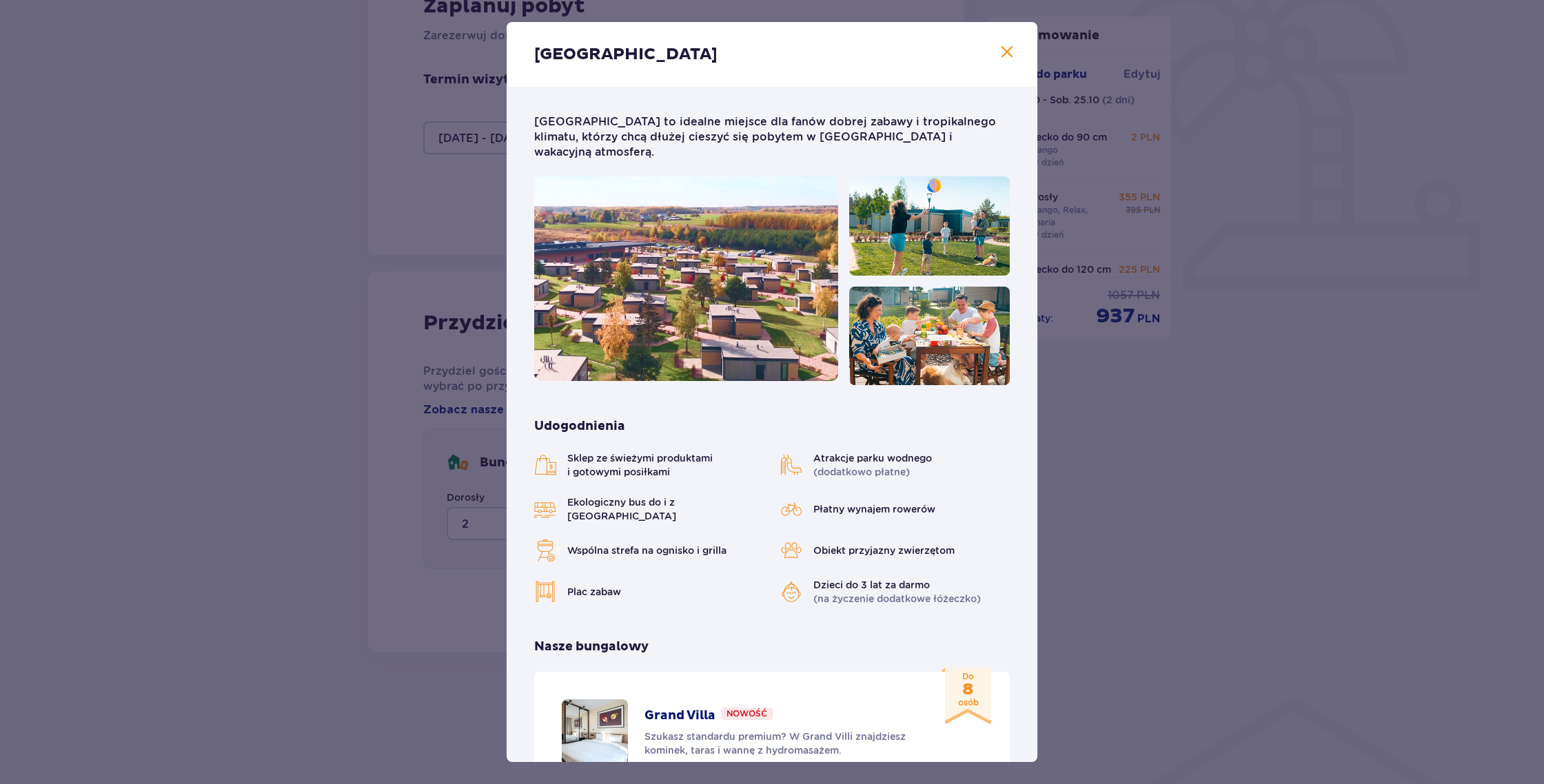
click at [1002, 46] on span "Zamknij" at bounding box center [1007, 53] width 16 height 16
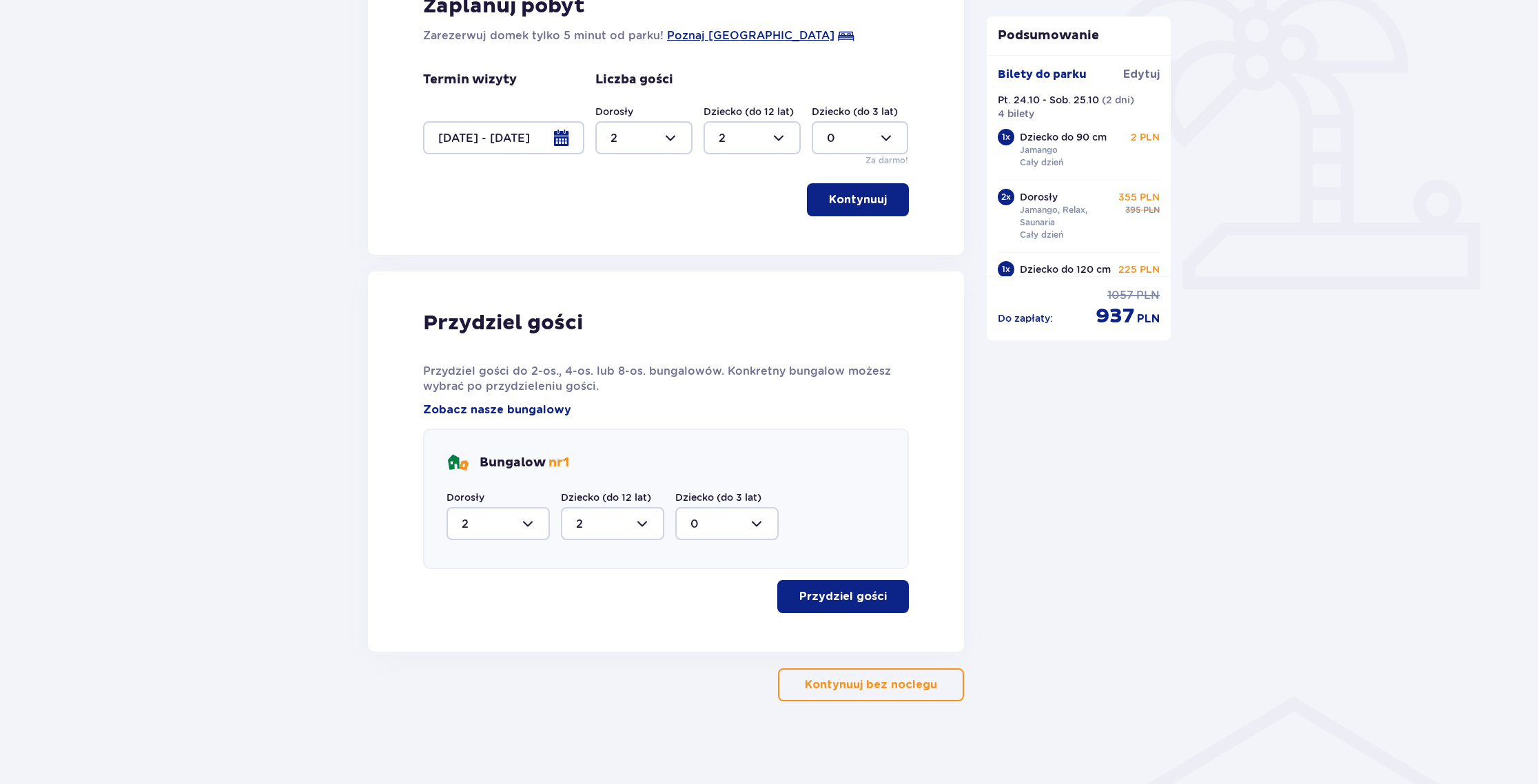
click at [871, 599] on p "Przydziel gości" at bounding box center [843, 597] width 87 height 15
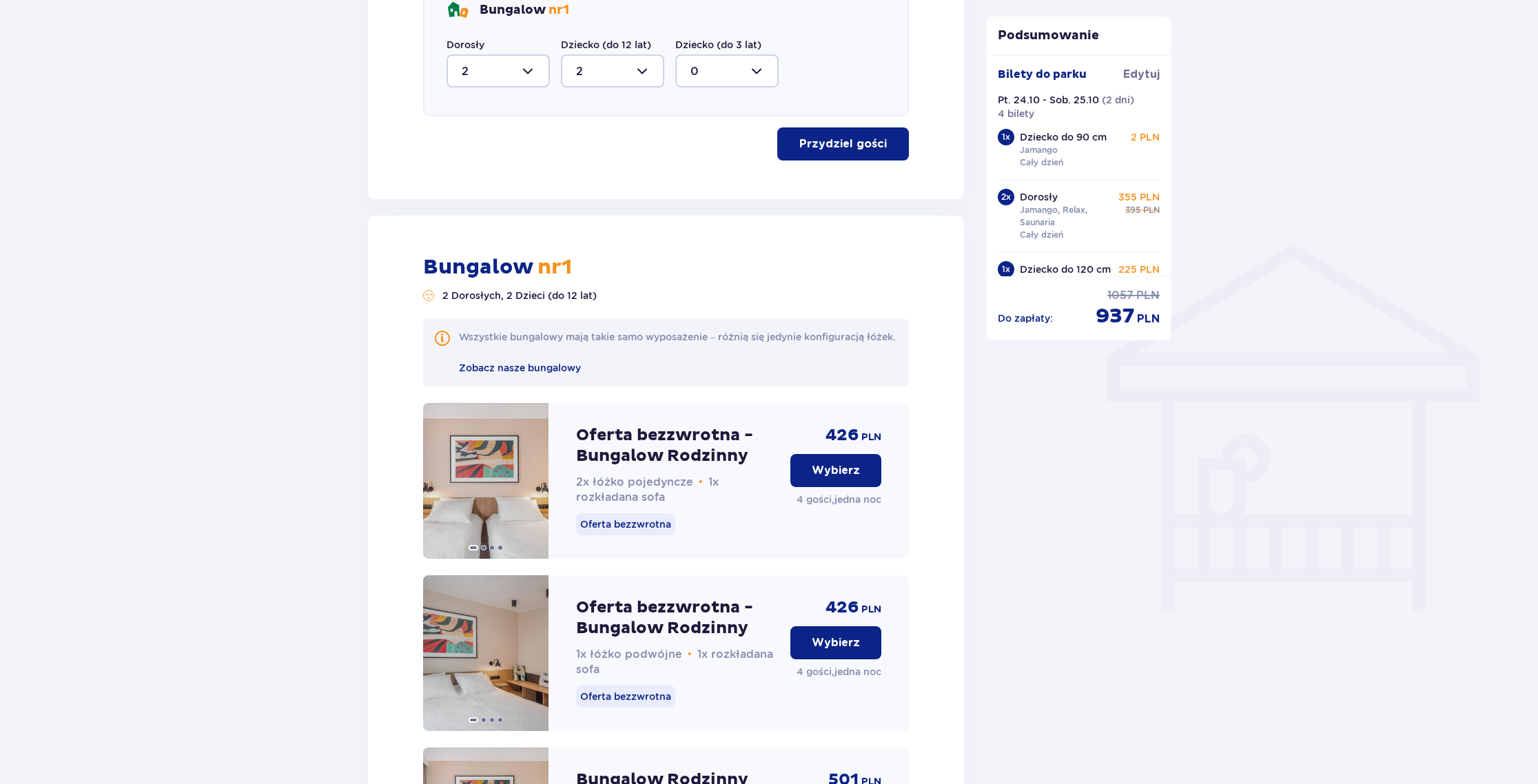
scroll to position [877, 0]
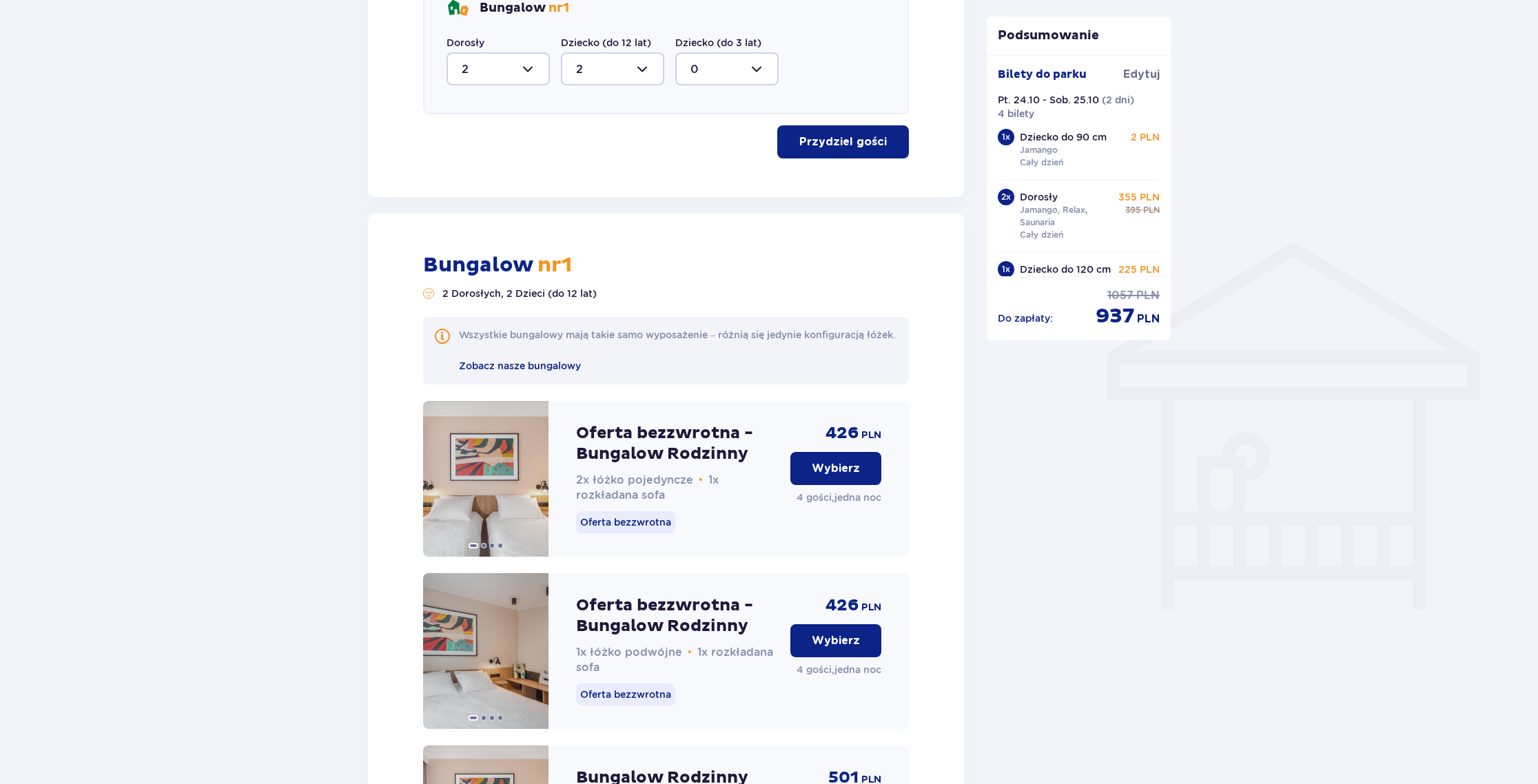
click at [832, 476] on p "Wybierz" at bounding box center [835, 468] width 48 height 15
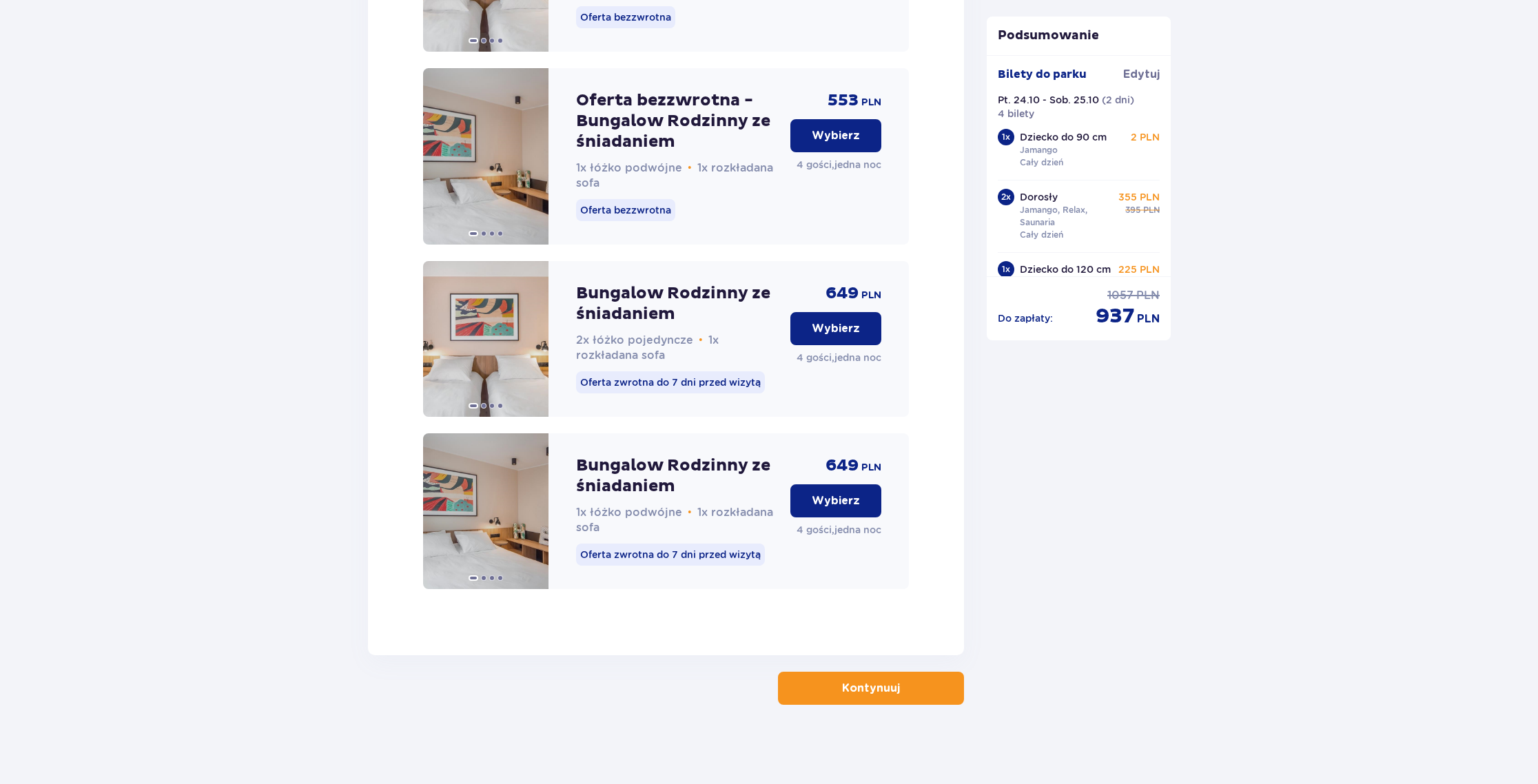
scroll to position [2073, 0]
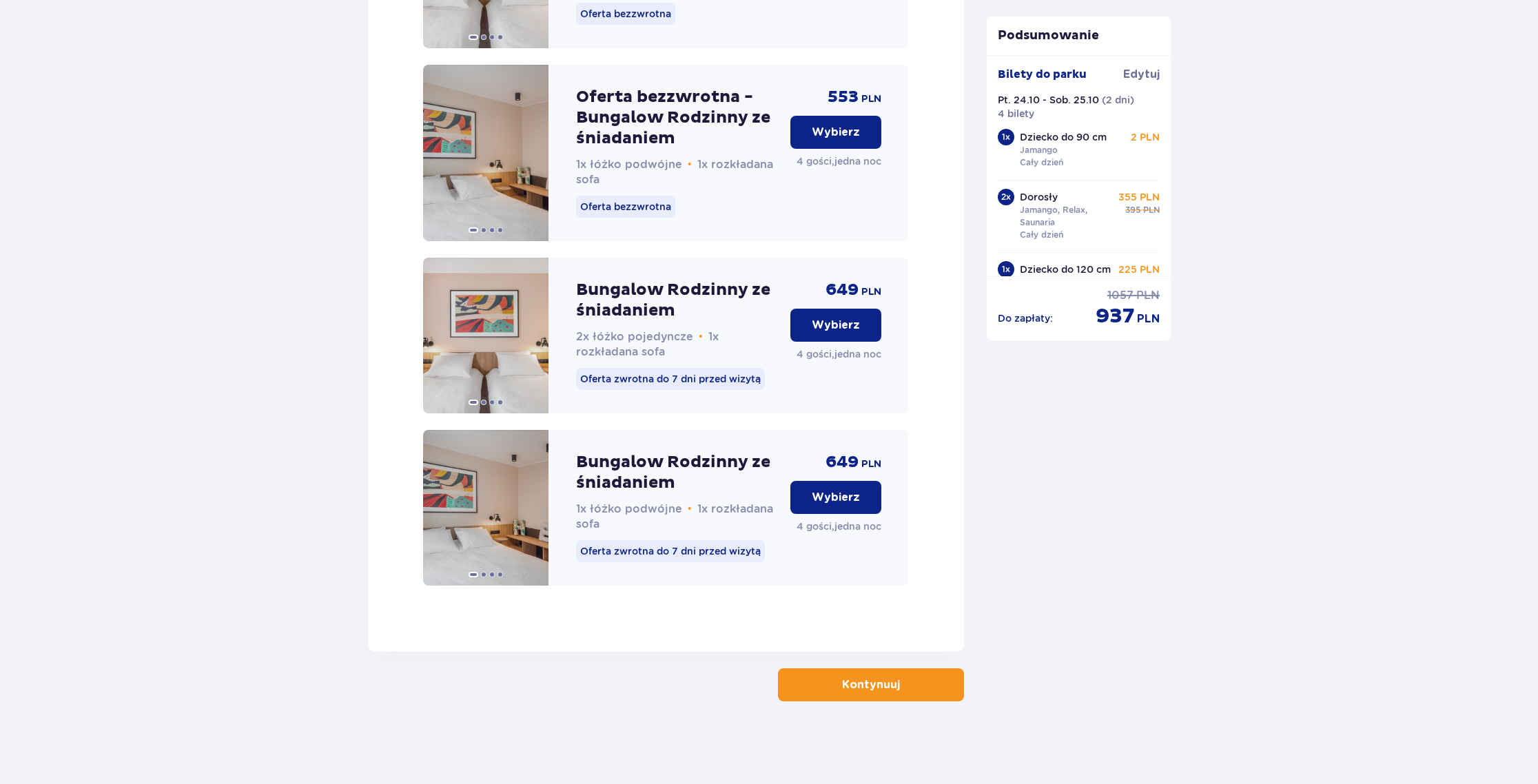
click at [871, 688] on p "Kontynuuj" at bounding box center [871, 685] width 58 height 15
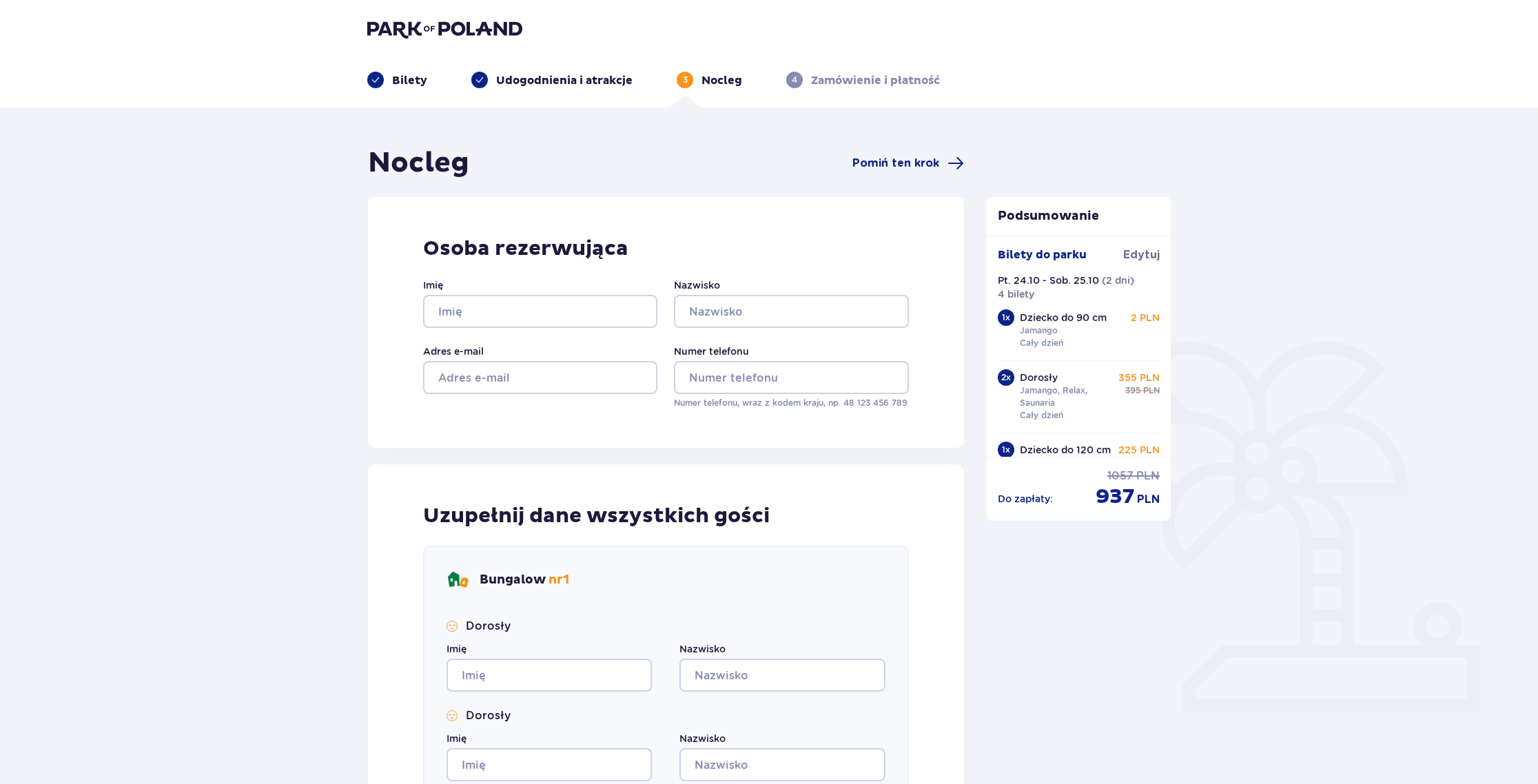
click at [416, 31] on img at bounding box center [445, 29] width 155 height 19
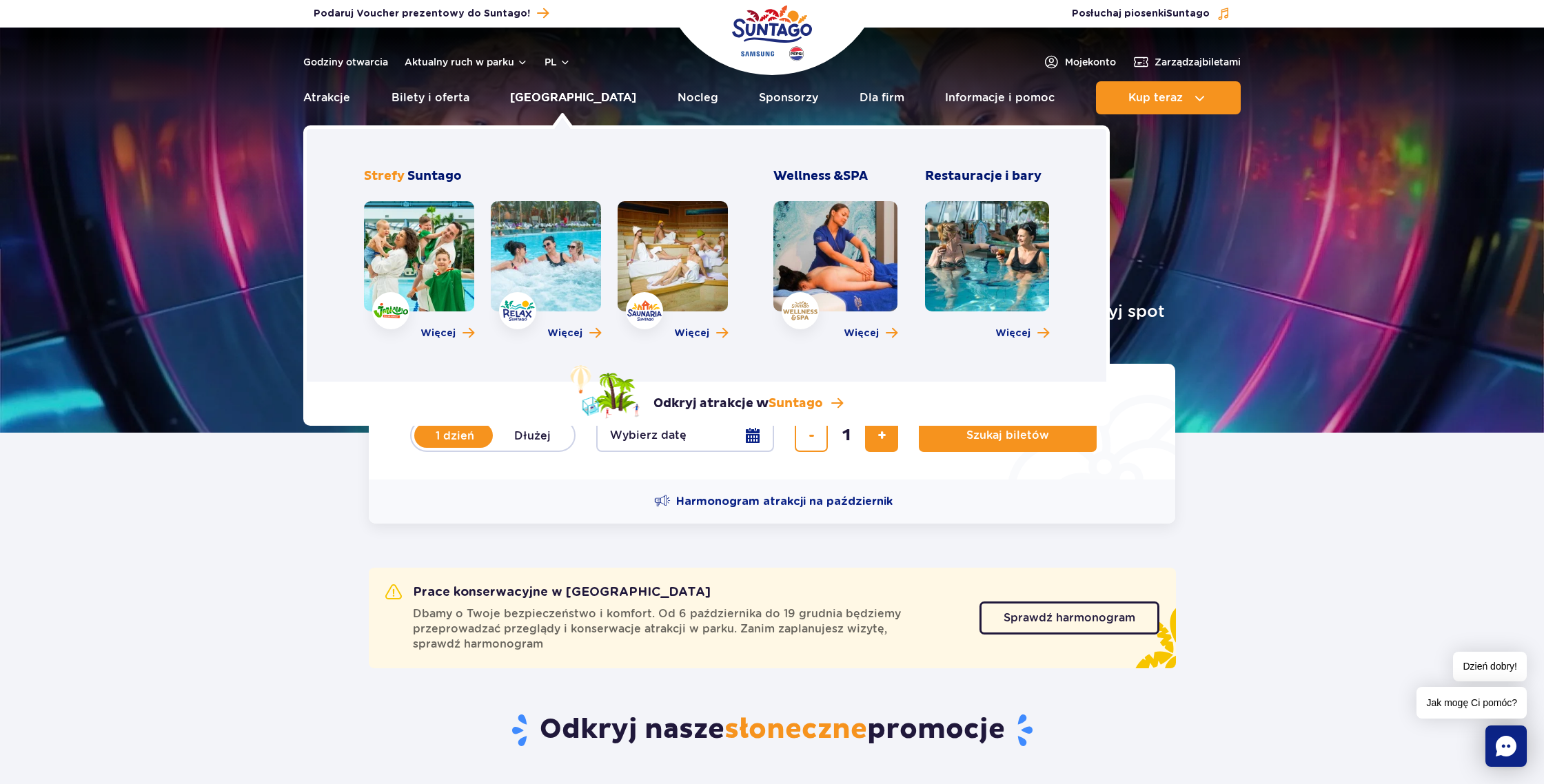
click at [559, 101] on link "[GEOGRAPHIC_DATA]" at bounding box center [573, 98] width 126 height 33
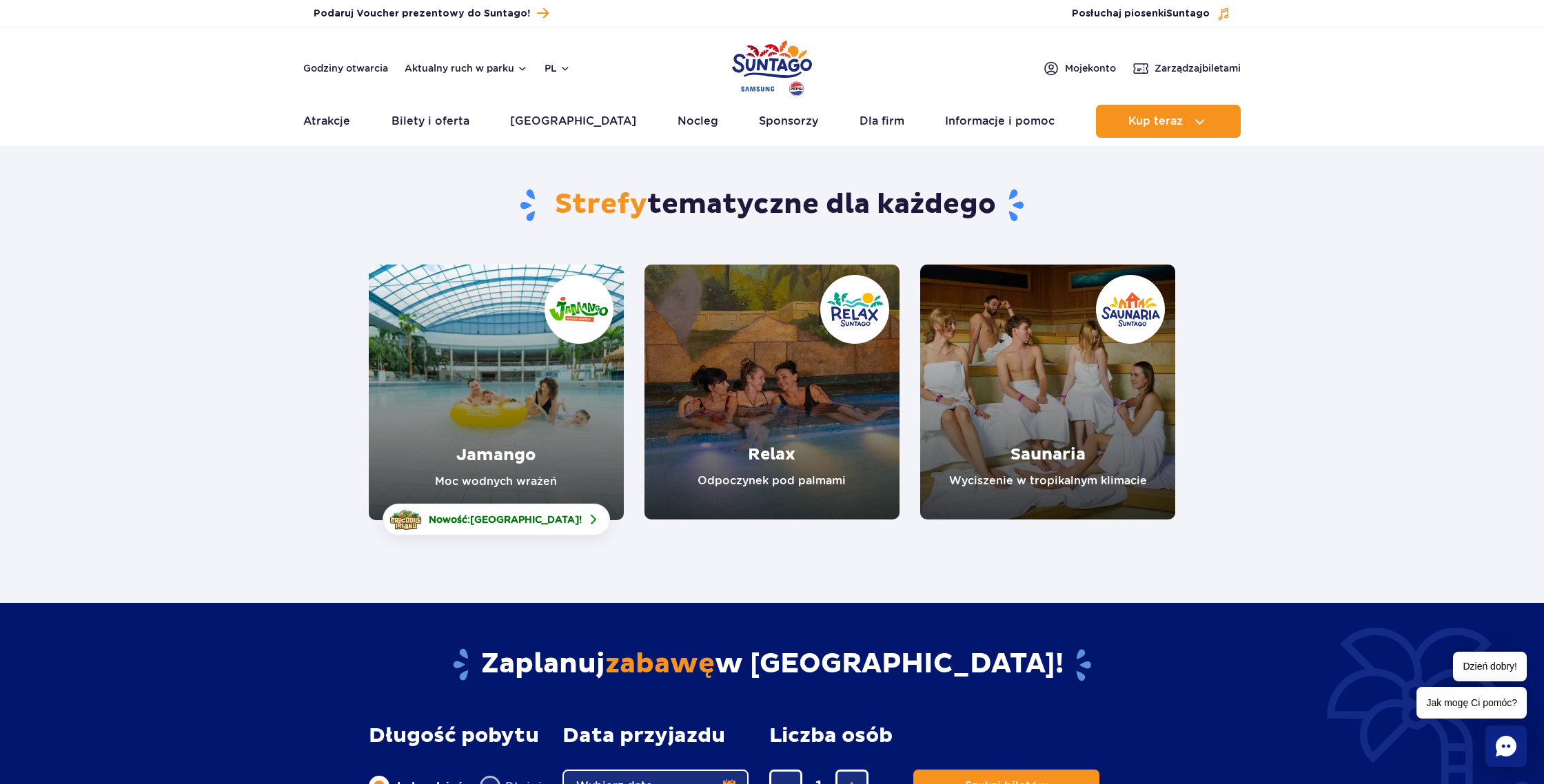
click at [550, 348] on link "Jamango" at bounding box center [496, 393] width 255 height 256
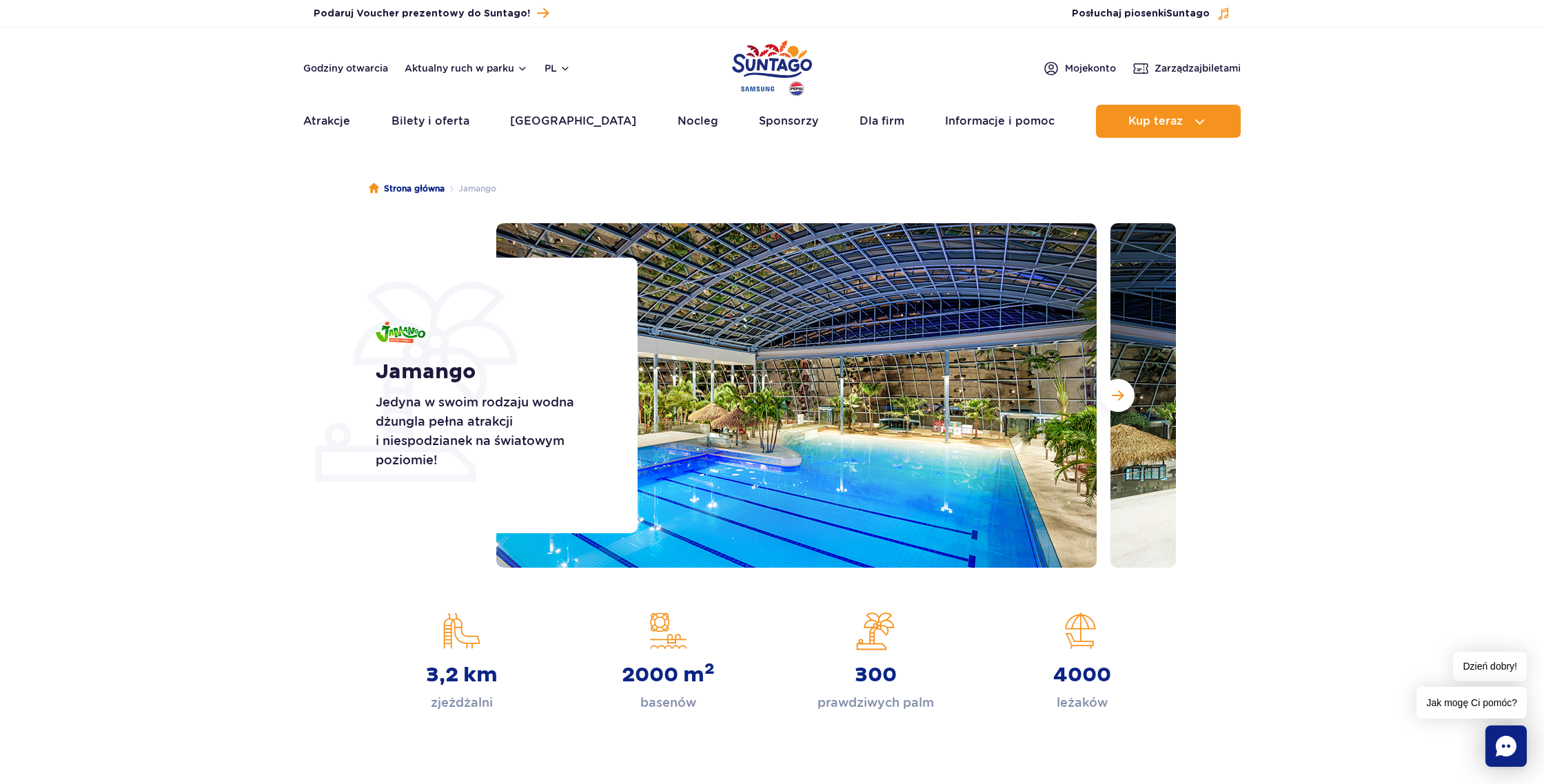
click at [1131, 408] on img at bounding box center [1410, 396] width 600 height 345
click at [1119, 407] on button "Następny slajd" at bounding box center [1118, 395] width 33 height 33
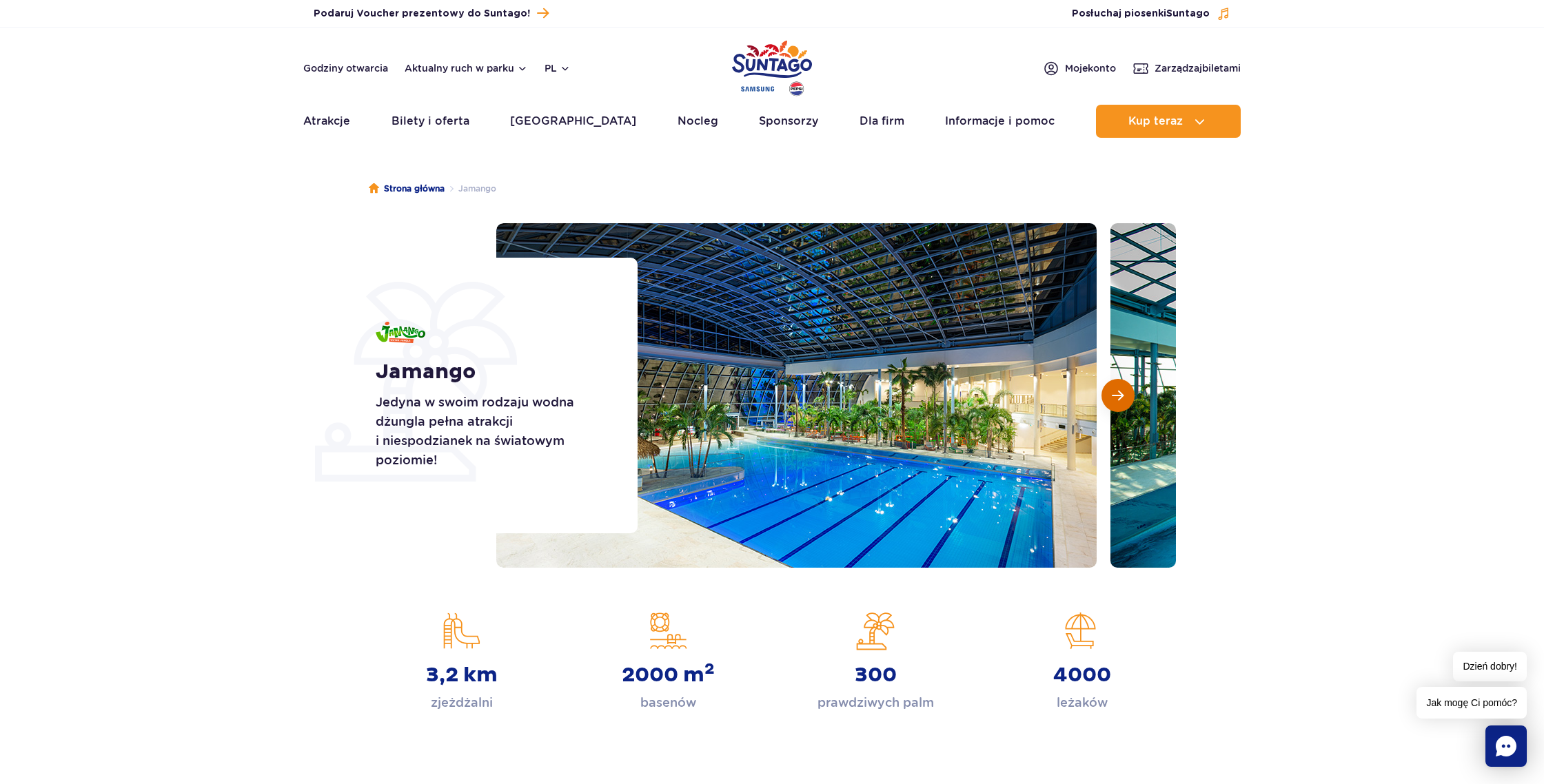
click at [1119, 407] on button "Następny slajd" at bounding box center [1118, 395] width 33 height 33
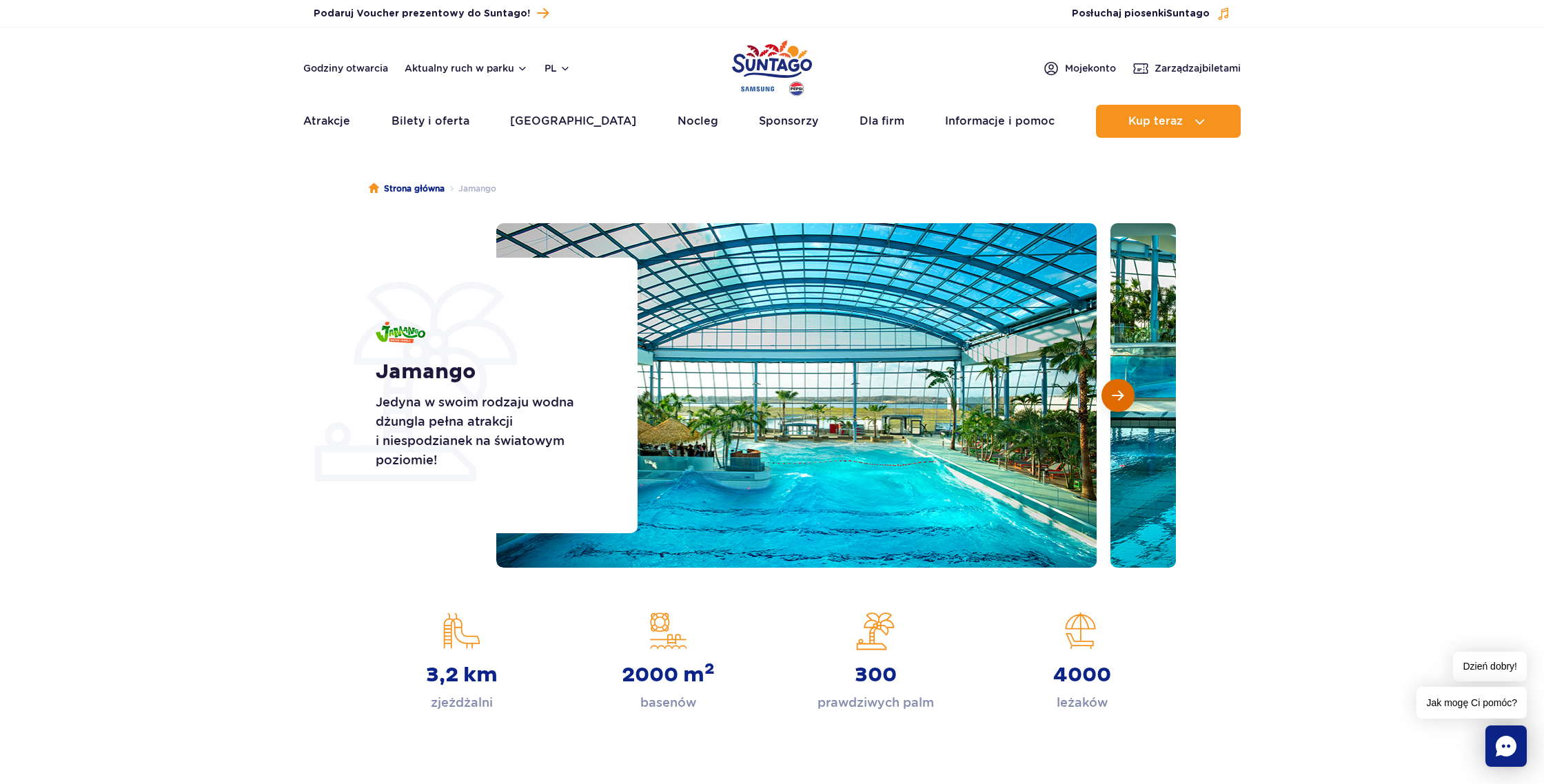
click at [1119, 407] on button "Następny slajd" at bounding box center [1118, 395] width 33 height 33
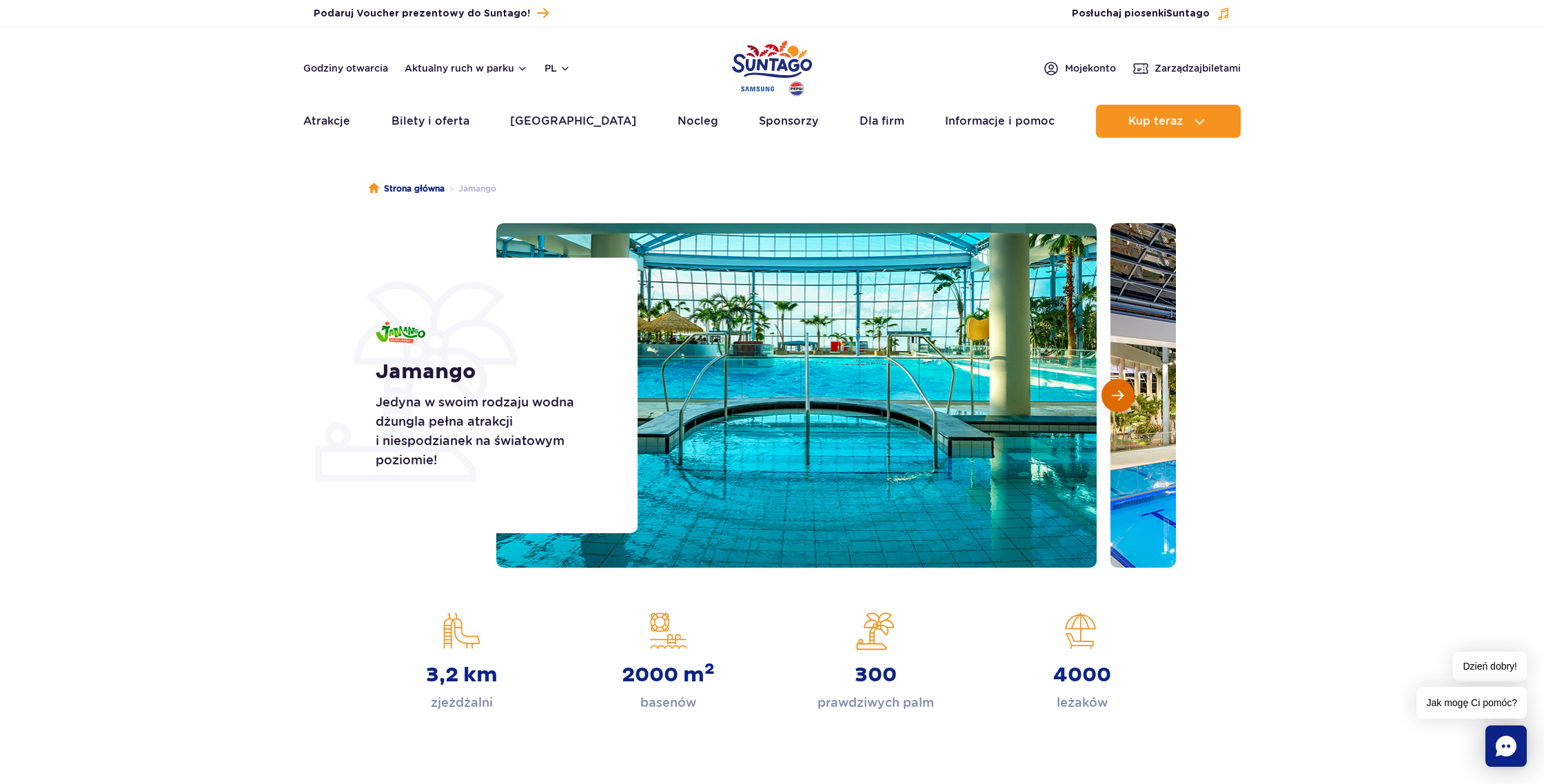
click at [1119, 407] on button "Następny slajd" at bounding box center [1118, 395] width 33 height 33
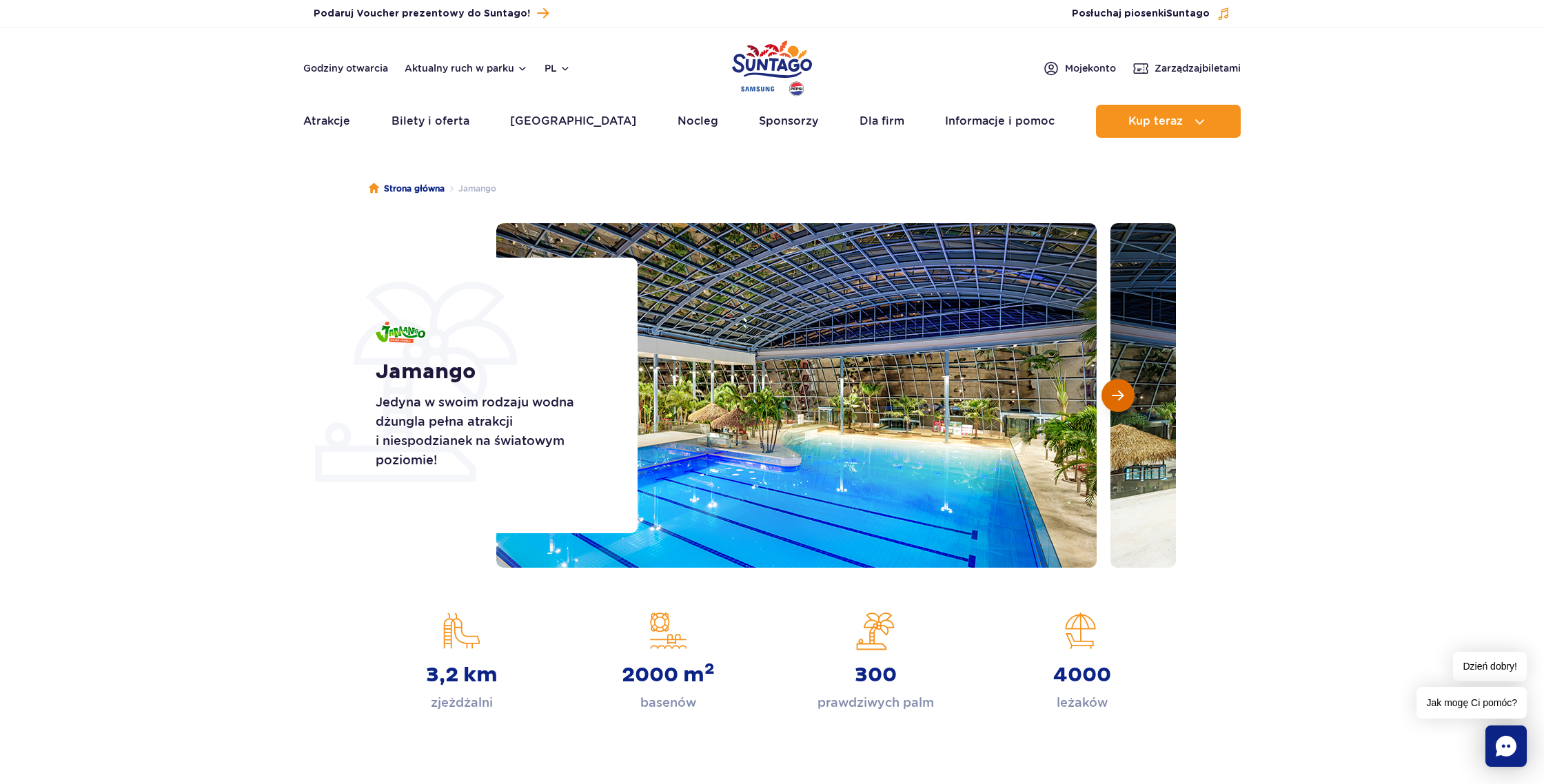
click at [1119, 407] on button "Następny slajd" at bounding box center [1118, 395] width 33 height 33
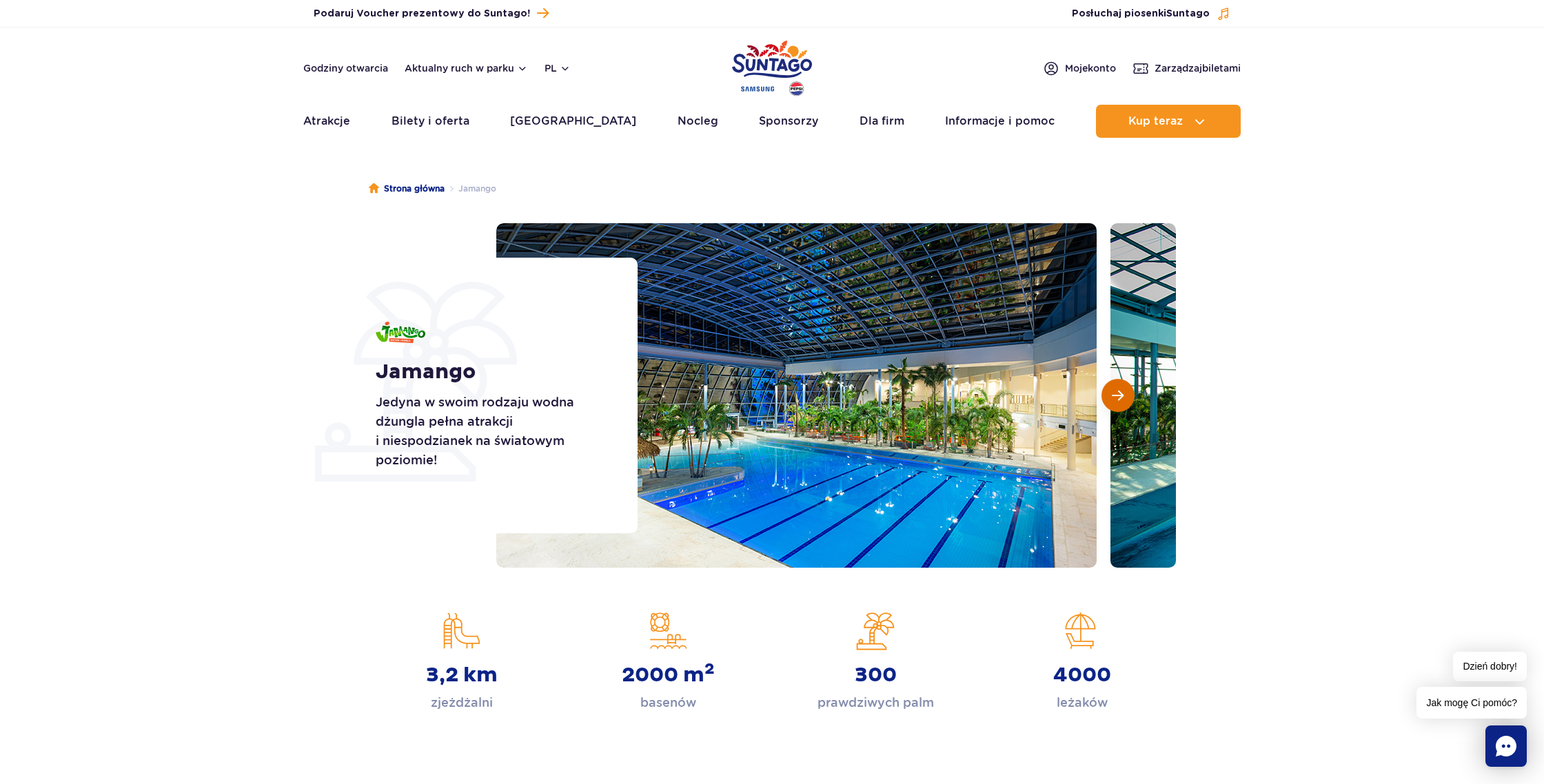
click at [1119, 407] on button "Następny slajd" at bounding box center [1118, 395] width 33 height 33
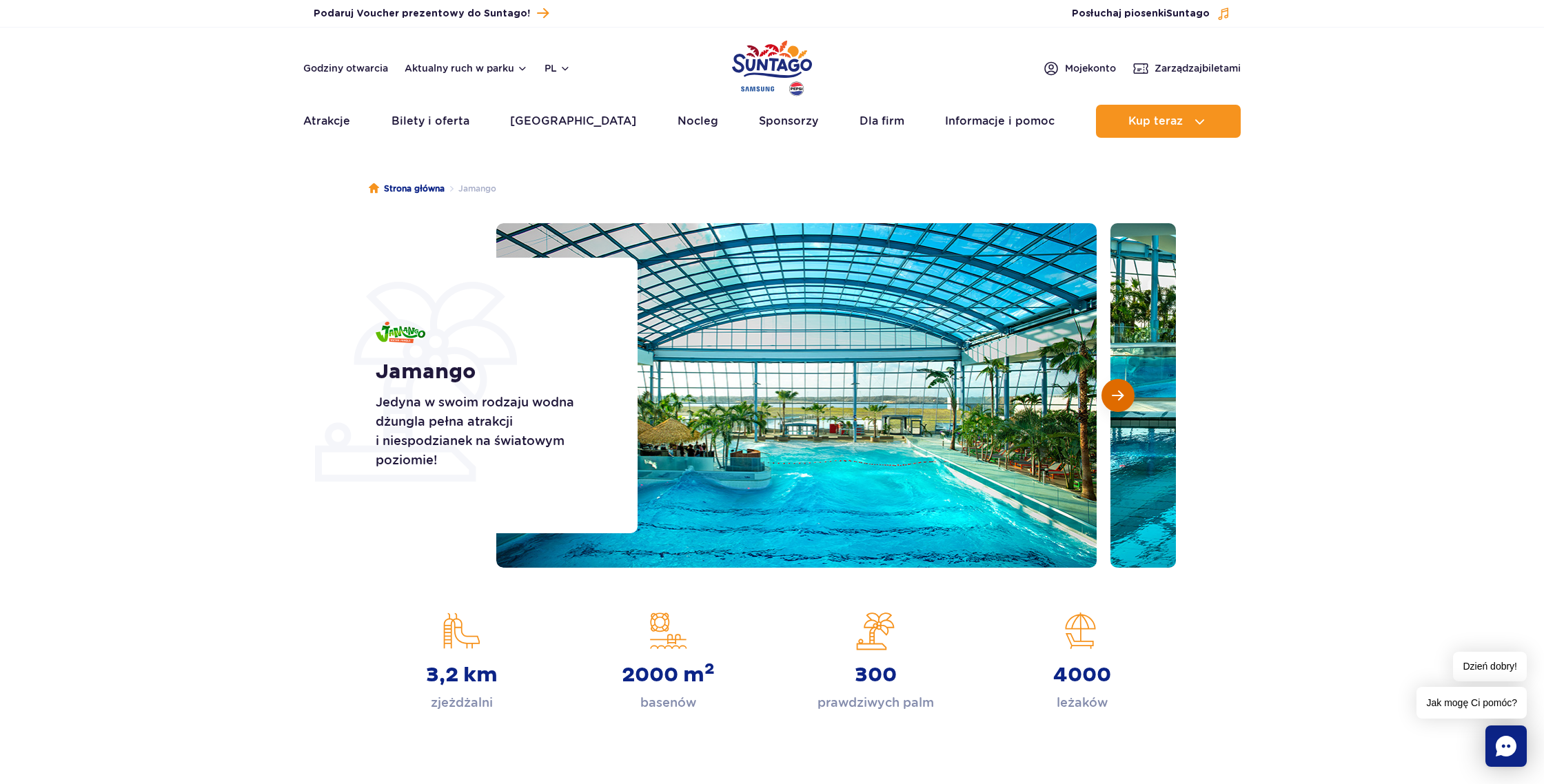
click at [1119, 407] on button "Następny slajd" at bounding box center [1118, 395] width 33 height 33
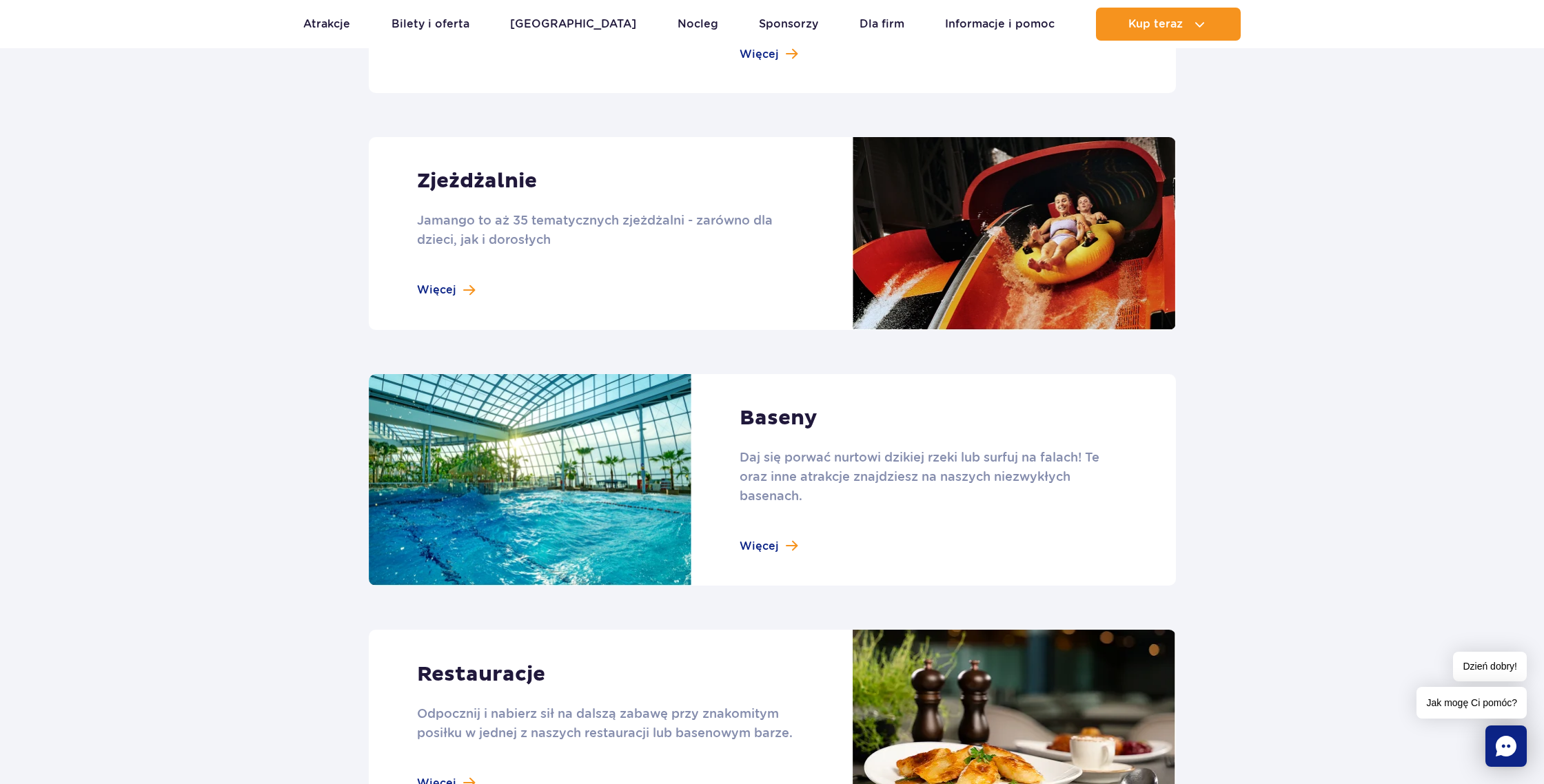
scroll to position [1123, 0]
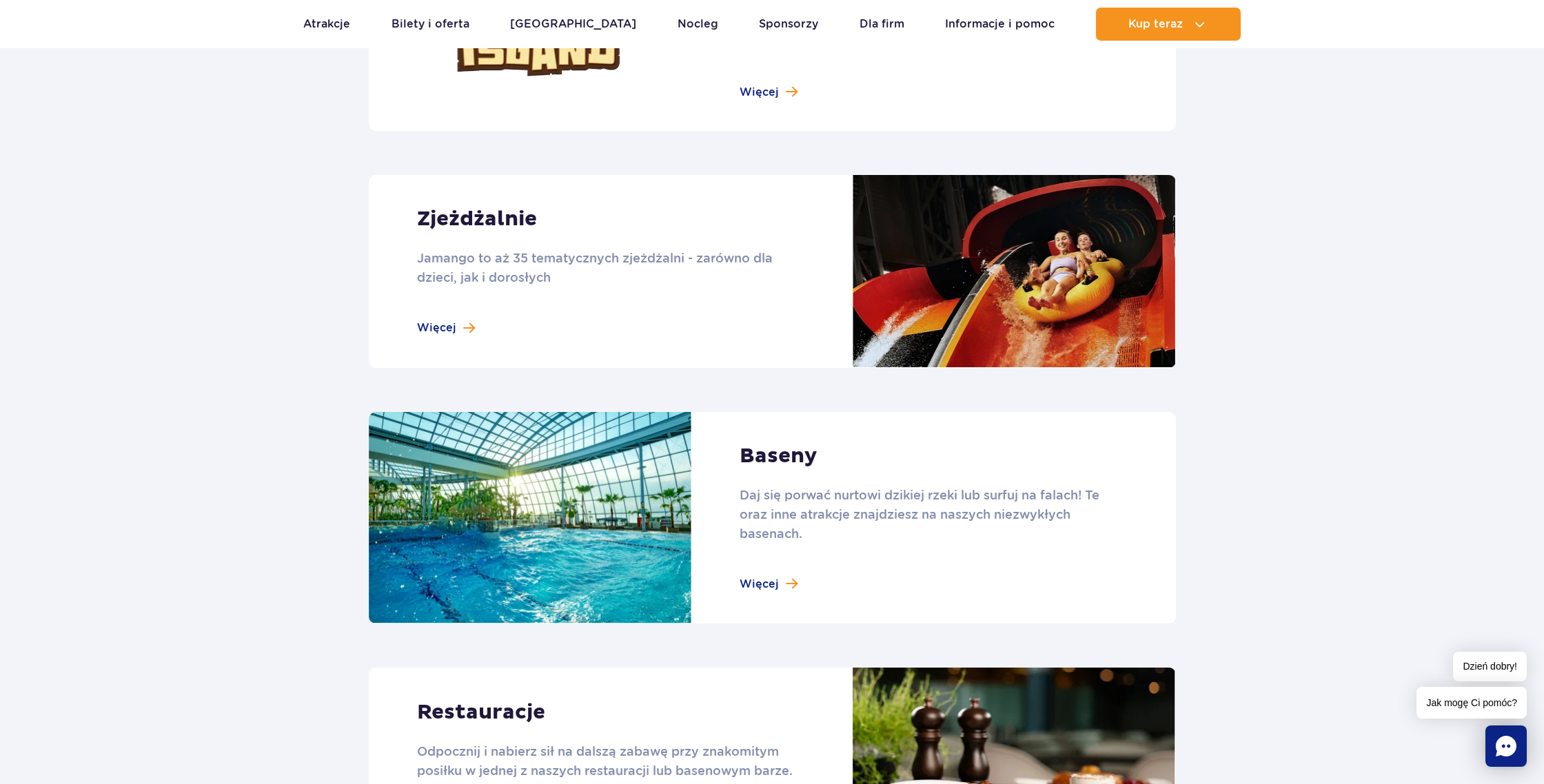
click at [1035, 283] on link at bounding box center [772, 271] width 807 height 193
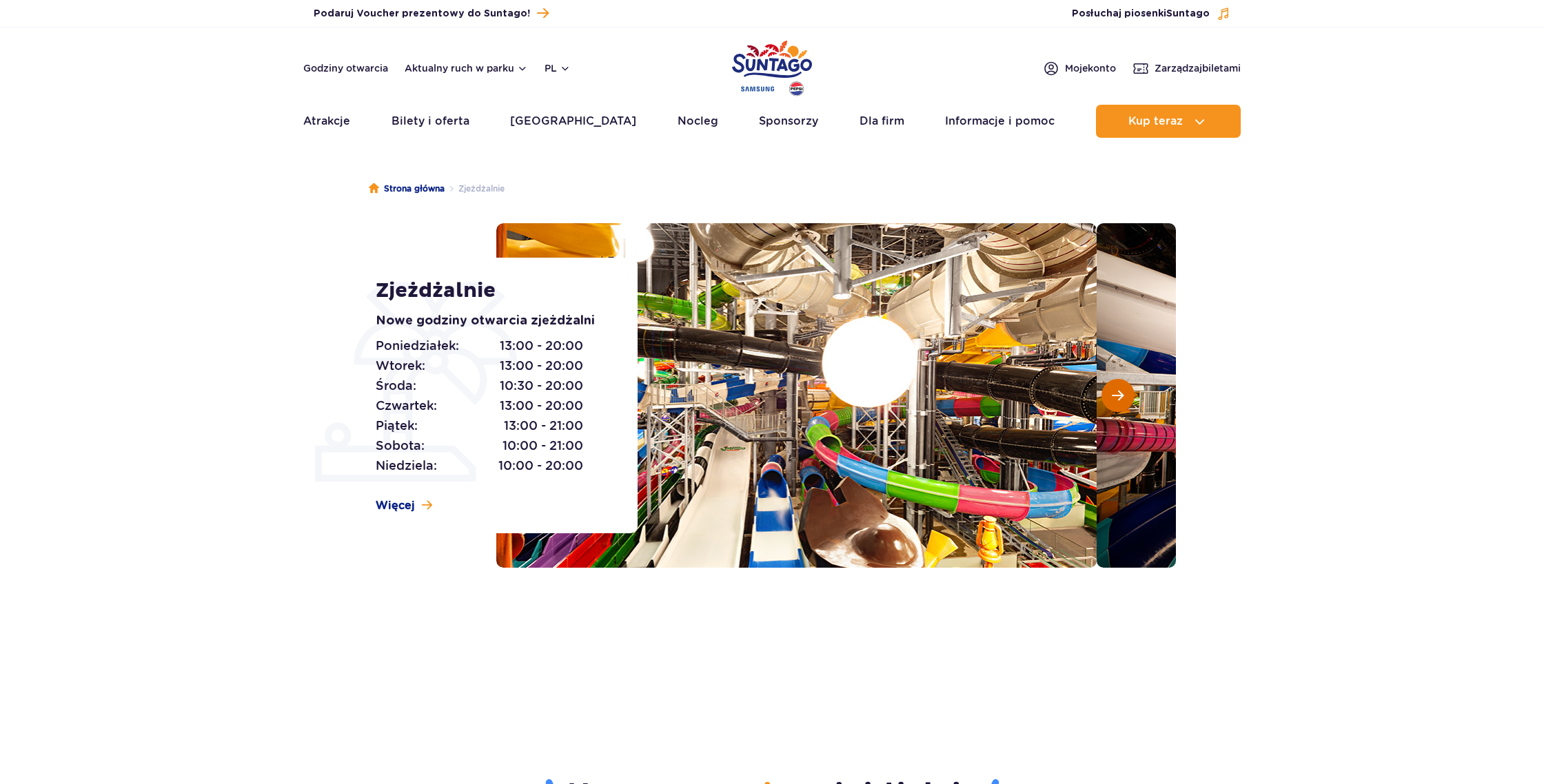
click at [1124, 403] on button "Następny slajd" at bounding box center [1118, 395] width 33 height 33
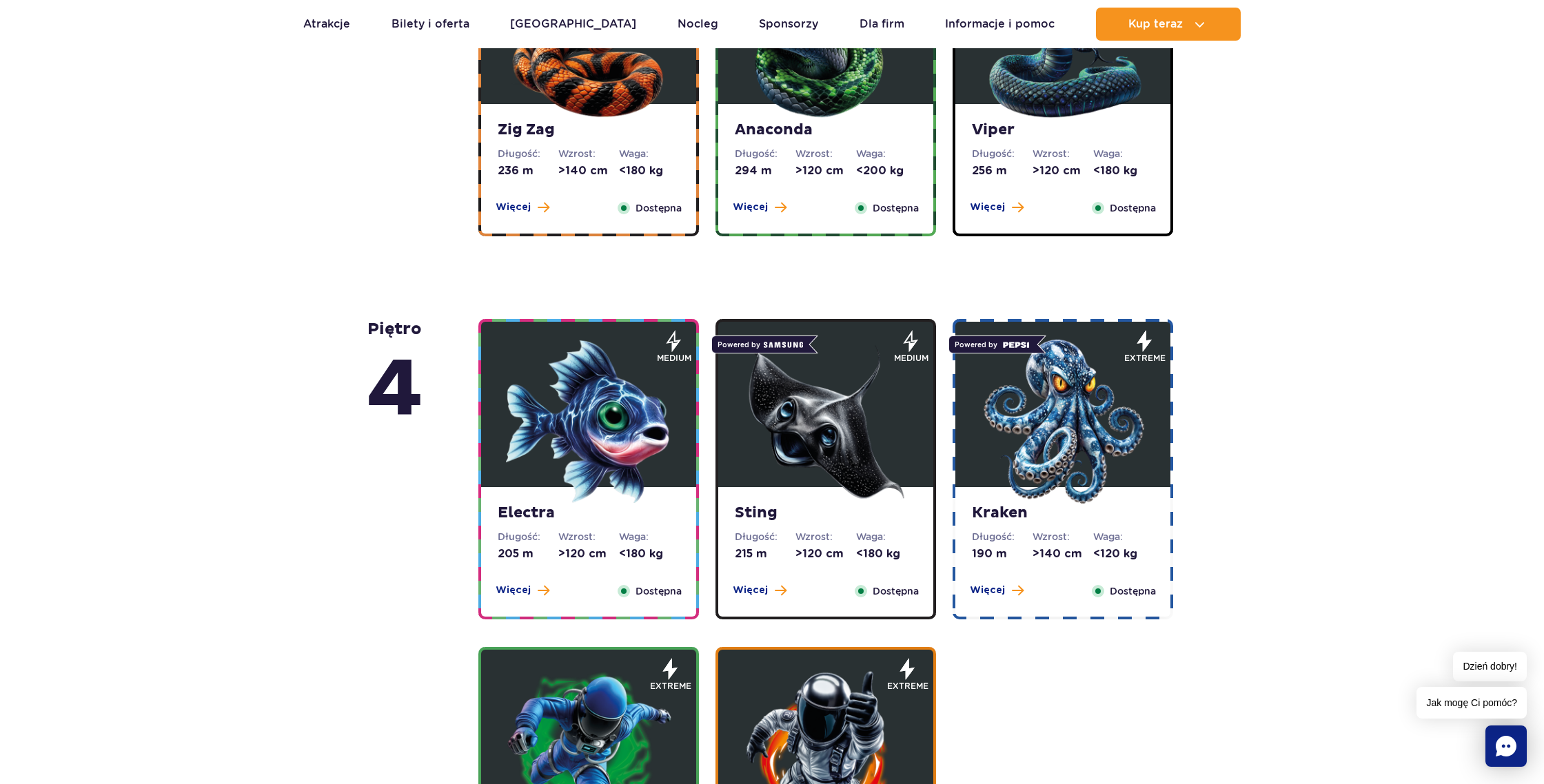
click at [606, 425] on img at bounding box center [589, 422] width 166 height 166
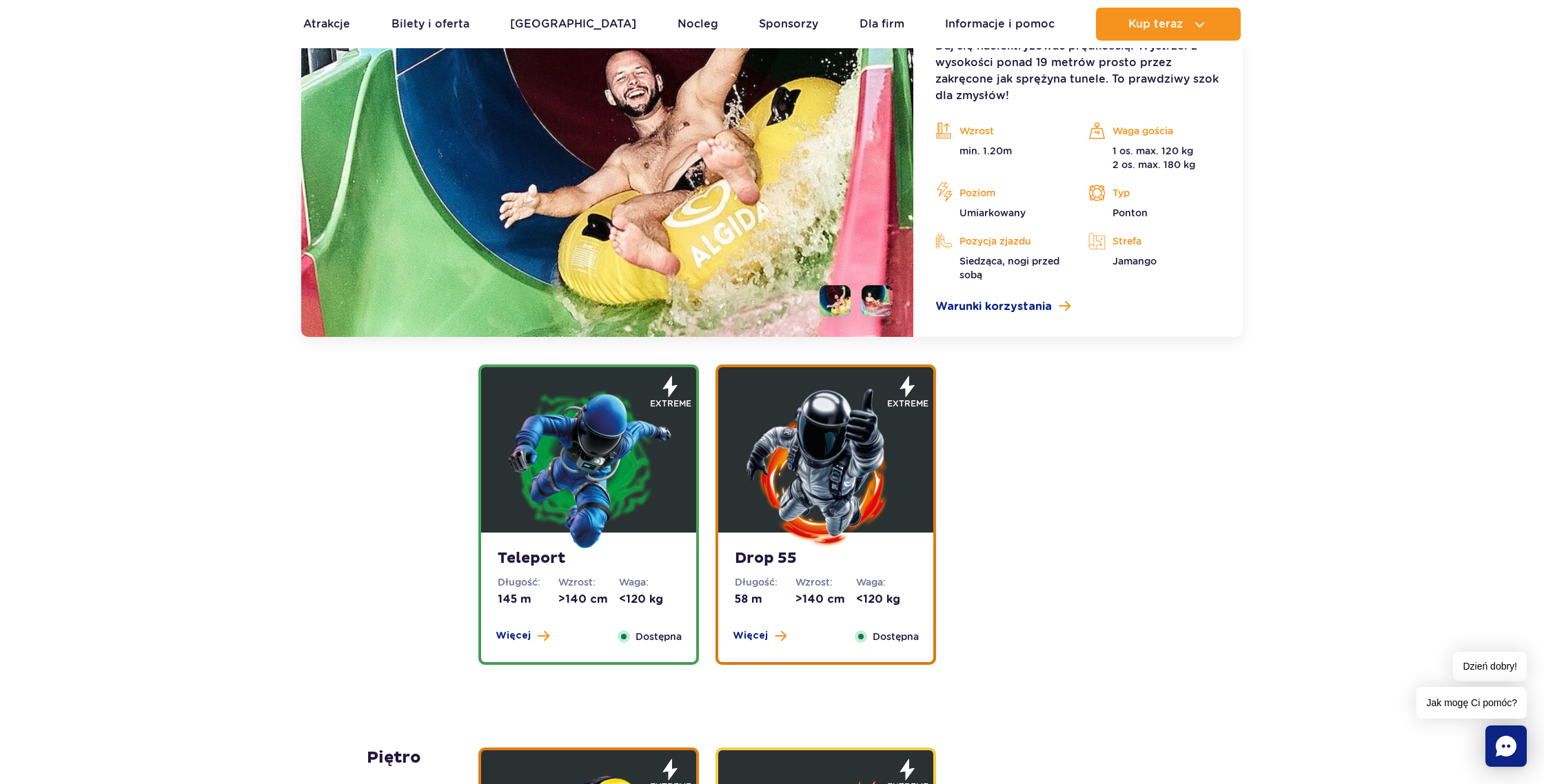
scroll to position [1789, 0]
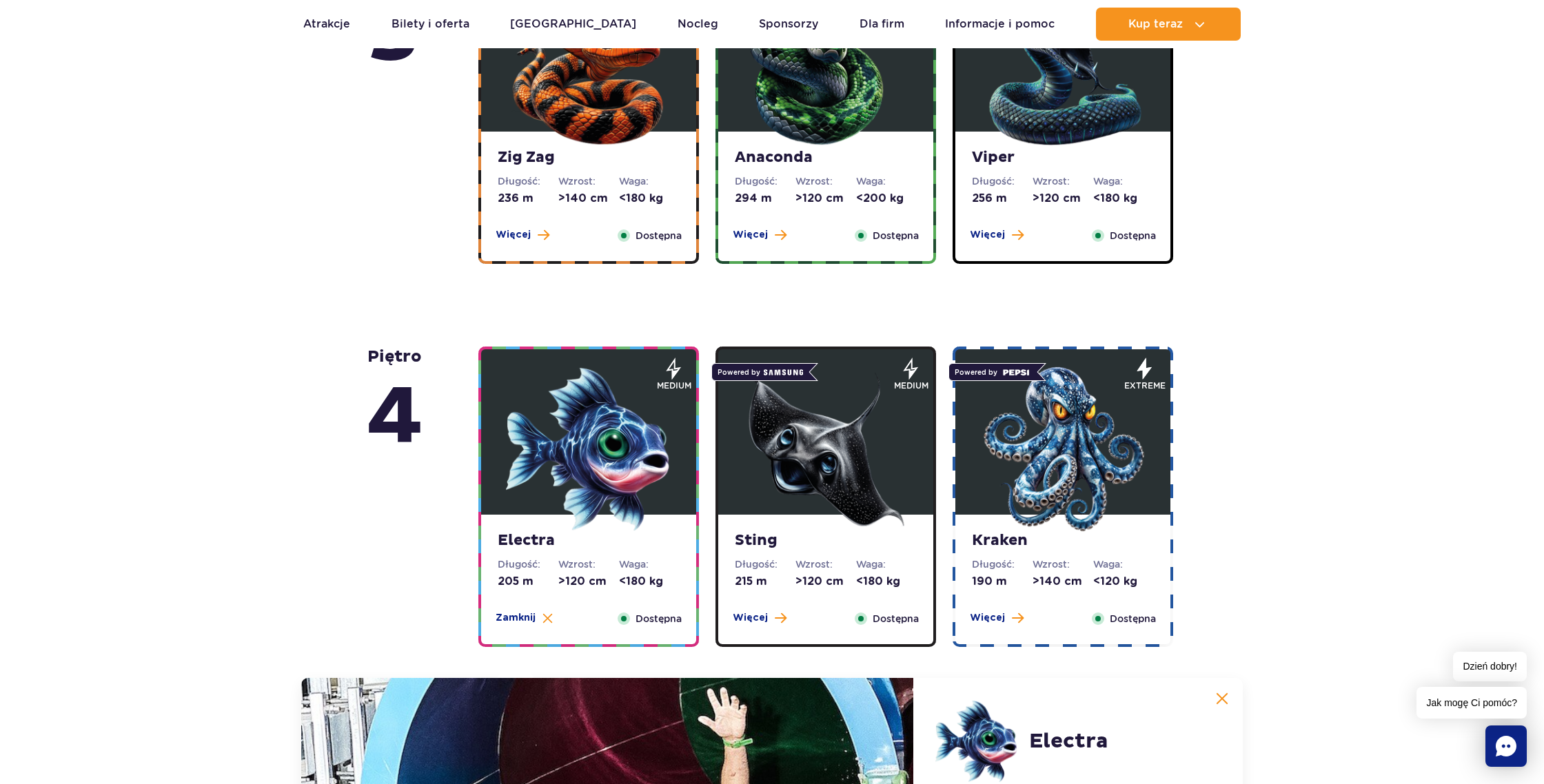
click at [812, 433] on img at bounding box center [826, 450] width 166 height 166
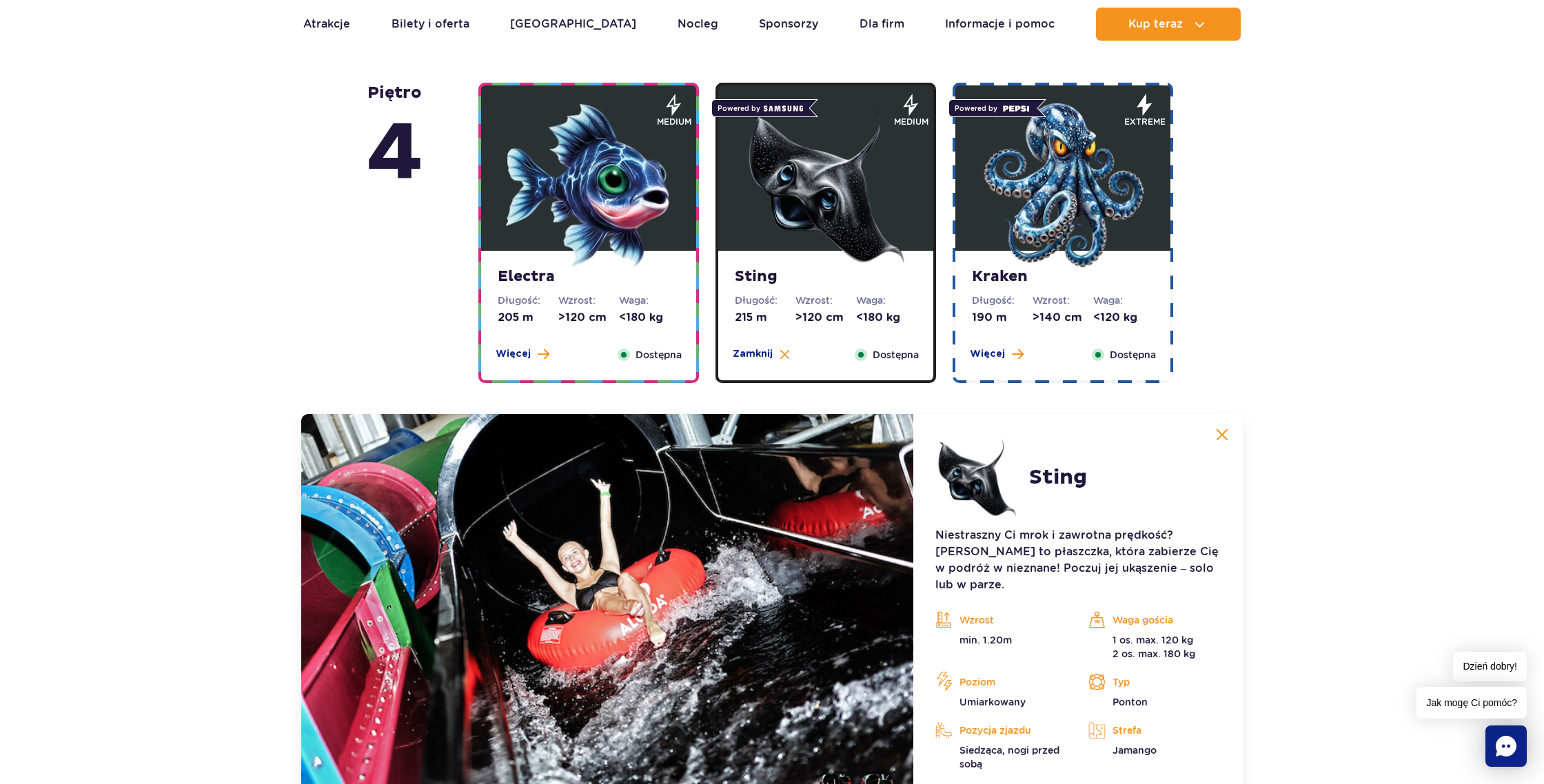
scroll to position [1317, 0]
click at [1032, 194] on img at bounding box center [1063, 186] width 166 height 166
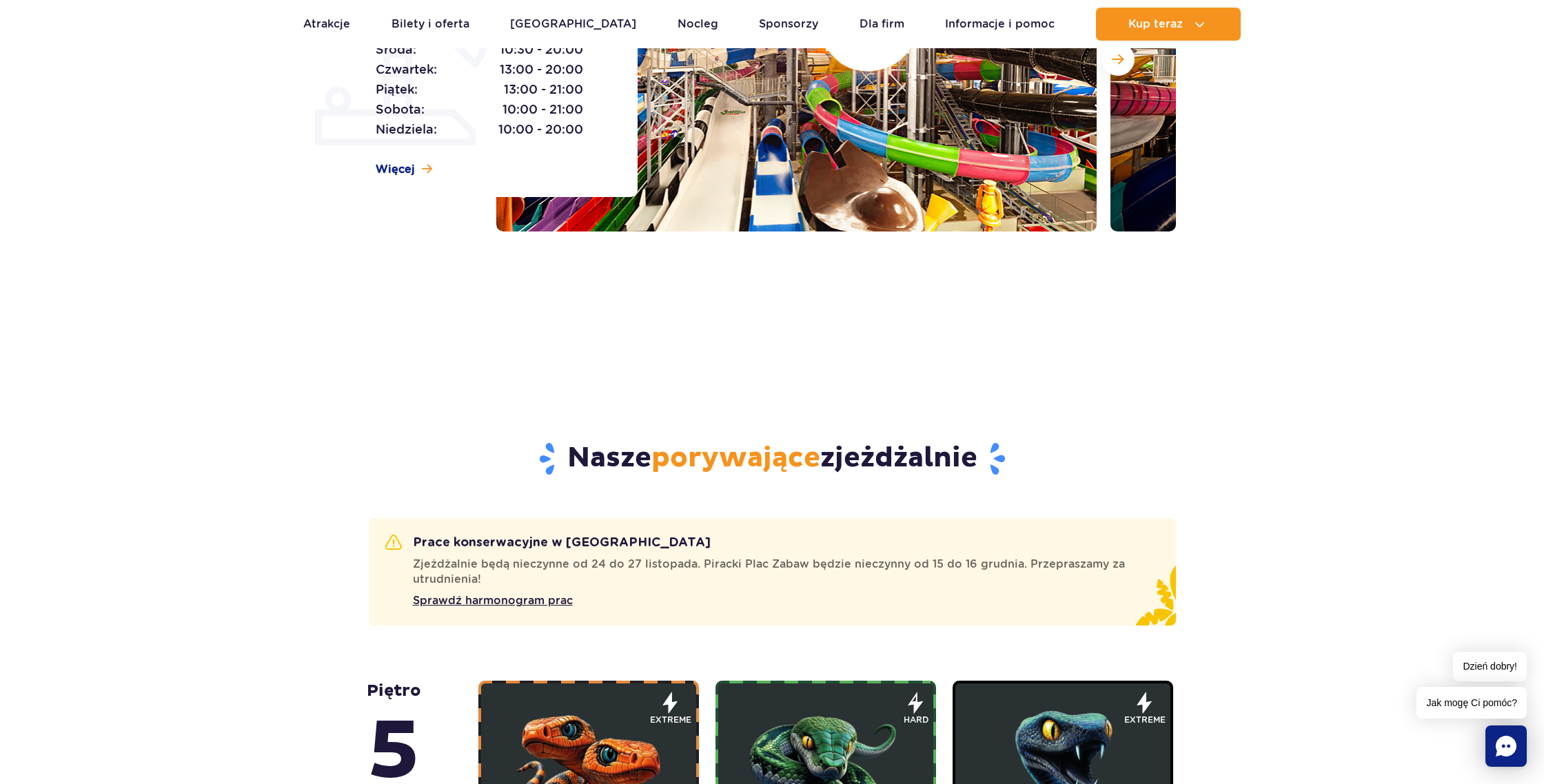
scroll to position [0, 0]
